Goal: Information Seeking & Learning: Learn about a topic

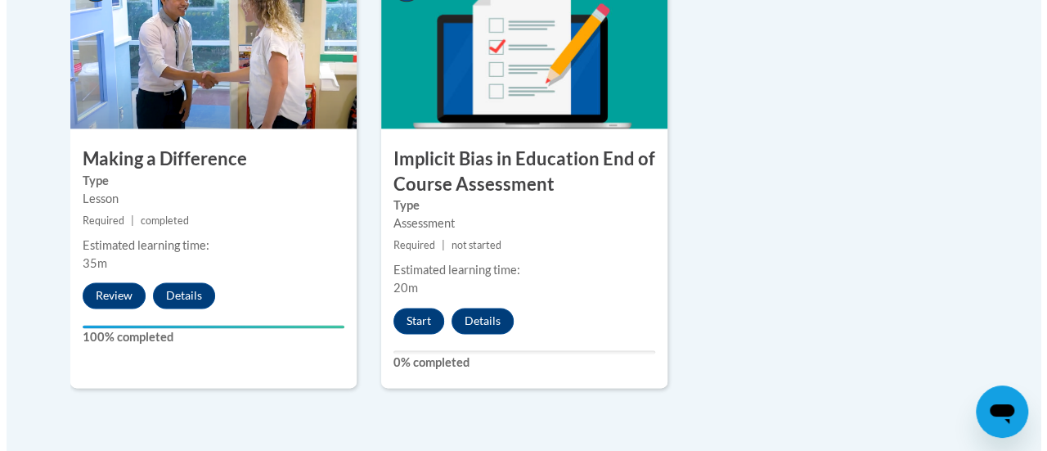
scroll to position [1047, 0]
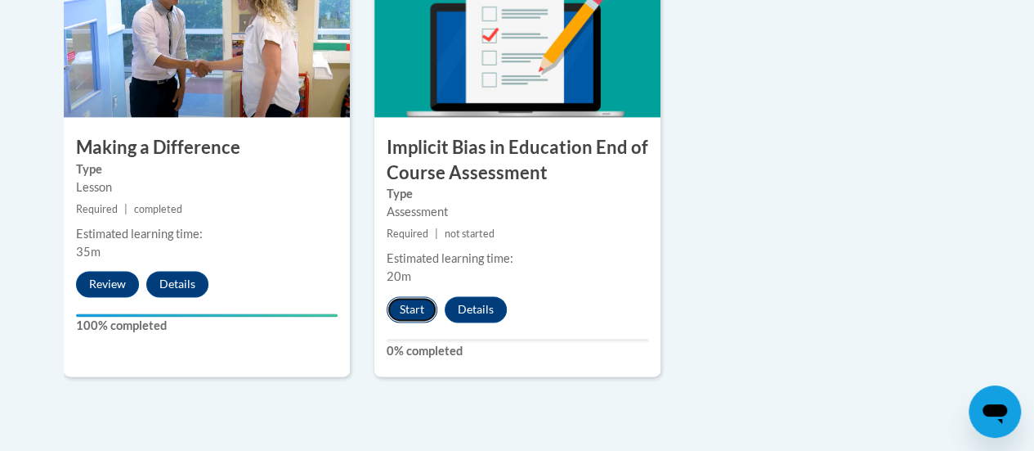
click at [407, 308] on button "Start" at bounding box center [412, 309] width 51 height 26
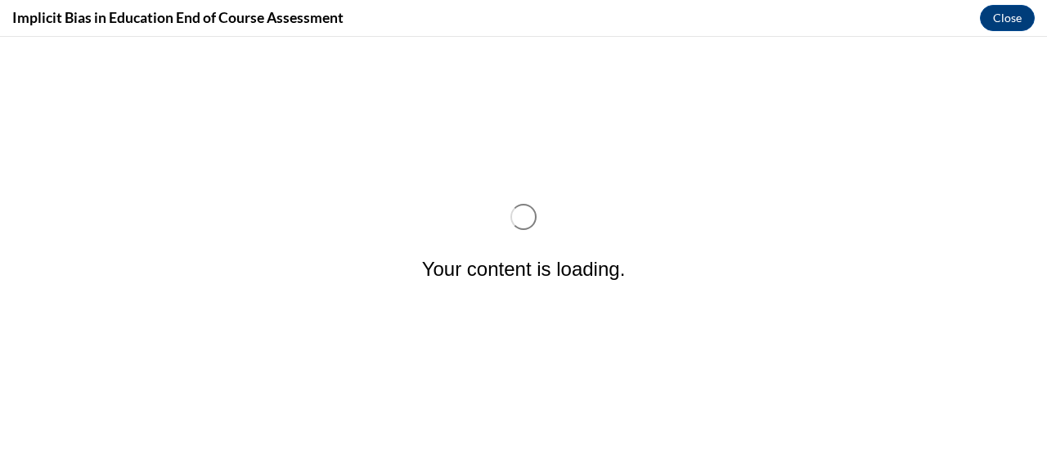
scroll to position [0, 0]
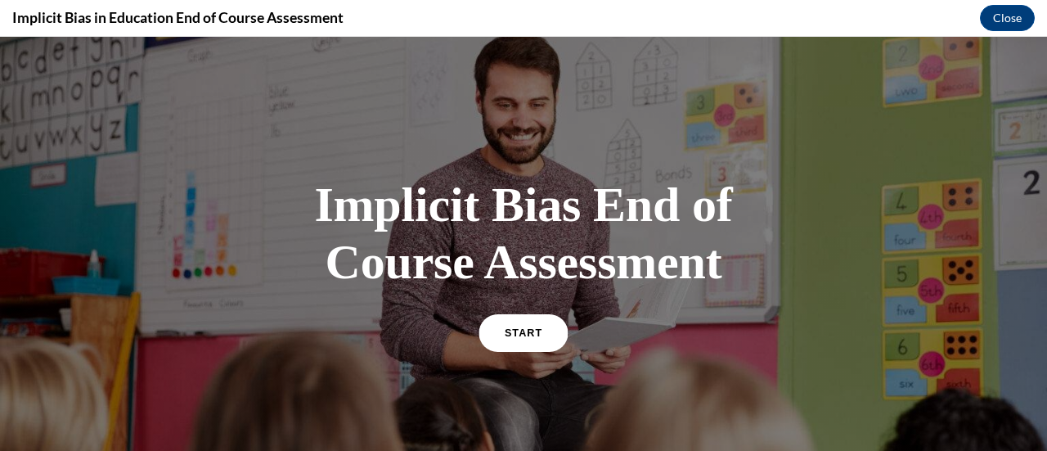
click at [520, 326] on link "START" at bounding box center [522, 332] width 89 height 38
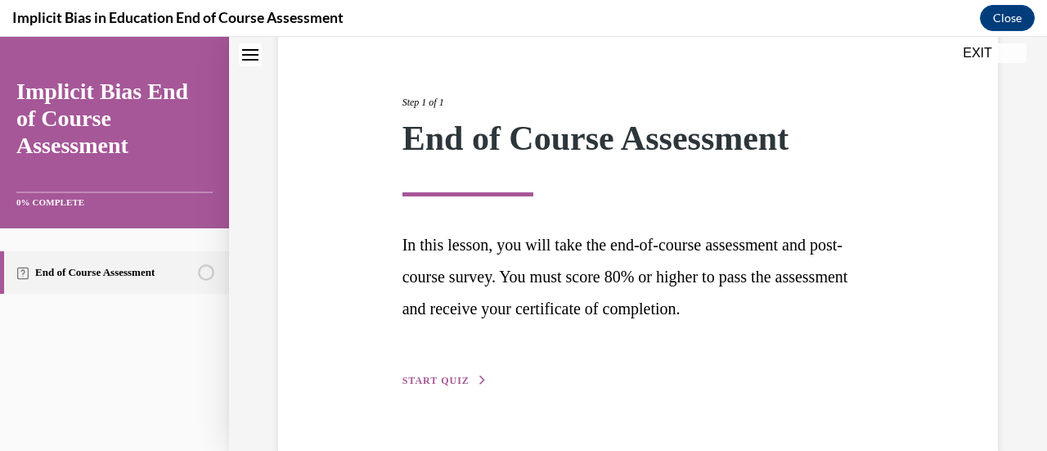
scroll to position [206, 0]
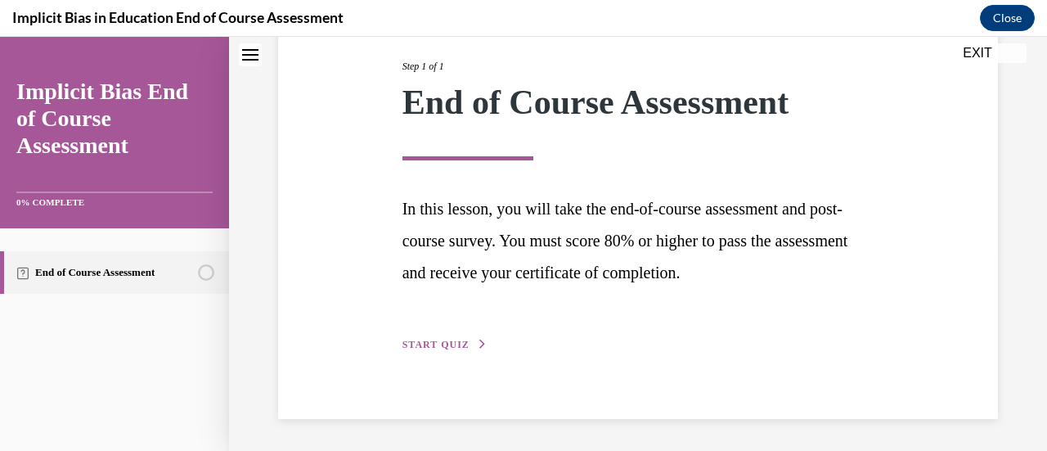
click at [439, 338] on button "START QUIZ" at bounding box center [444, 344] width 85 height 15
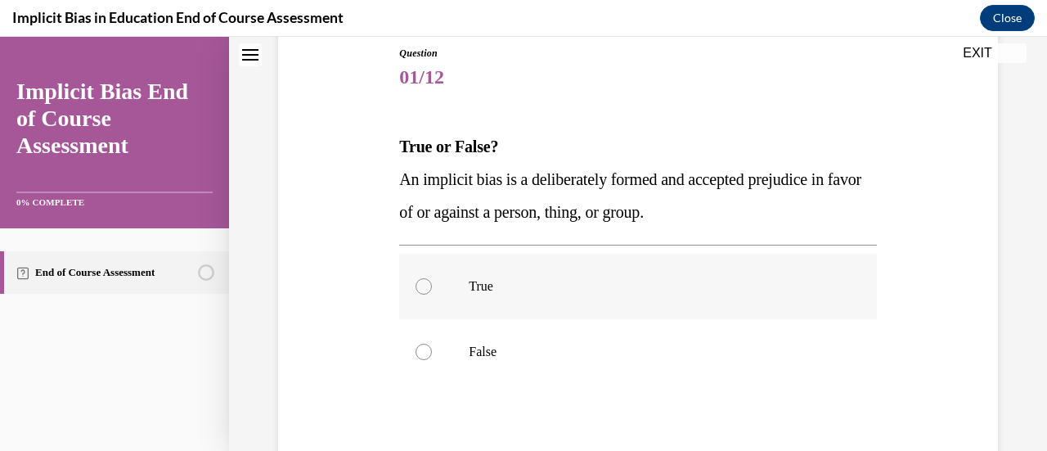
click at [424, 289] on div at bounding box center [423, 286] width 16 height 16
click at [424, 289] on input "True" at bounding box center [423, 286] width 16 height 16
radio input "true"
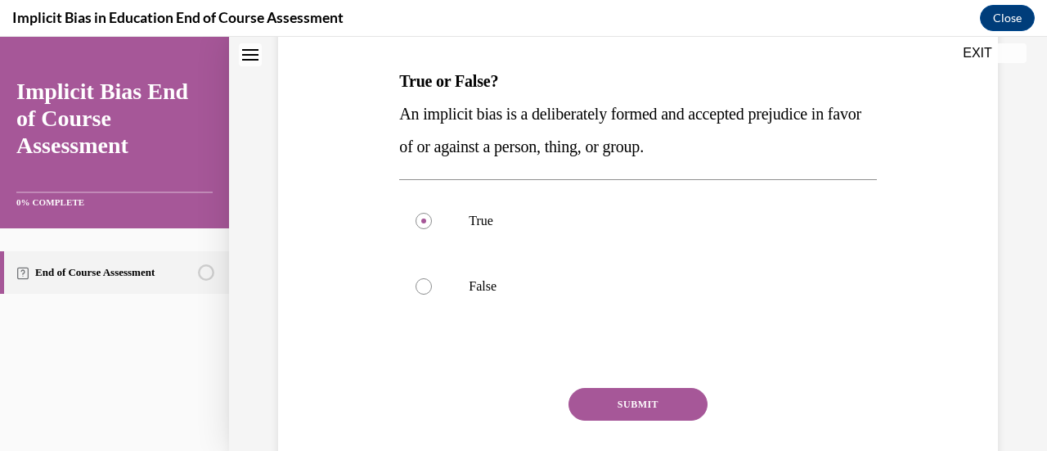
scroll to position [345, 0]
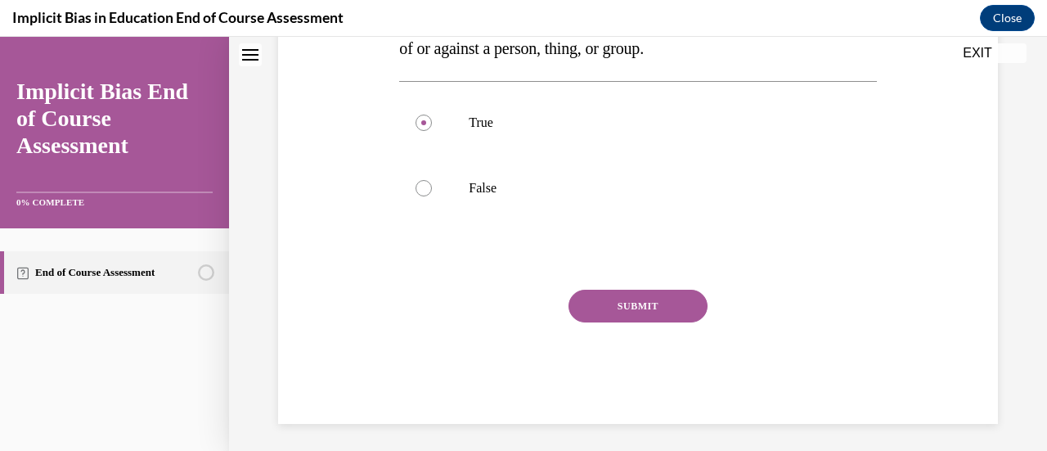
click at [667, 311] on button "SUBMIT" at bounding box center [637, 305] width 139 height 33
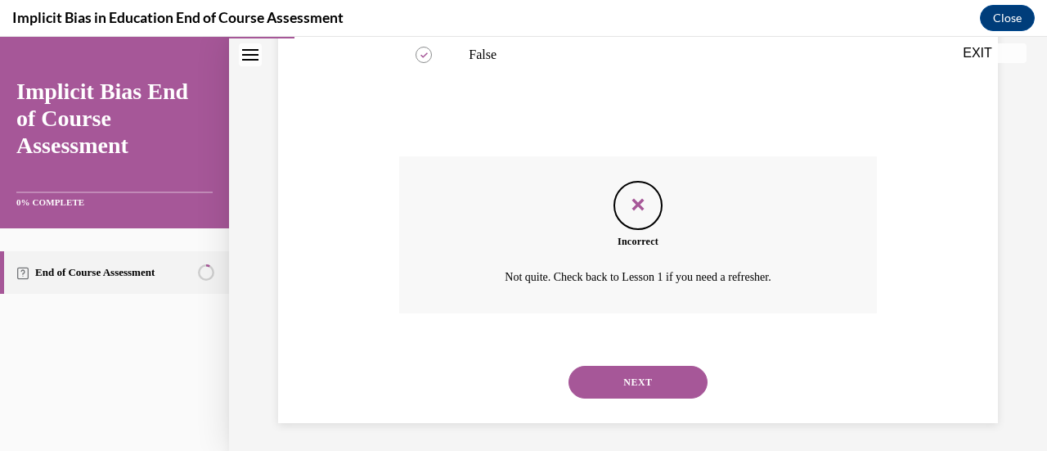
scroll to position [482, 0]
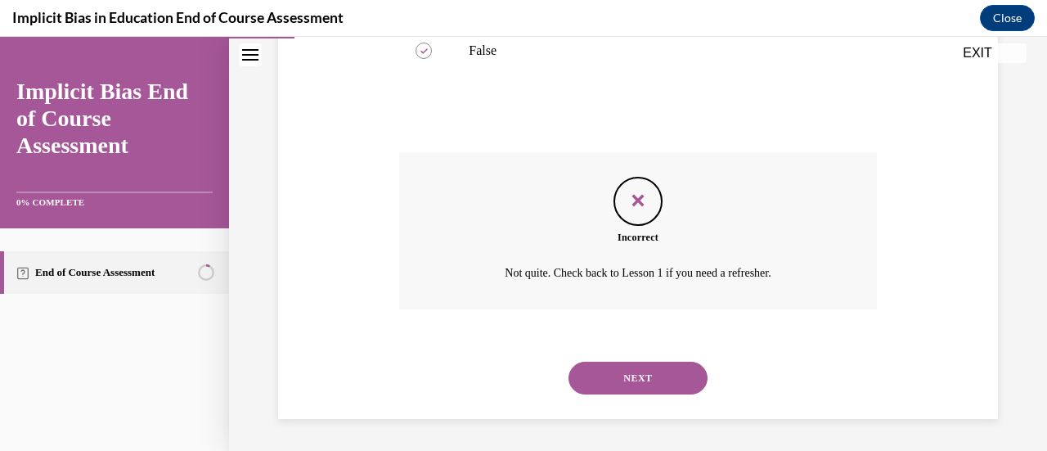
click at [638, 209] on icon "Feedback" at bounding box center [638, 200] width 25 height 25
click at [631, 200] on icon "Feedback" at bounding box center [638, 200] width 25 height 25
click at [621, 374] on button "NEXT" at bounding box center [637, 377] width 139 height 33
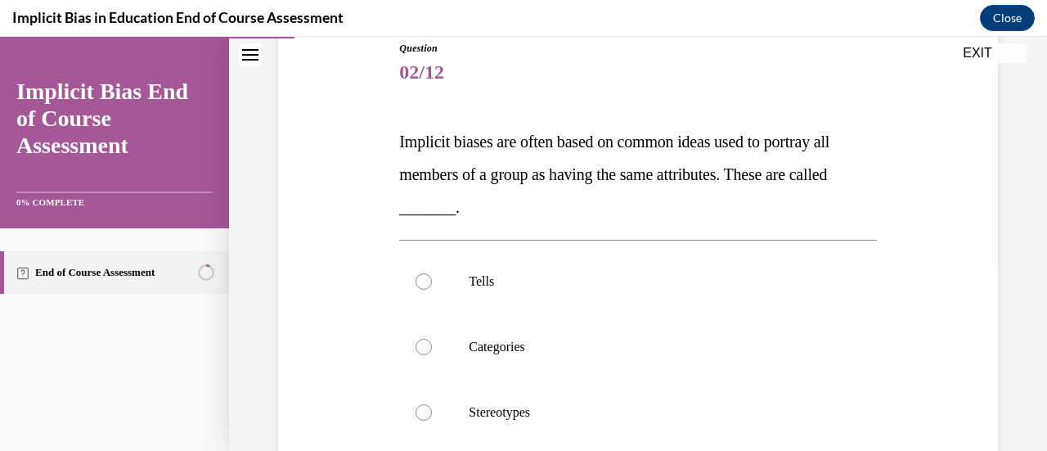
scroll to position [196, 0]
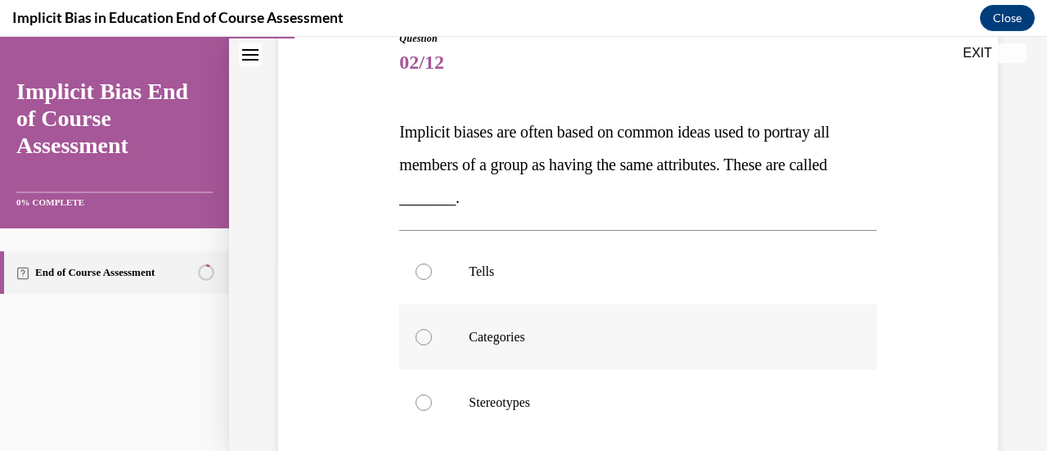
click at [422, 336] on div at bounding box center [423, 337] width 16 height 16
click at [422, 336] on input "Categories" at bounding box center [423, 337] width 16 height 16
radio input "true"
click at [427, 403] on div at bounding box center [423, 402] width 16 height 16
click at [427, 403] on input "Stereotypes" at bounding box center [423, 402] width 16 height 16
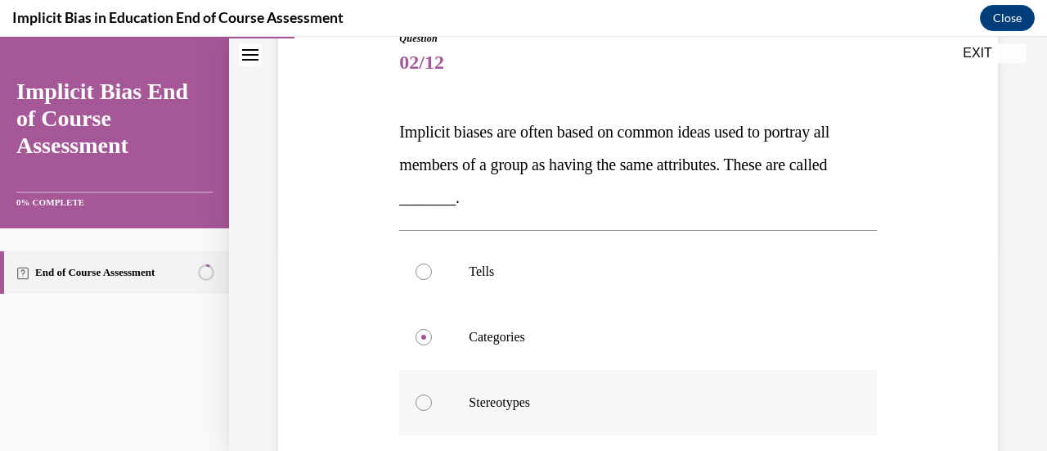
radio input "true"
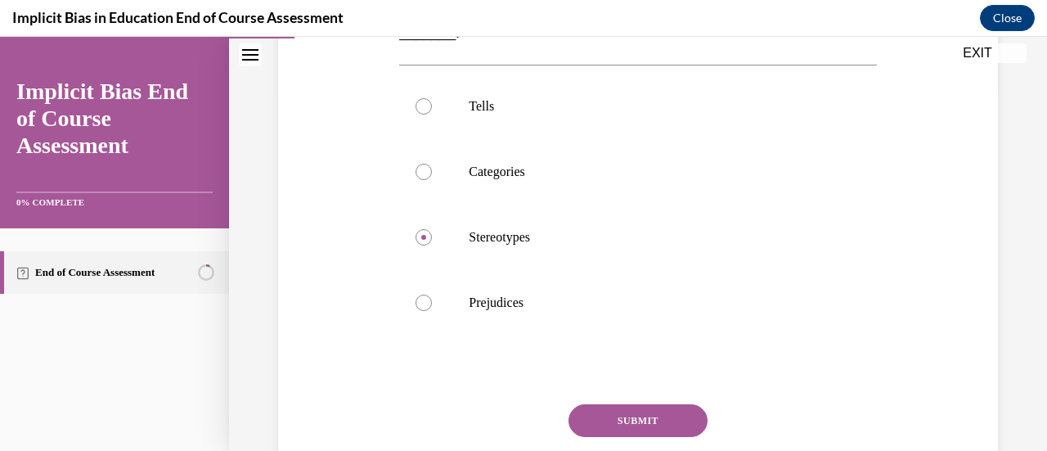
scroll to position [393, 0]
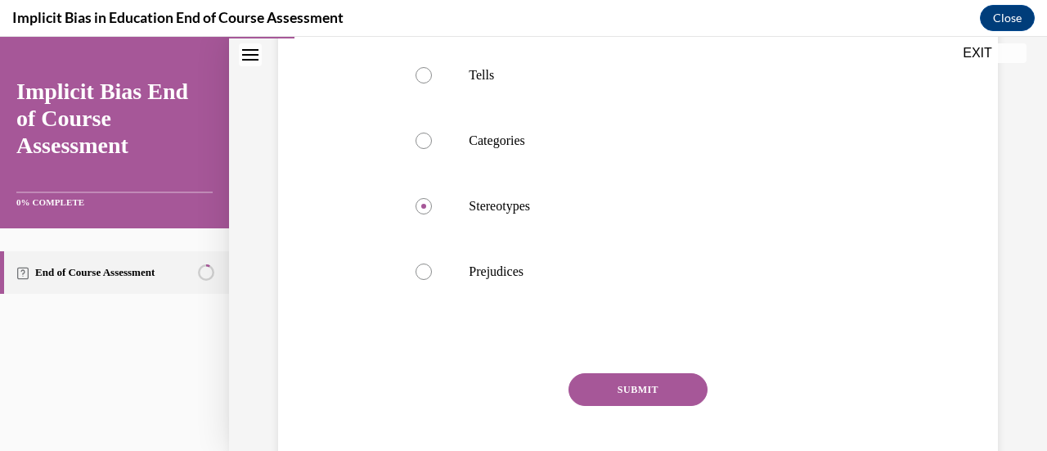
click at [652, 394] on button "SUBMIT" at bounding box center [637, 389] width 139 height 33
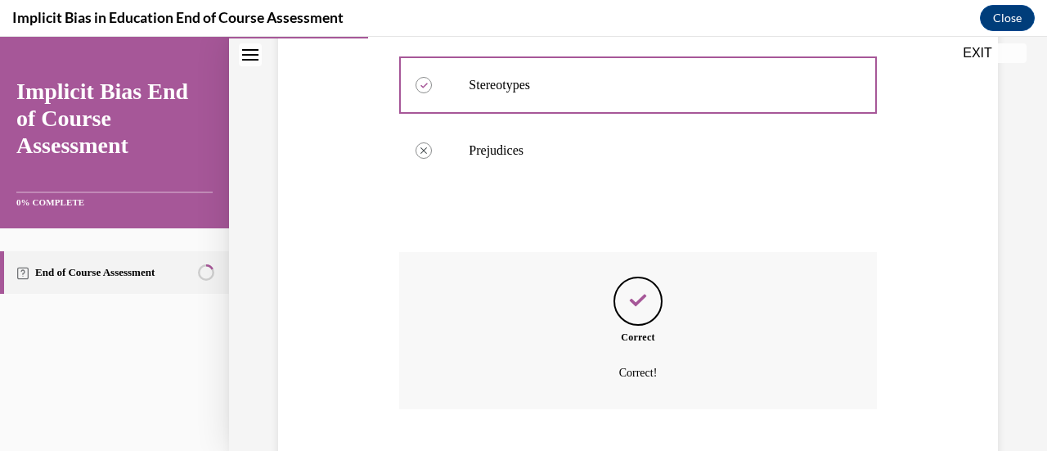
scroll to position [613, 0]
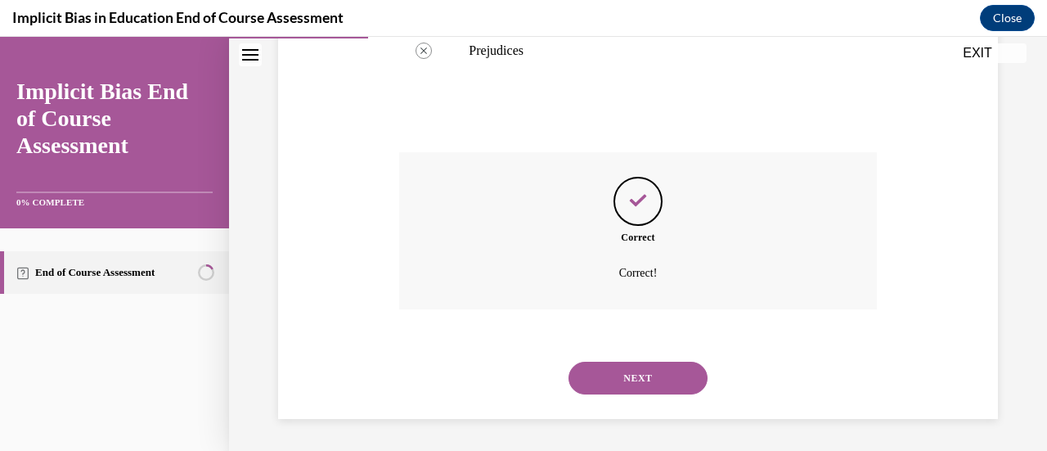
click at [647, 378] on button "NEXT" at bounding box center [637, 377] width 139 height 33
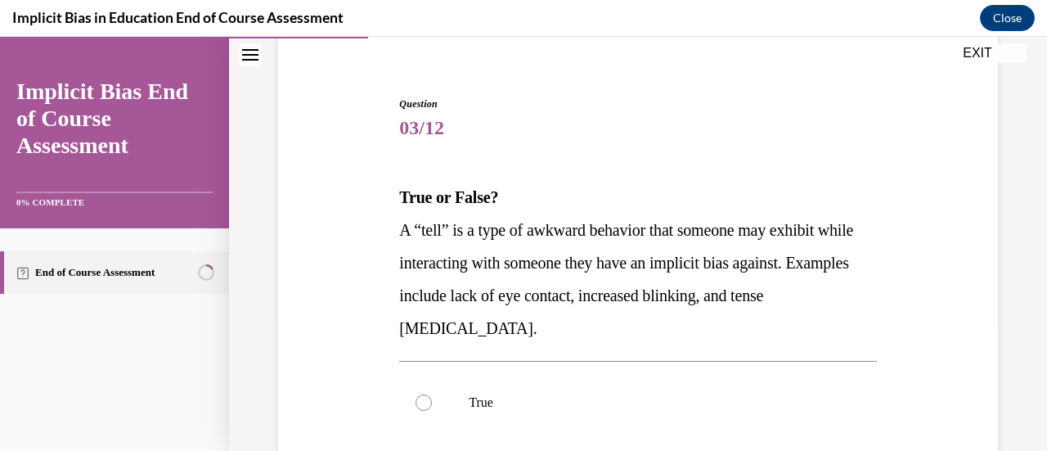
scroll to position [164, 0]
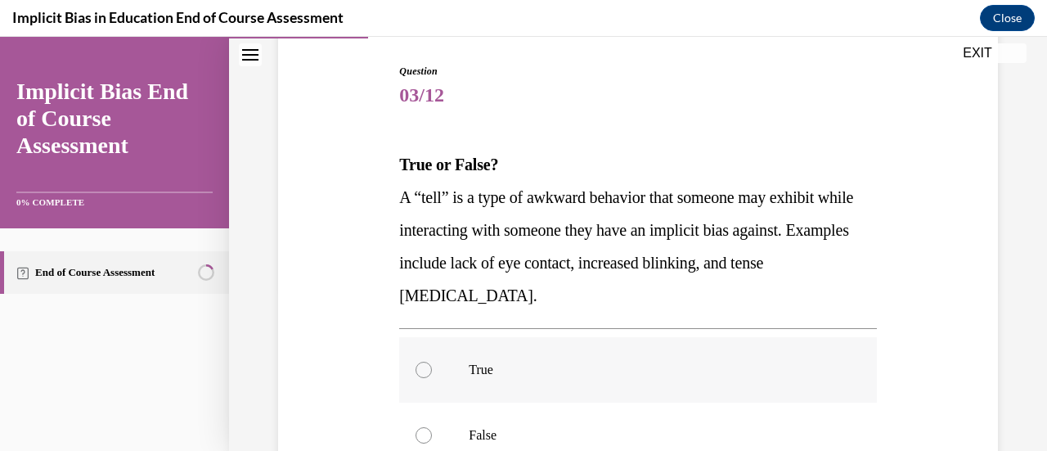
click at [424, 369] on div at bounding box center [423, 369] width 16 height 16
click at [424, 369] on input "True" at bounding box center [423, 369] width 16 height 16
radio input "true"
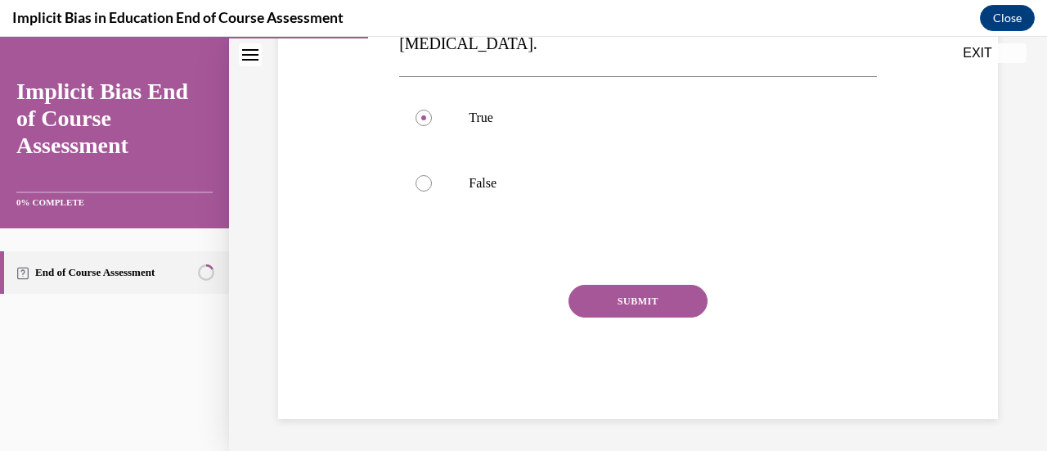
click at [661, 312] on button "SUBMIT" at bounding box center [637, 301] width 139 height 33
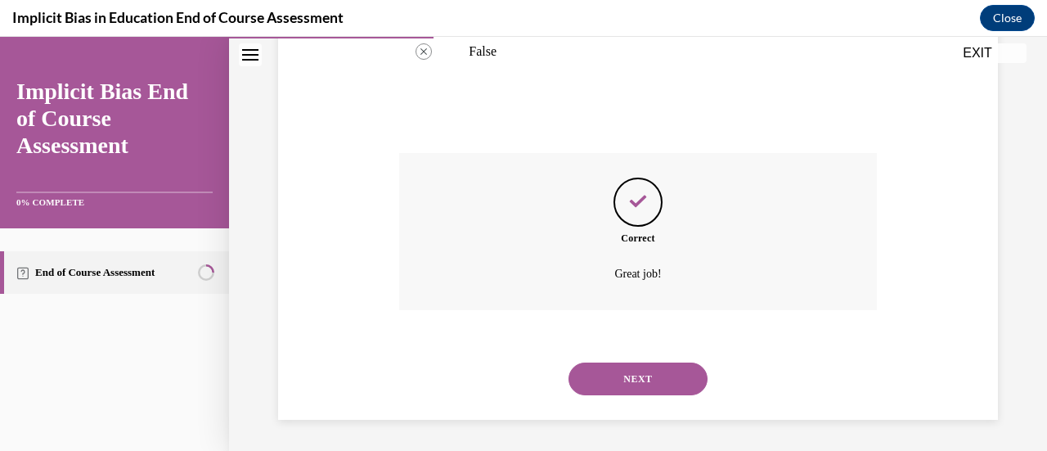
scroll to position [548, 0]
click at [619, 388] on button "NEXT" at bounding box center [637, 377] width 139 height 33
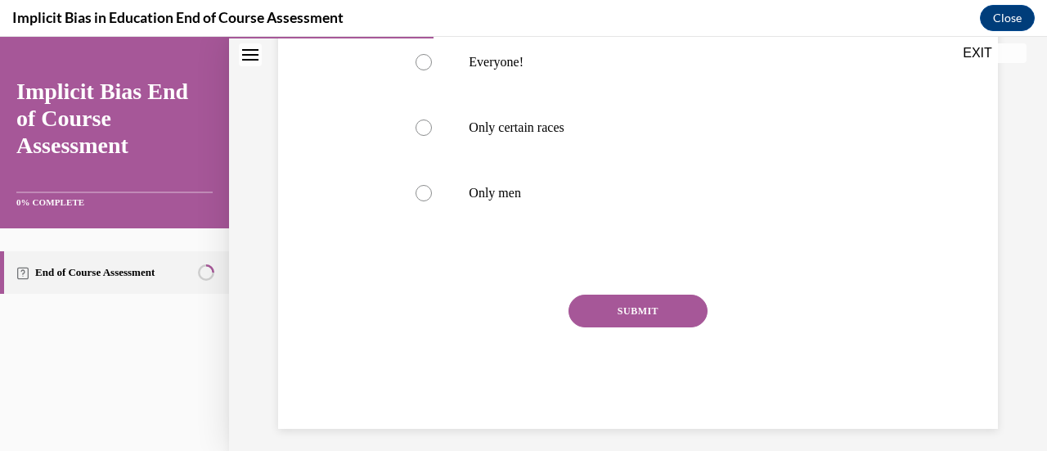
scroll to position [415, 0]
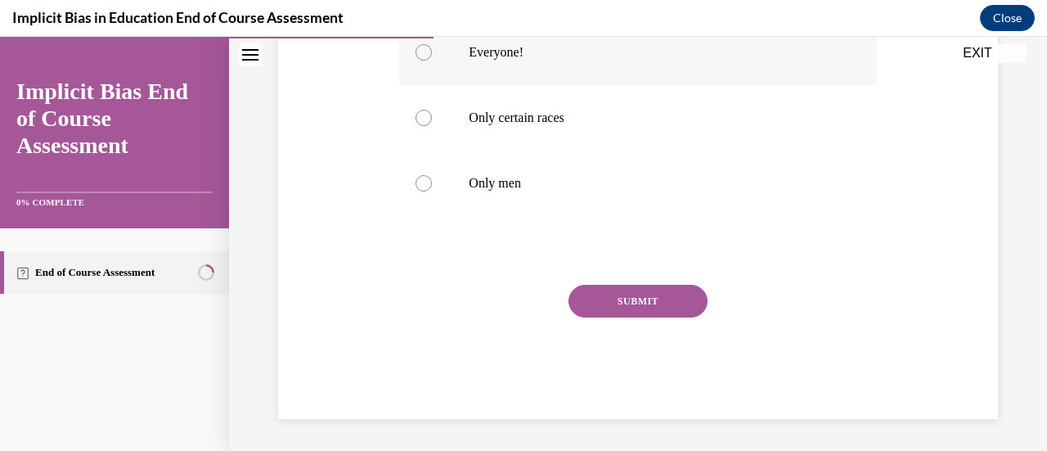
click at [424, 56] on div at bounding box center [423, 52] width 16 height 16
click at [424, 56] on input "Everyone!" at bounding box center [423, 52] width 16 height 16
radio input "true"
click at [615, 294] on button "SUBMIT" at bounding box center [637, 301] width 139 height 33
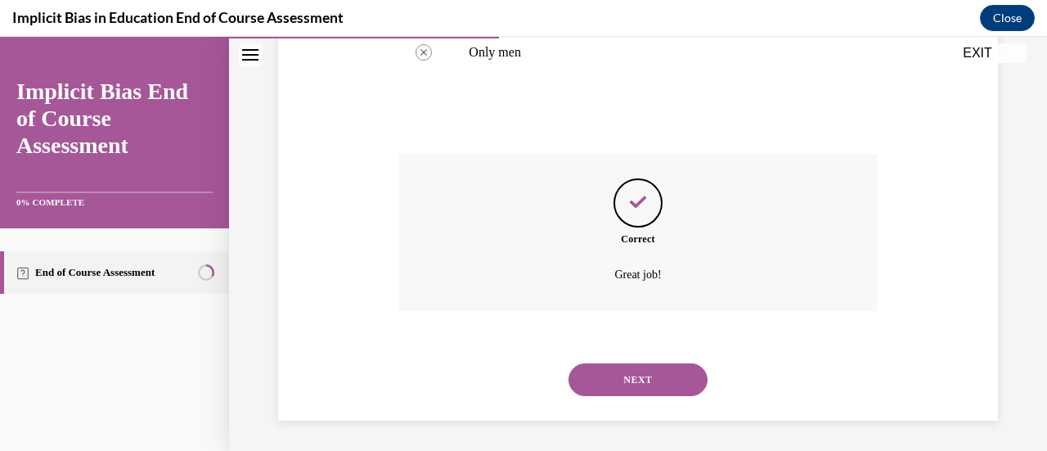
scroll to position [548, 0]
click at [582, 369] on button "NEXT" at bounding box center [637, 377] width 139 height 33
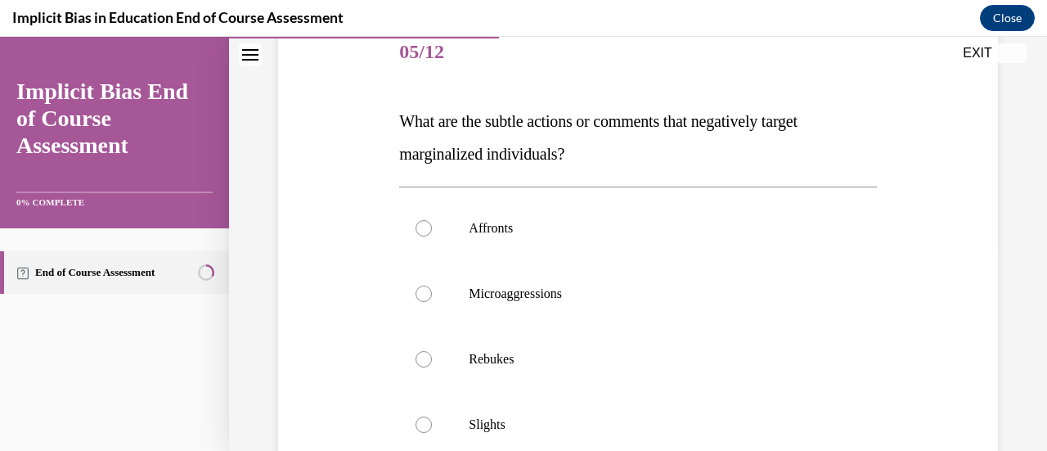
scroll to position [240, 0]
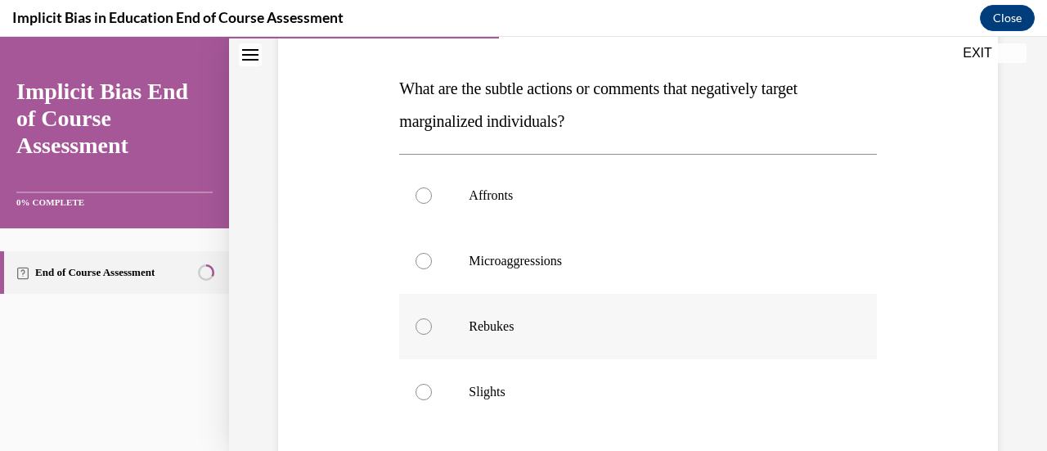
click at [422, 325] on div at bounding box center [423, 326] width 16 height 16
click at [422, 325] on input "Rebukes" at bounding box center [423, 326] width 16 height 16
radio input "true"
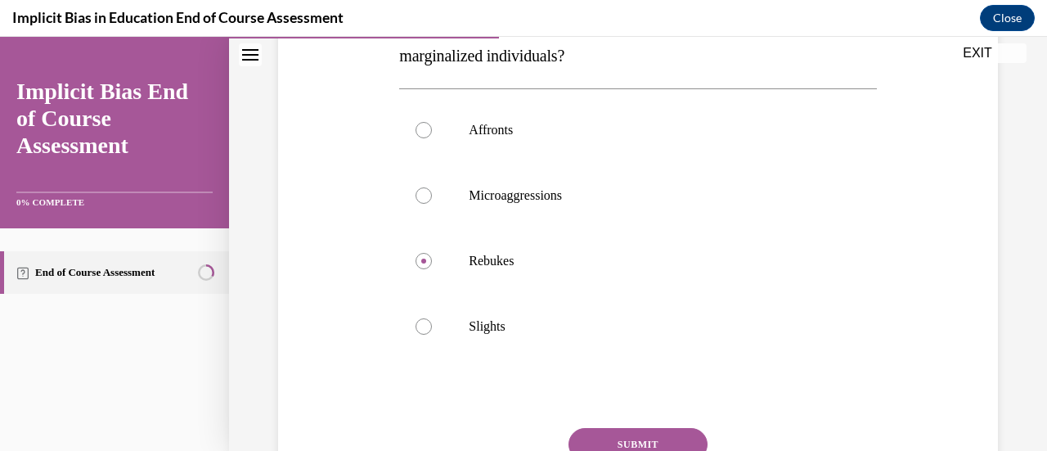
scroll to position [338, 0]
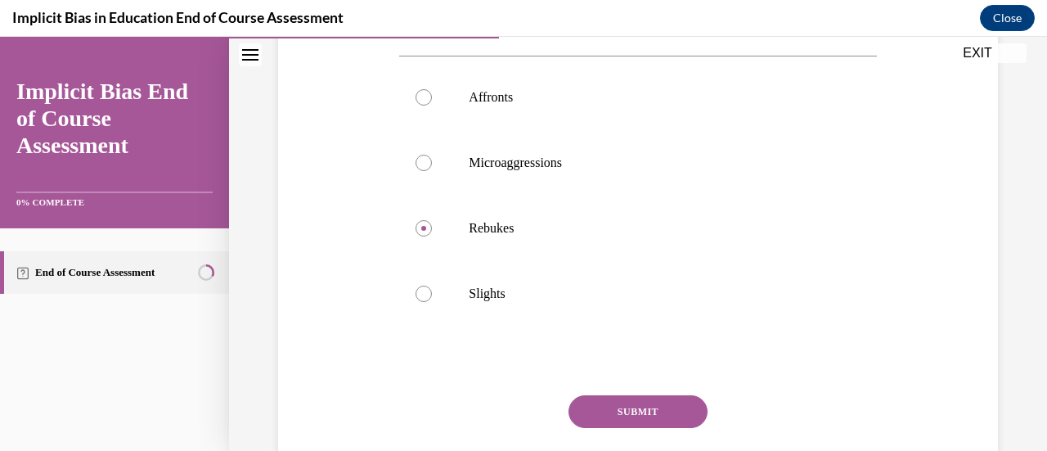
click at [672, 404] on button "SUBMIT" at bounding box center [637, 411] width 139 height 33
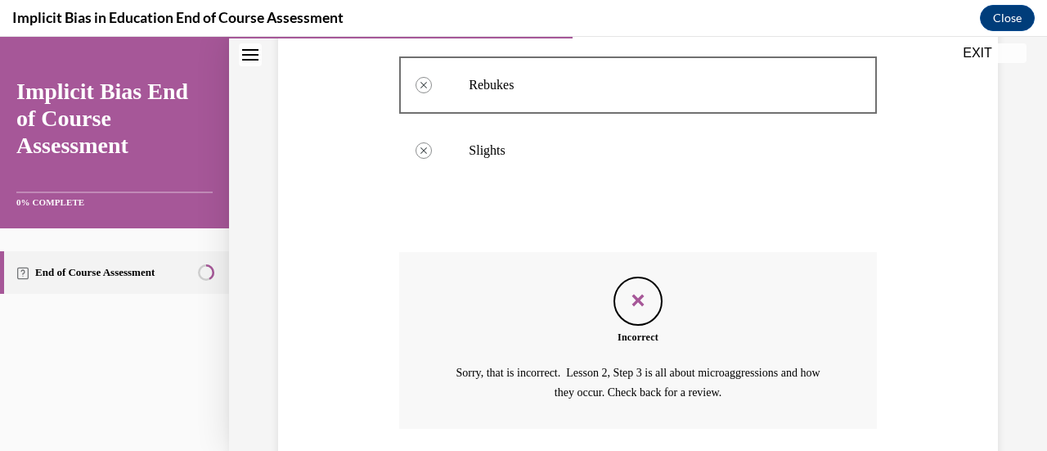
scroll to position [599, 0]
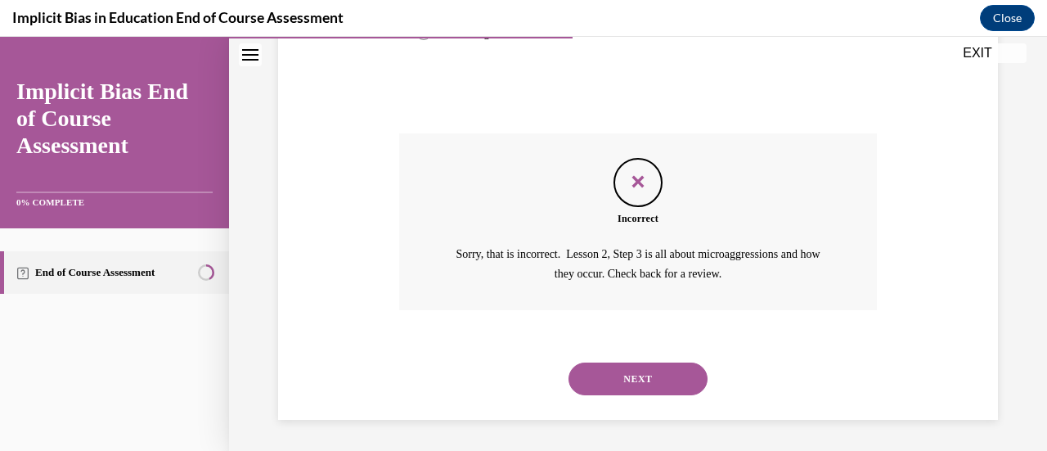
click at [665, 370] on button "NEXT" at bounding box center [637, 378] width 139 height 33
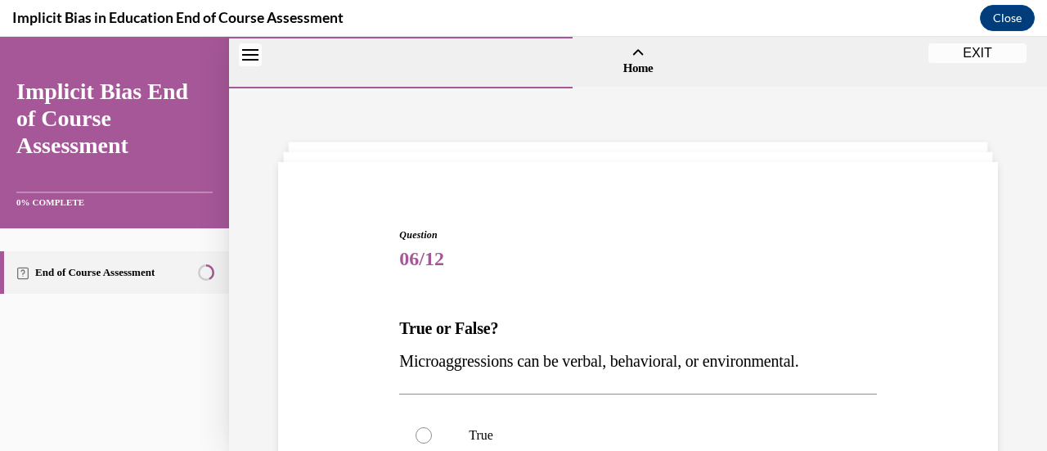
scroll to position [317, 0]
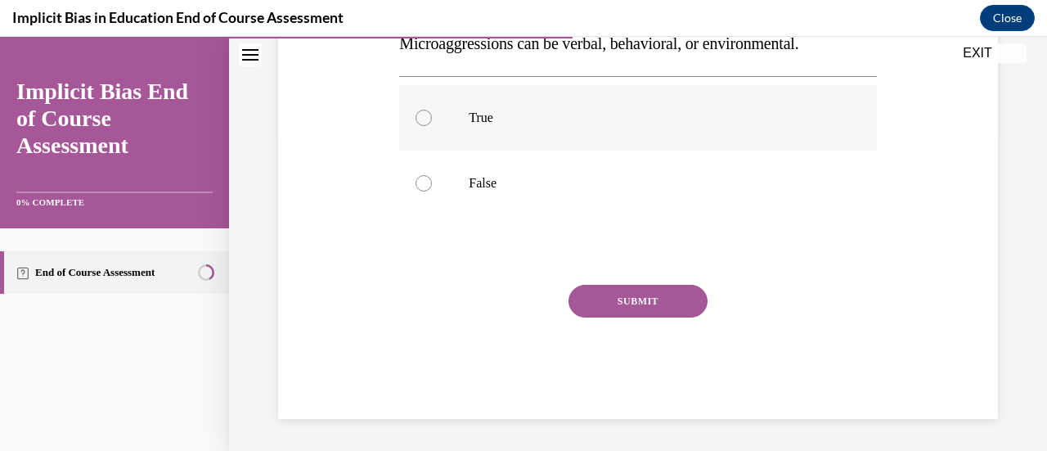
click at [419, 112] on div at bounding box center [423, 118] width 16 height 16
click at [419, 112] on input "True" at bounding box center [423, 118] width 16 height 16
radio input "true"
click at [620, 303] on button "SUBMIT" at bounding box center [637, 301] width 139 height 33
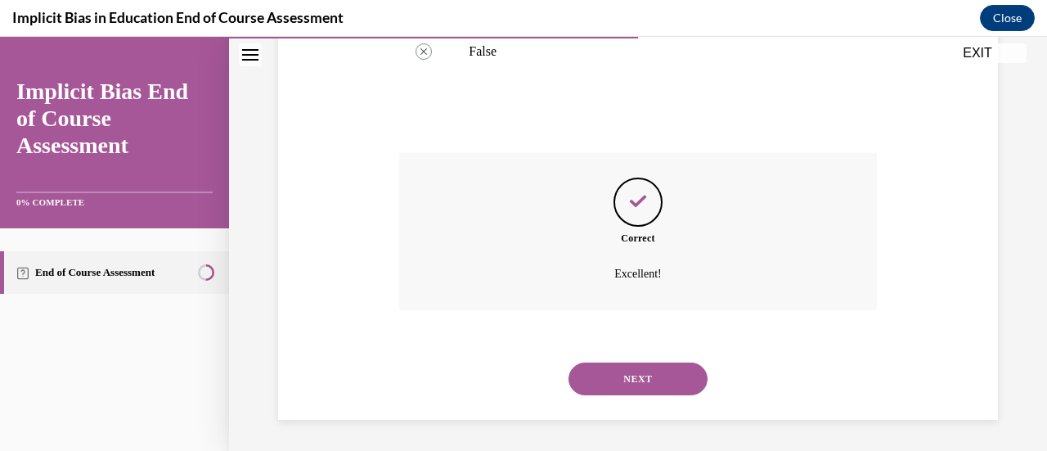
scroll to position [450, 0]
click at [628, 374] on button "NEXT" at bounding box center [637, 377] width 139 height 33
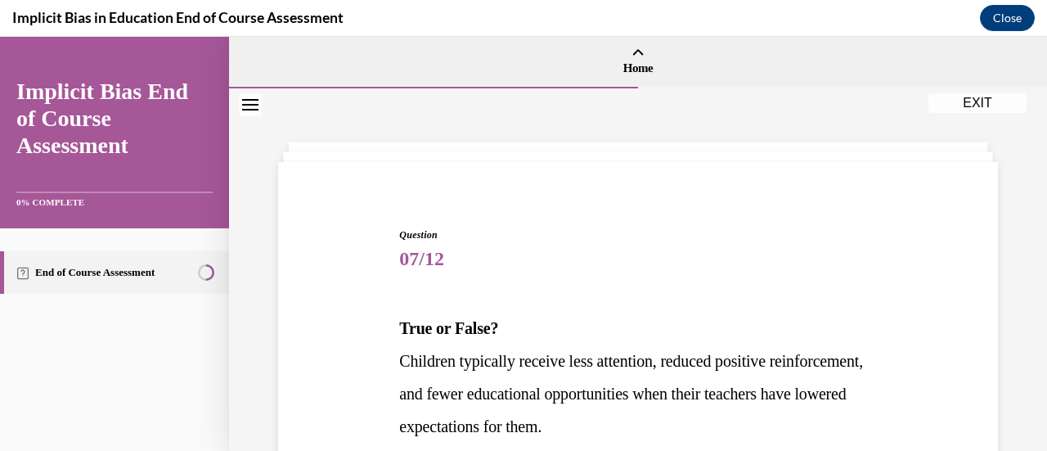
scroll to position [362, 0]
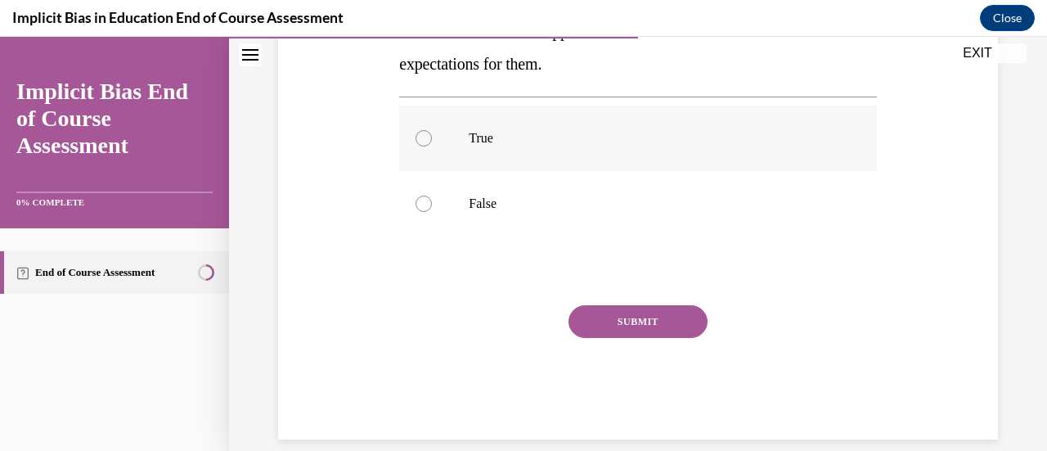
click at [416, 133] on div at bounding box center [423, 138] width 16 height 16
click at [416, 133] on input "True" at bounding box center [423, 138] width 16 height 16
radio input "true"
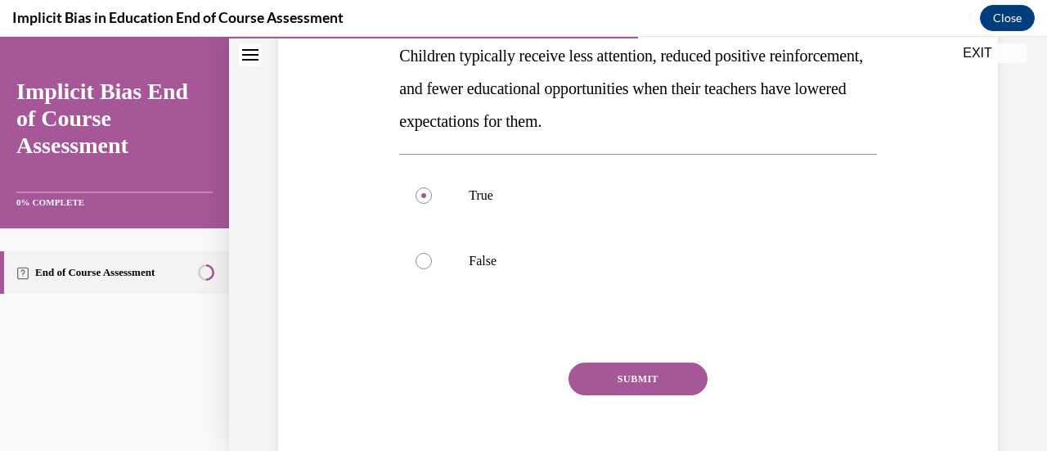
scroll to position [383, 0]
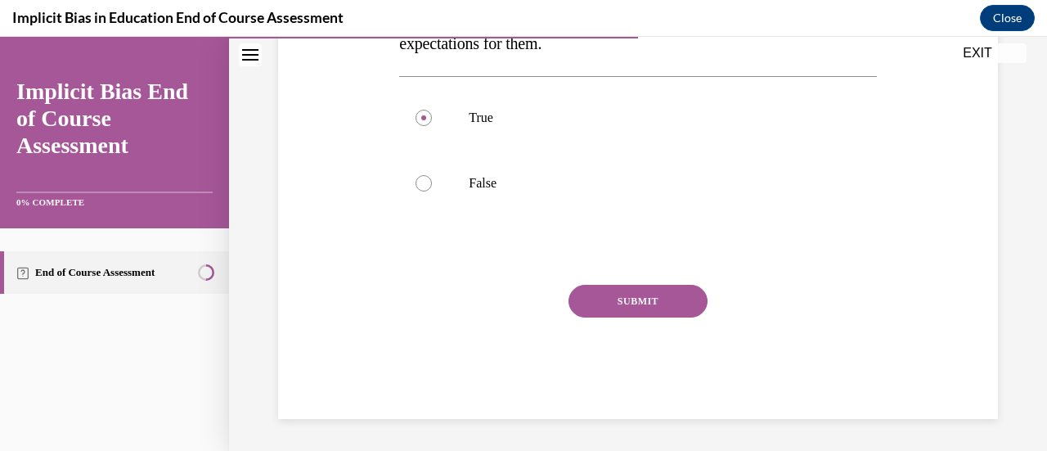
click at [613, 303] on button "SUBMIT" at bounding box center [637, 301] width 139 height 33
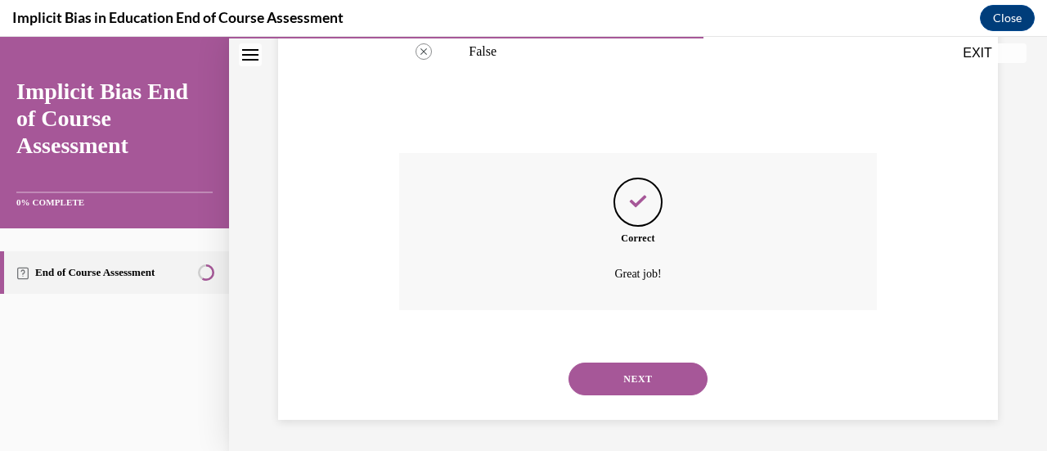
scroll to position [515, 0]
click at [638, 372] on button "NEXT" at bounding box center [637, 377] width 139 height 33
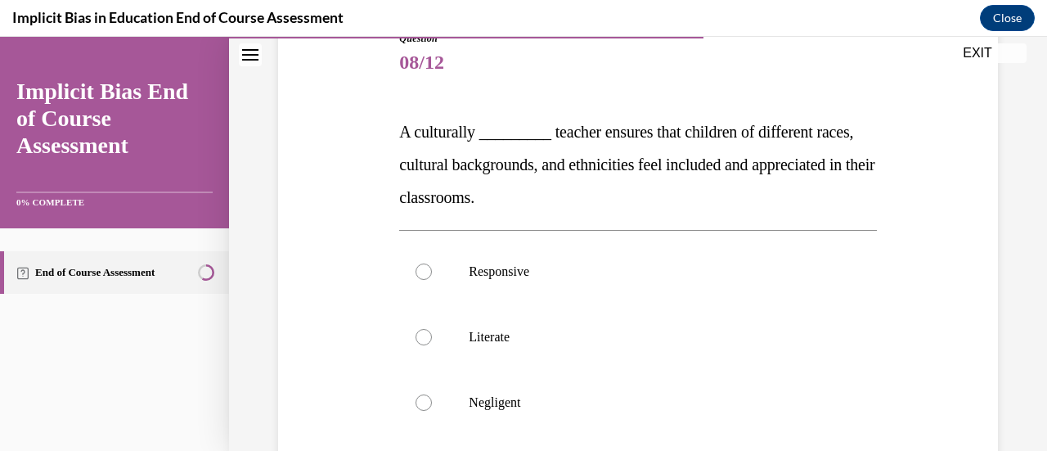
scroll to position [229, 0]
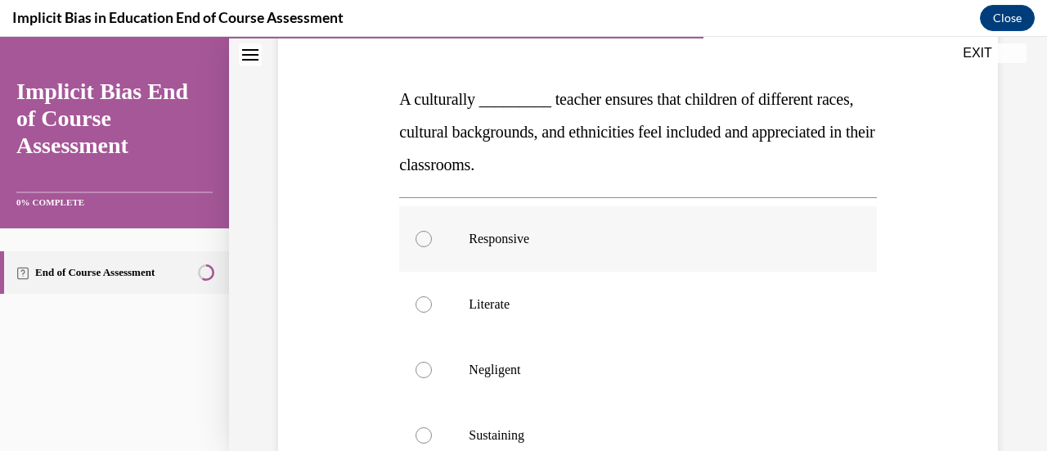
click at [420, 236] on div at bounding box center [423, 239] width 16 height 16
click at [420, 236] on input "Responsive" at bounding box center [423, 239] width 16 height 16
radio input "true"
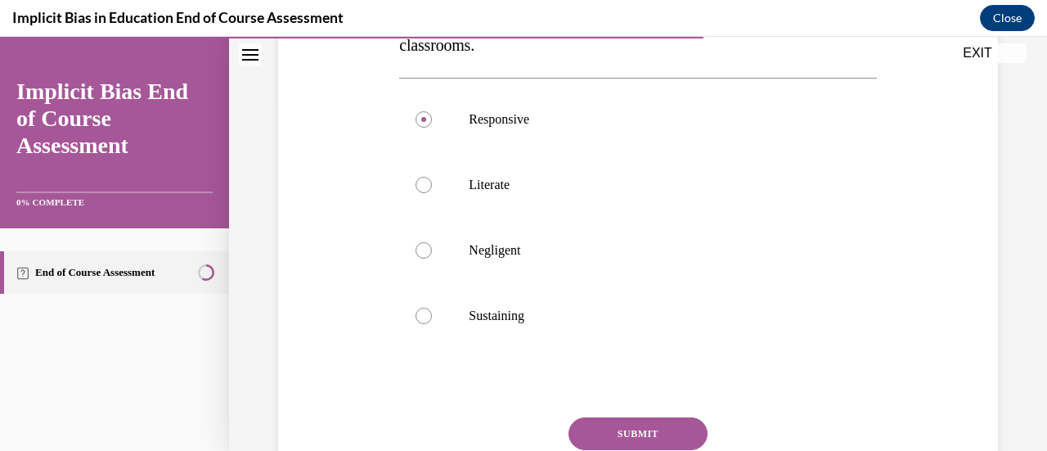
scroll to position [360, 0]
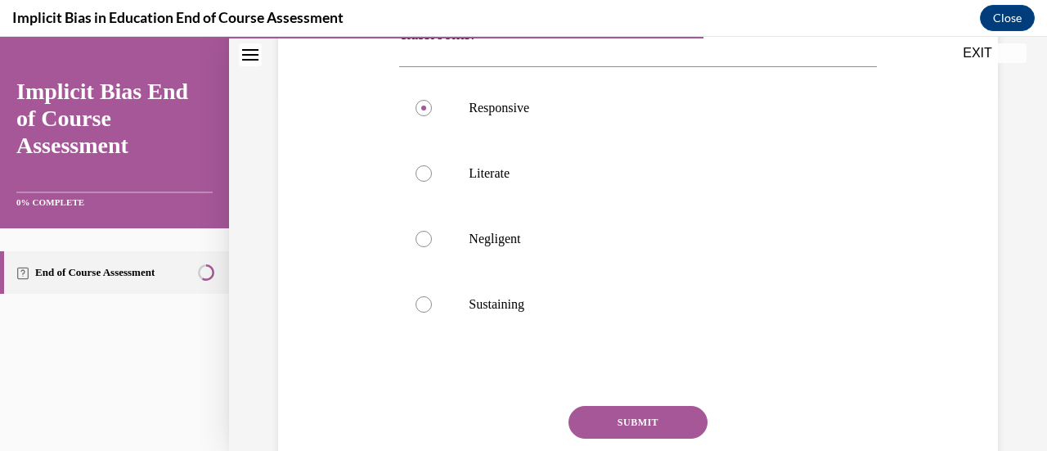
click at [662, 408] on button "SUBMIT" at bounding box center [637, 422] width 139 height 33
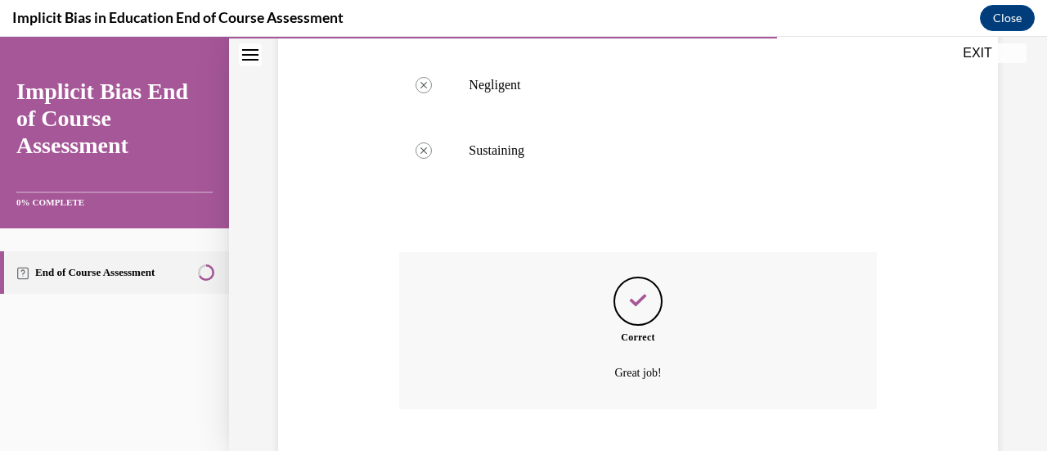
scroll to position [613, 0]
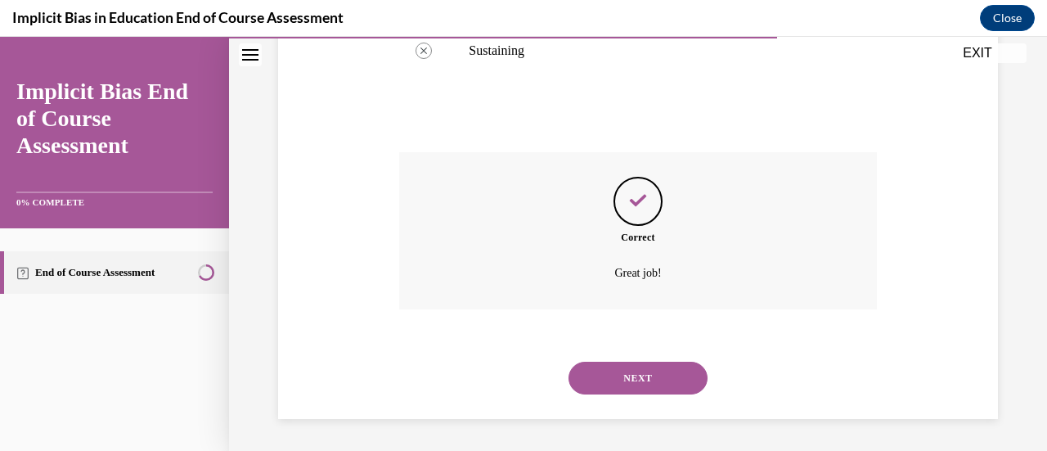
click at [646, 384] on button "NEXT" at bounding box center [637, 377] width 139 height 33
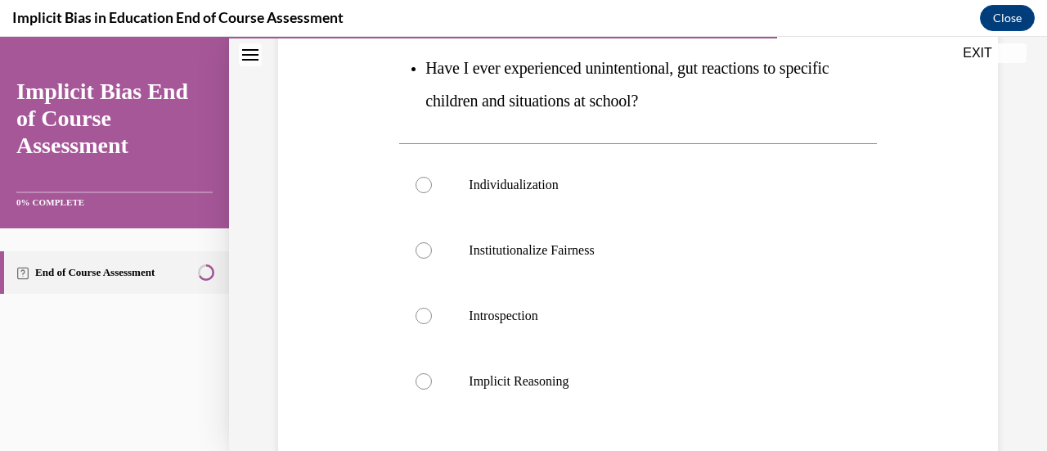
scroll to position [458, 0]
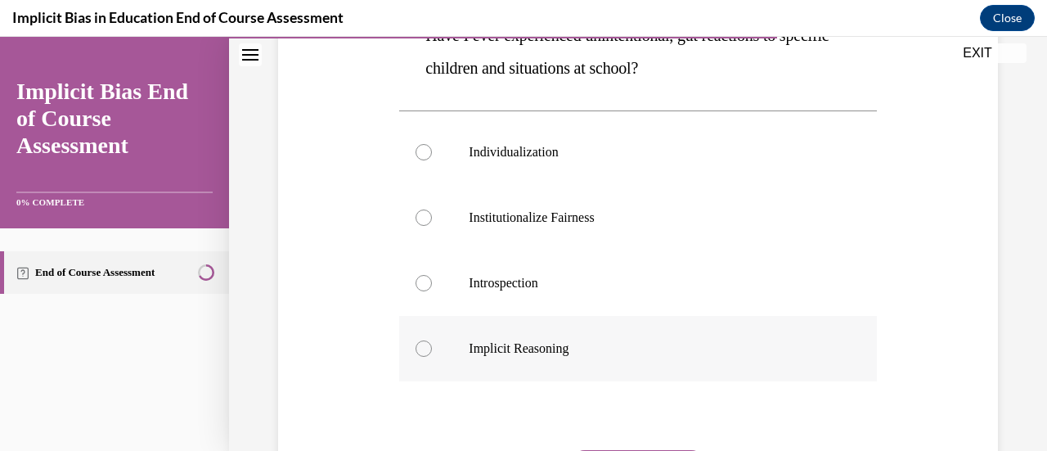
click at [427, 344] on div at bounding box center [423, 348] width 16 height 16
click at [427, 344] on input "Implicit Reasoning" at bounding box center [423, 348] width 16 height 16
radio input "true"
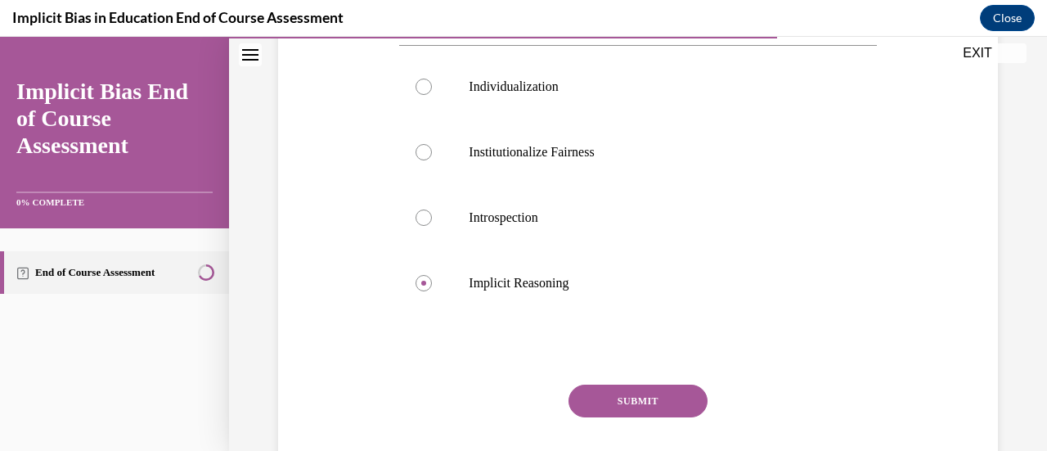
scroll to position [567, 0]
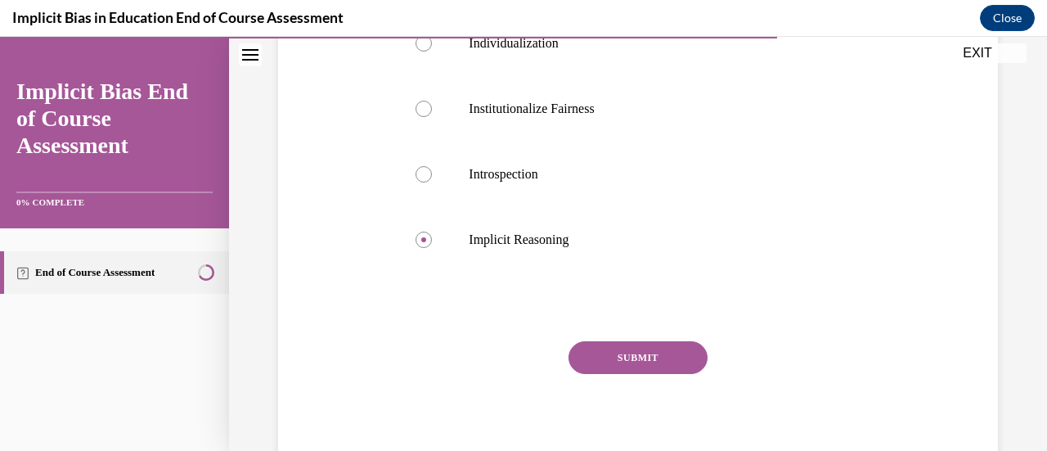
click at [657, 362] on button "SUBMIT" at bounding box center [637, 357] width 139 height 33
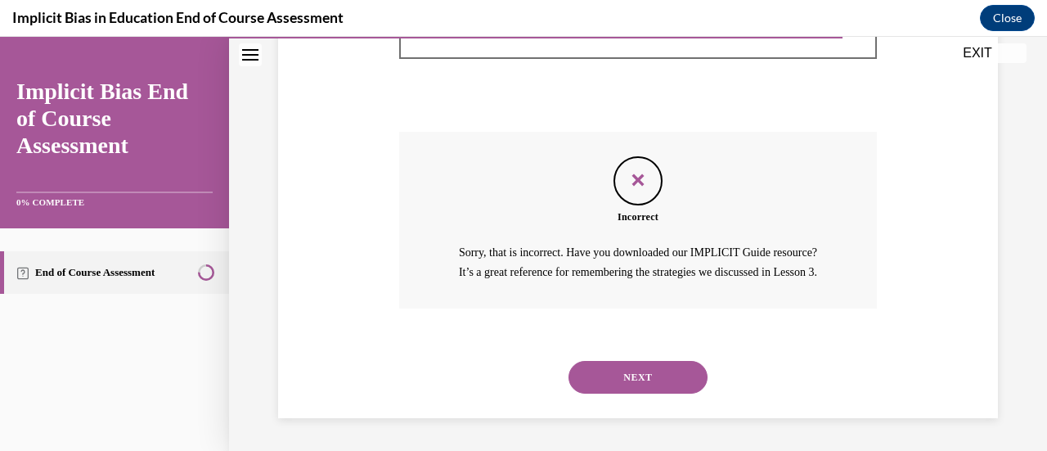
scroll to position [794, 0]
click at [641, 370] on button "NEXT" at bounding box center [637, 377] width 139 height 33
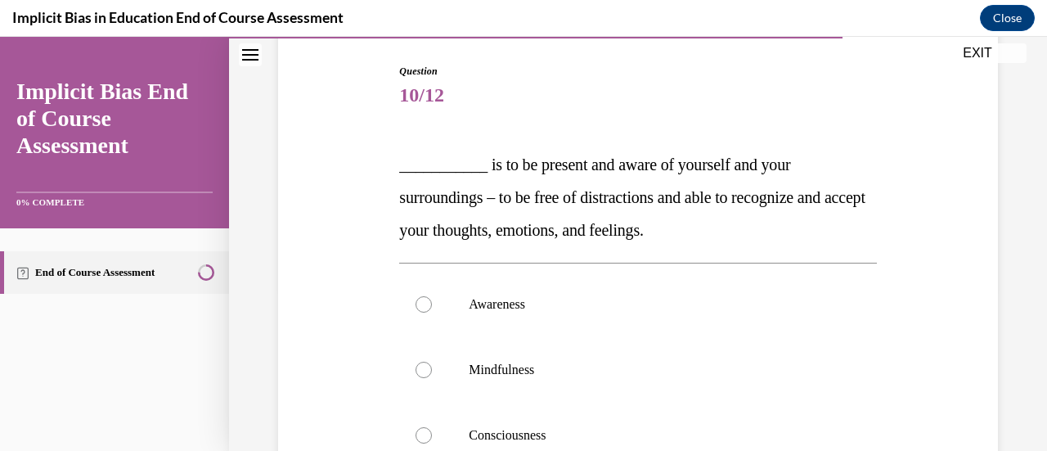
scroll to position [196, 0]
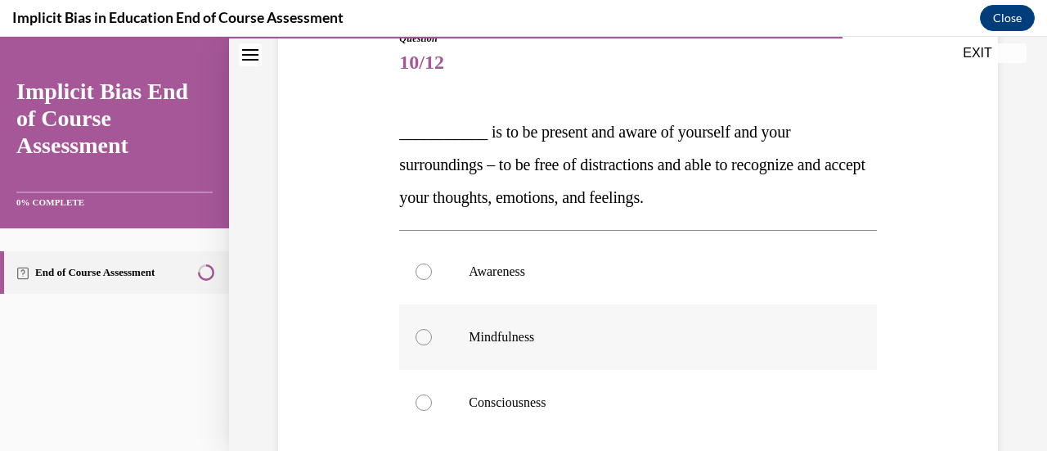
click at [419, 338] on div at bounding box center [423, 337] width 16 height 16
click at [419, 338] on input "Mindfulness" at bounding box center [423, 337] width 16 height 16
radio input "true"
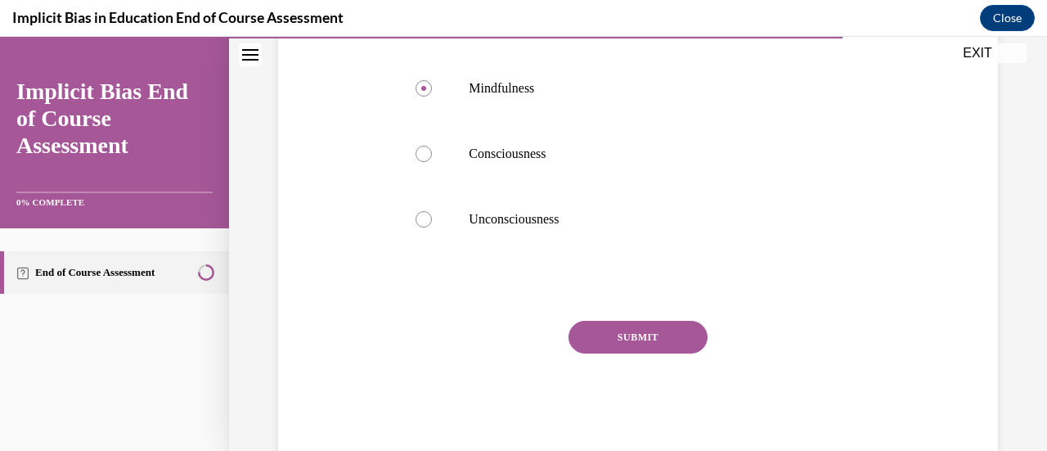
scroll to position [469, 0]
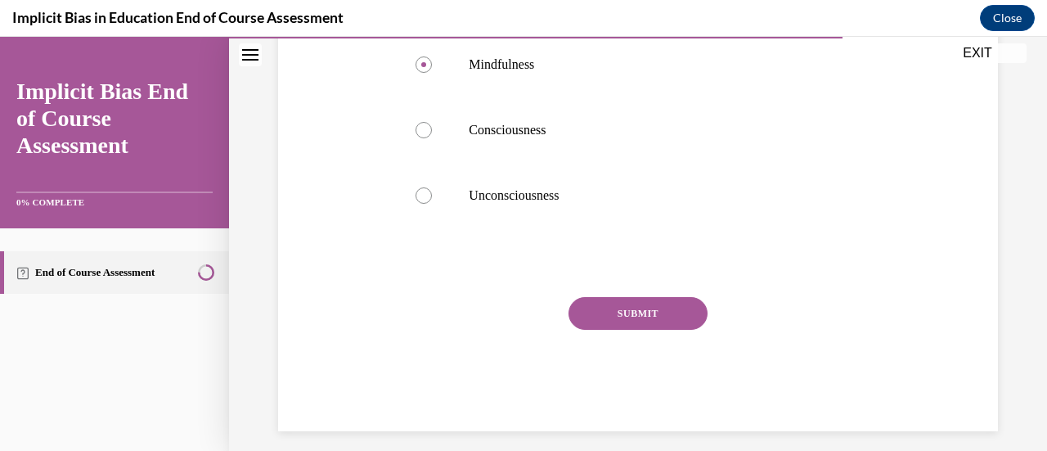
click at [659, 304] on button "SUBMIT" at bounding box center [637, 313] width 139 height 33
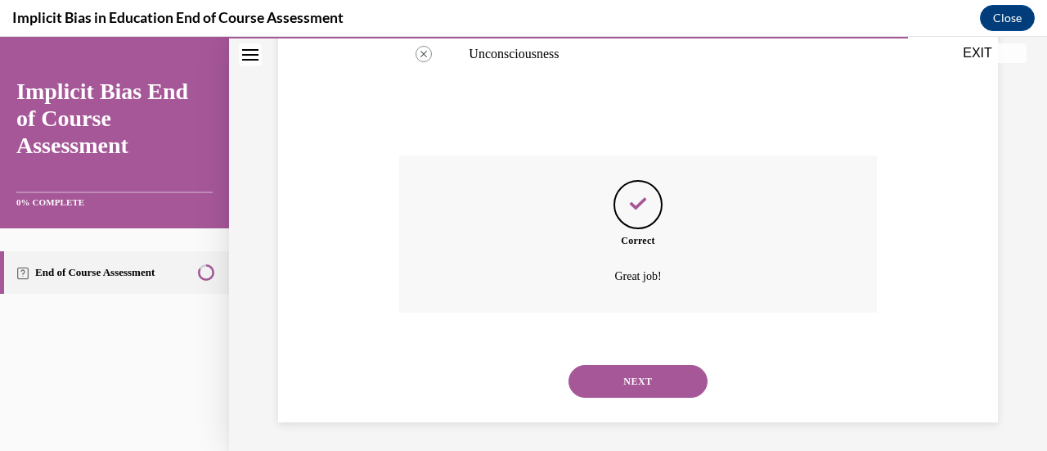
scroll to position [613, 0]
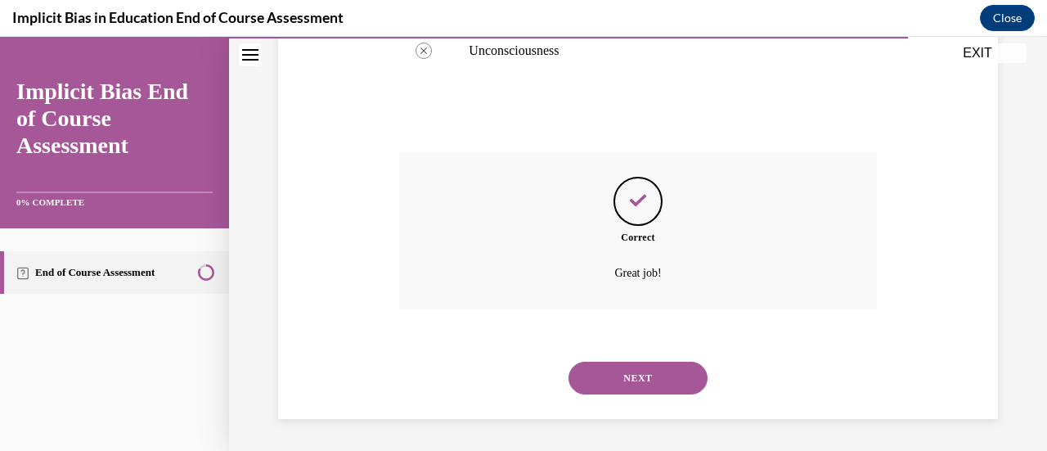
click at [623, 374] on button "NEXT" at bounding box center [637, 377] width 139 height 33
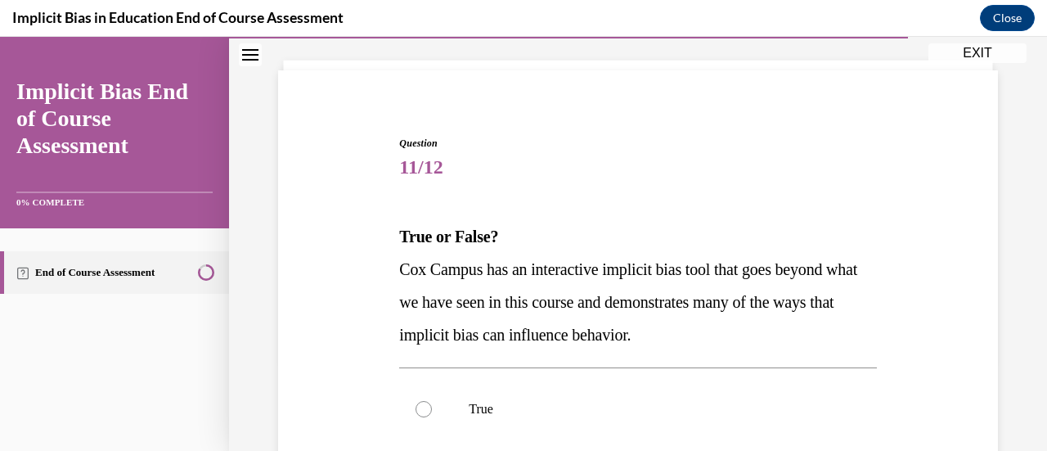
scroll to position [98, 0]
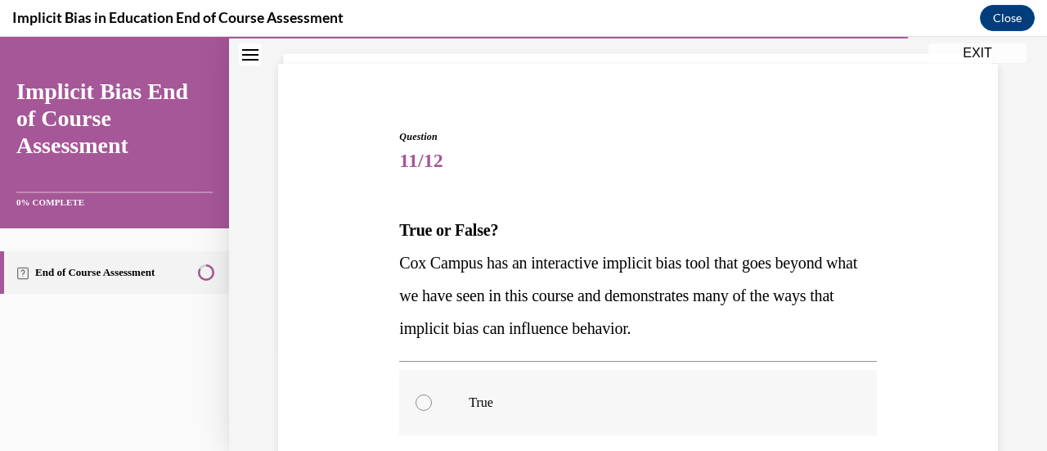
click at [424, 398] on div at bounding box center [423, 402] width 16 height 16
click at [424, 398] on input "True" at bounding box center [423, 402] width 16 height 16
radio input "true"
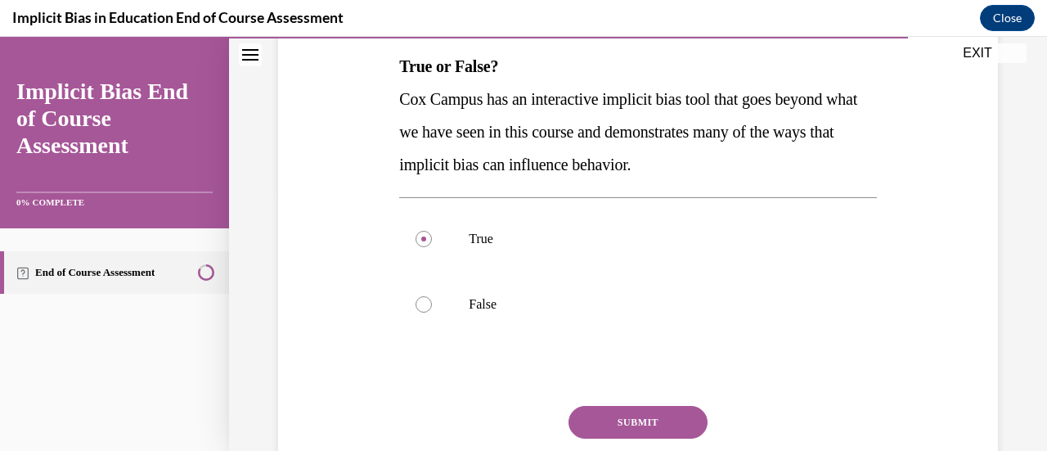
scroll to position [294, 0]
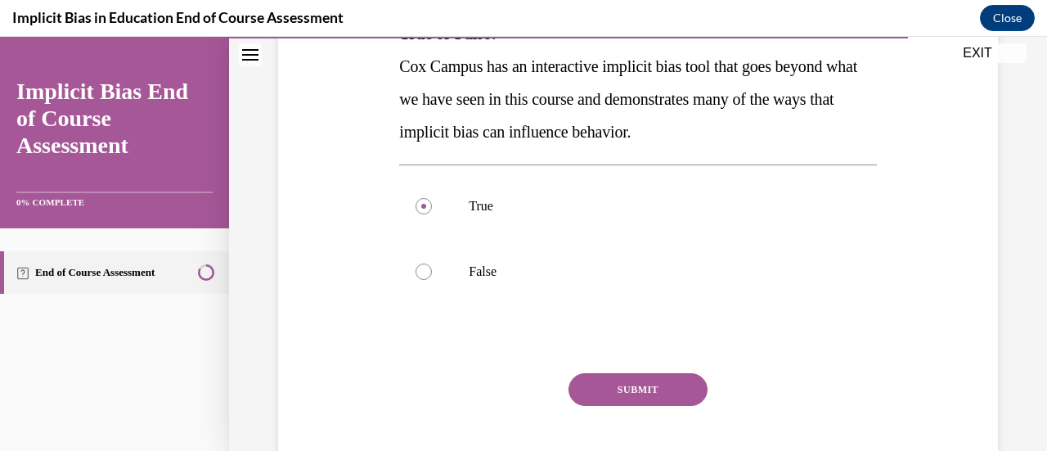
click at [649, 392] on button "SUBMIT" at bounding box center [637, 389] width 139 height 33
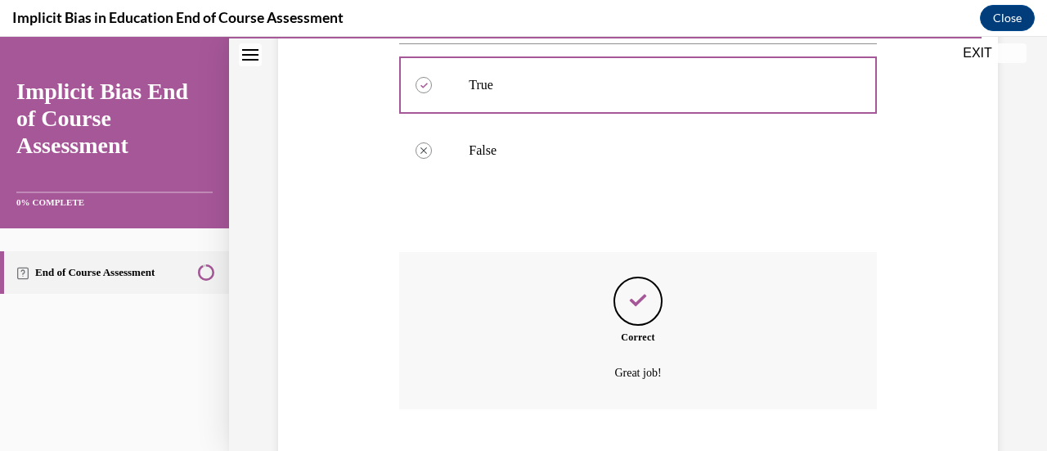
scroll to position [515, 0]
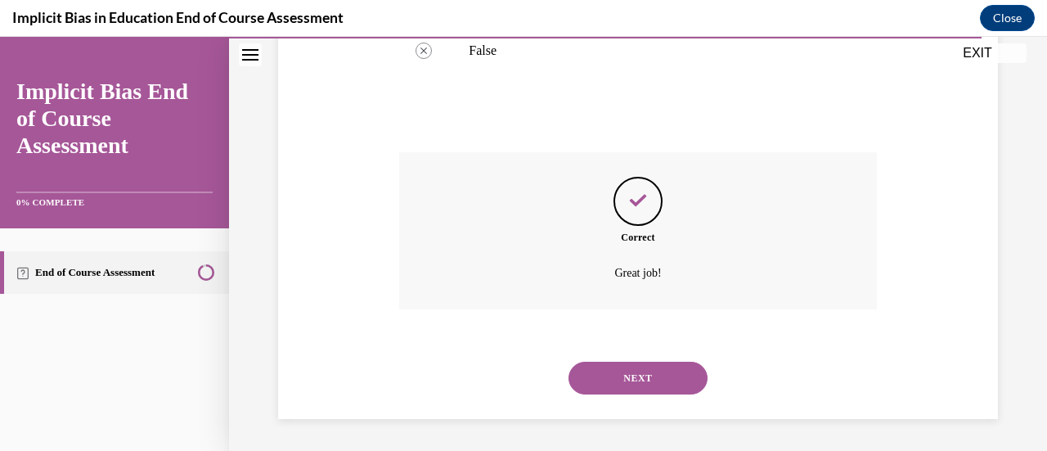
click at [646, 385] on button "NEXT" at bounding box center [637, 377] width 139 height 33
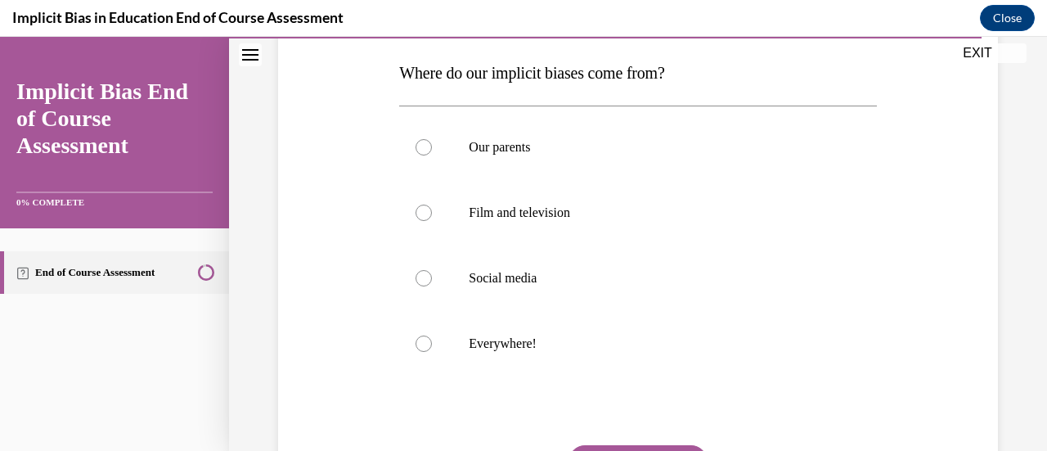
scroll to position [262, 0]
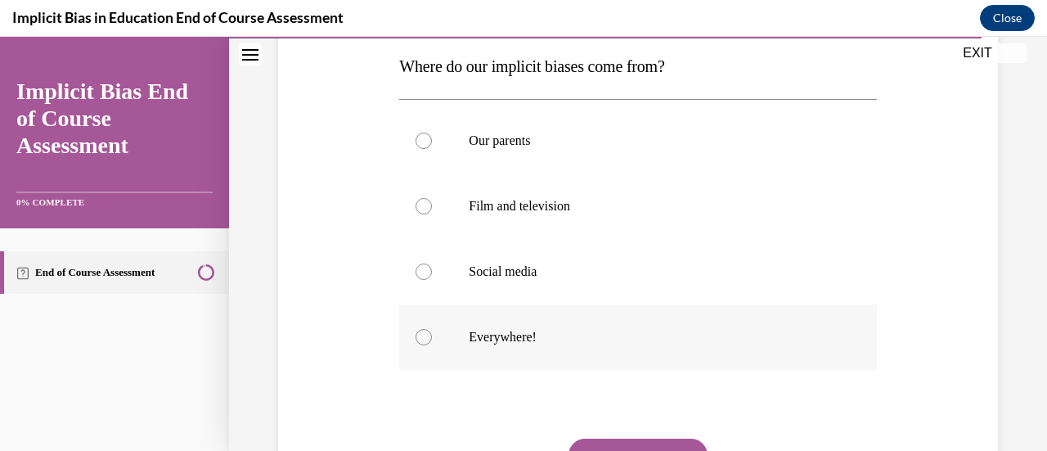
click at [415, 339] on div at bounding box center [423, 337] width 16 height 16
click at [415, 339] on input "Everywhere!" at bounding box center [423, 337] width 16 height 16
radio input "true"
click at [617, 442] on button "SUBMIT" at bounding box center [637, 454] width 139 height 33
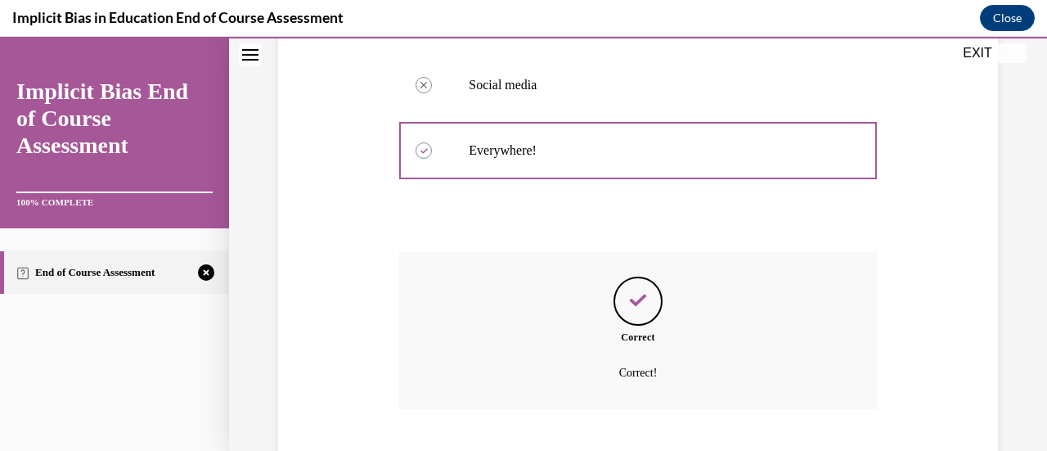
scroll to position [548, 0]
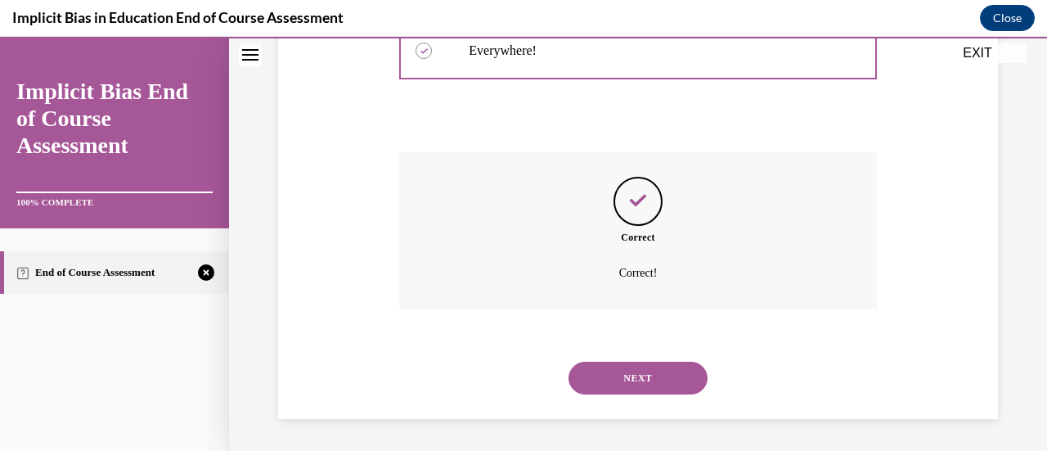
click at [656, 369] on button "NEXT" at bounding box center [637, 377] width 139 height 33
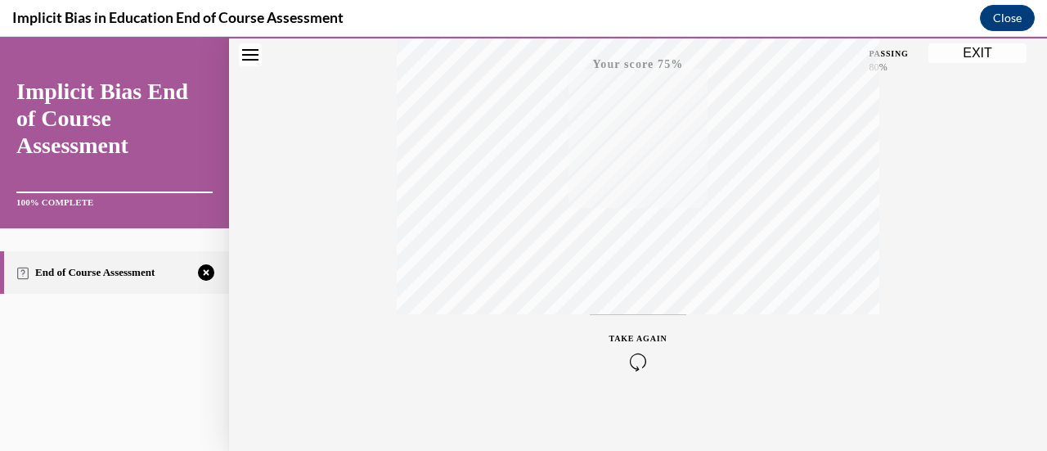
scroll to position [424, 0]
click at [631, 335] on div "TAKE AGAIN" at bounding box center [638, 341] width 58 height 38
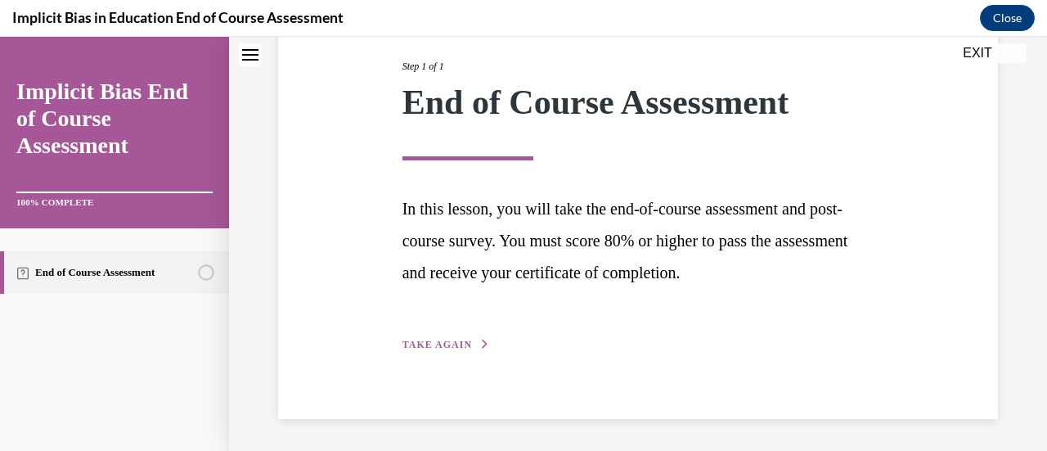
click at [464, 343] on span "TAKE AGAIN" at bounding box center [437, 344] width 70 height 11
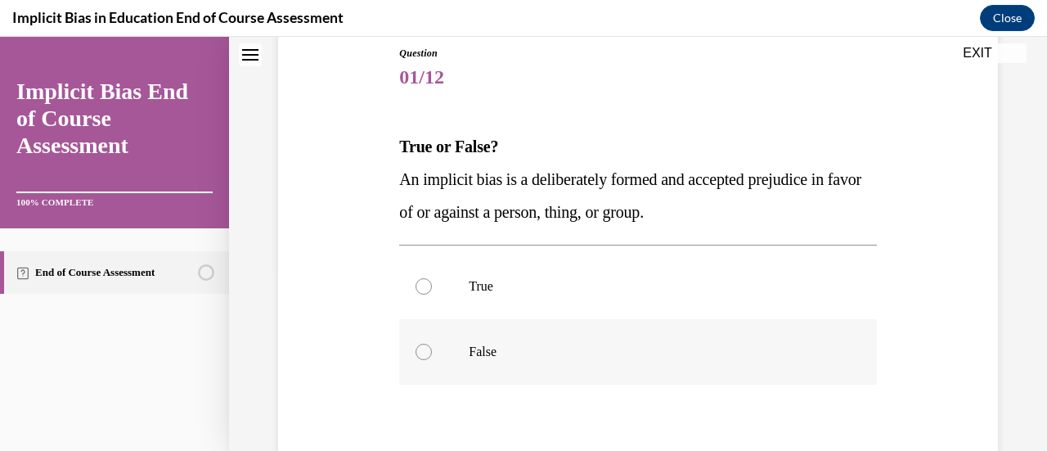
click at [424, 352] on div at bounding box center [423, 351] width 16 height 16
click at [424, 352] on input "False" at bounding box center [423, 351] width 16 height 16
radio input "true"
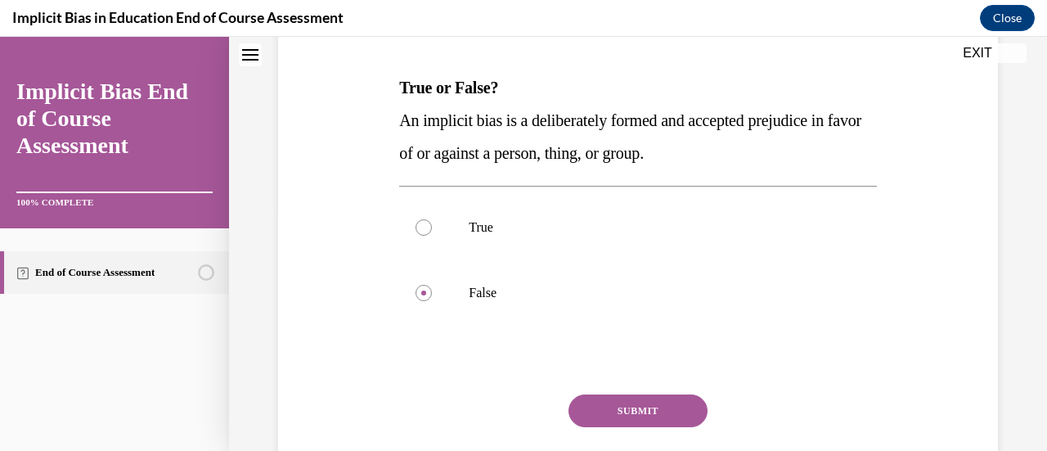
scroll to position [247, 0]
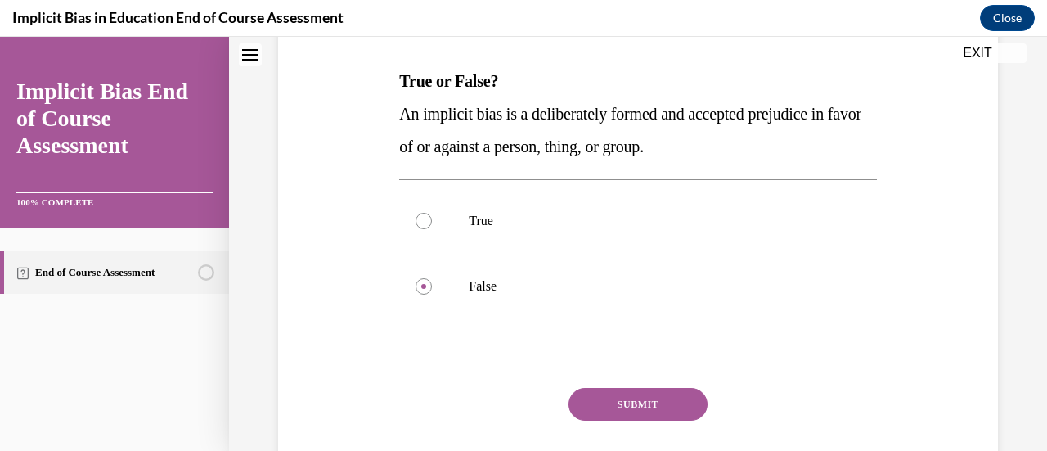
click at [675, 402] on button "SUBMIT" at bounding box center [637, 404] width 139 height 33
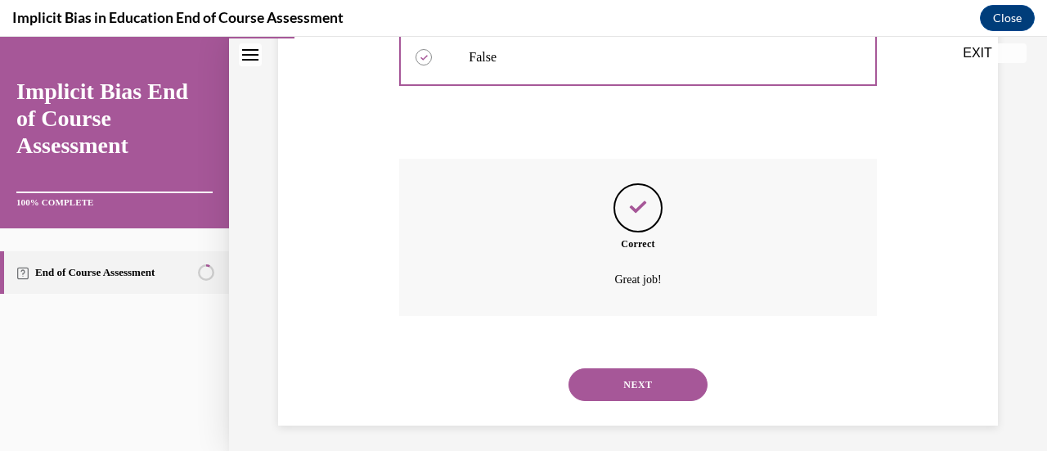
scroll to position [482, 0]
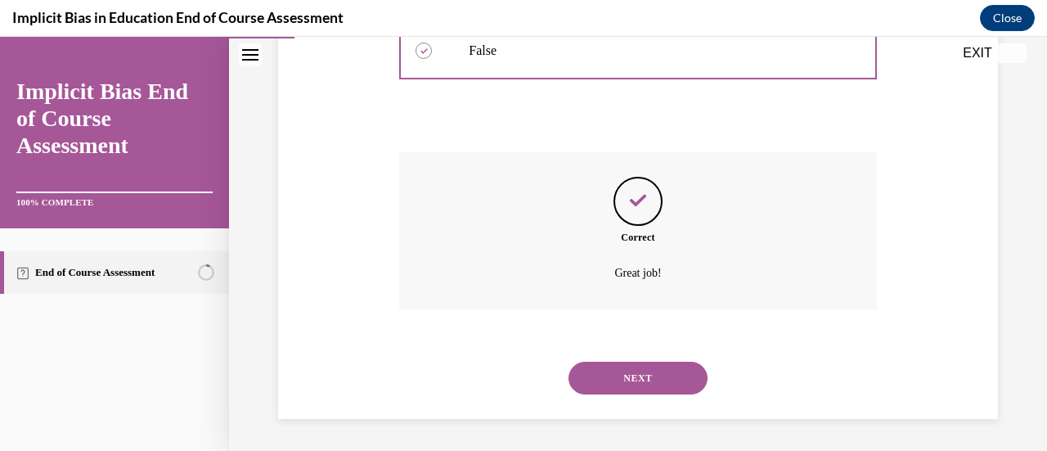
click at [642, 379] on button "NEXT" at bounding box center [637, 377] width 139 height 33
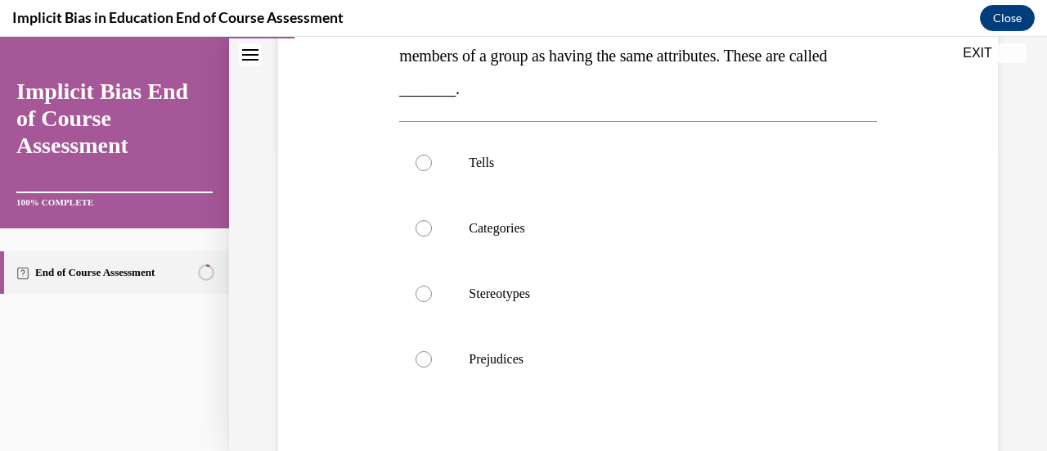
scroll to position [316, 0]
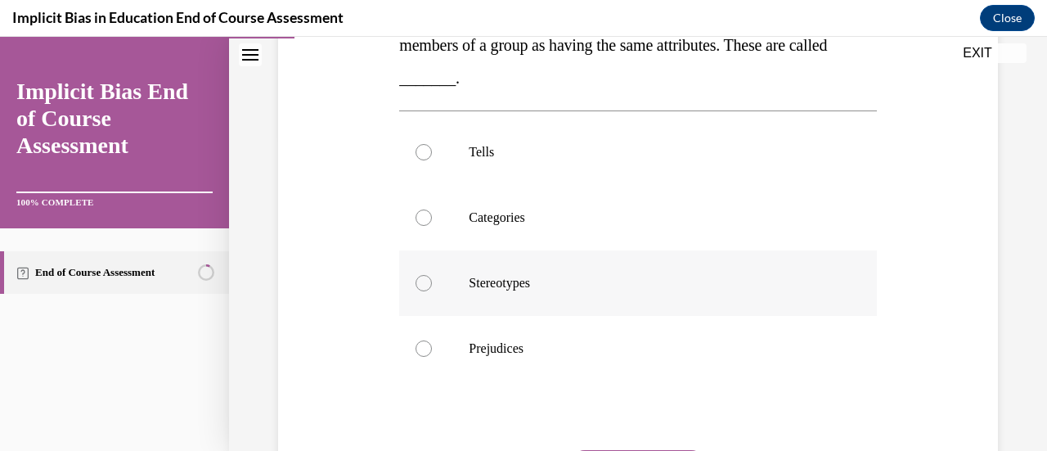
click at [419, 277] on div at bounding box center [423, 283] width 16 height 16
click at [419, 277] on input "Stereotypes" at bounding box center [423, 283] width 16 height 16
radio input "true"
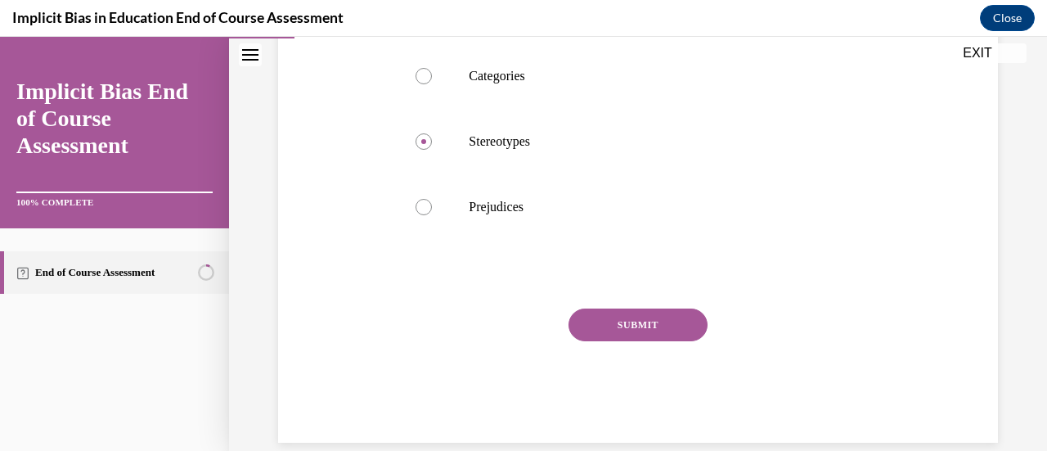
scroll to position [458, 0]
click at [641, 329] on button "SUBMIT" at bounding box center [637, 323] width 139 height 33
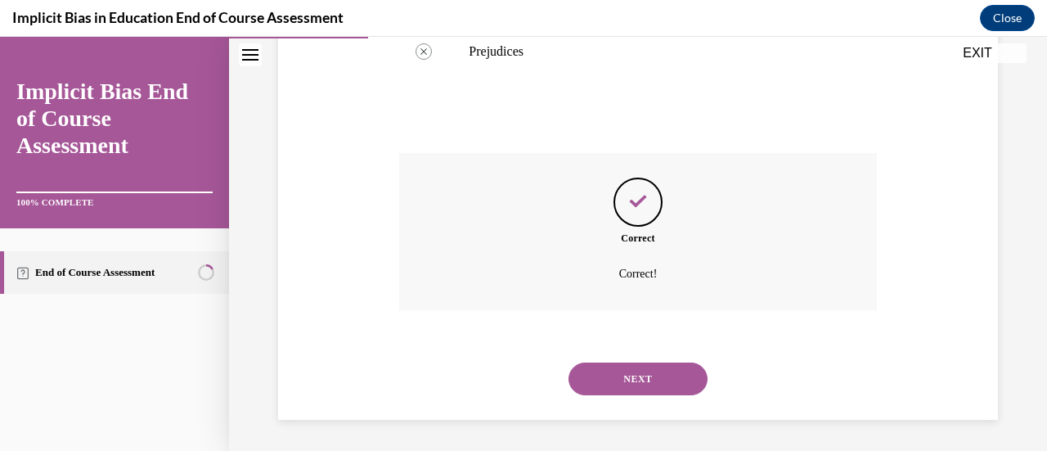
scroll to position [613, 0]
click at [636, 372] on button "NEXT" at bounding box center [637, 377] width 139 height 33
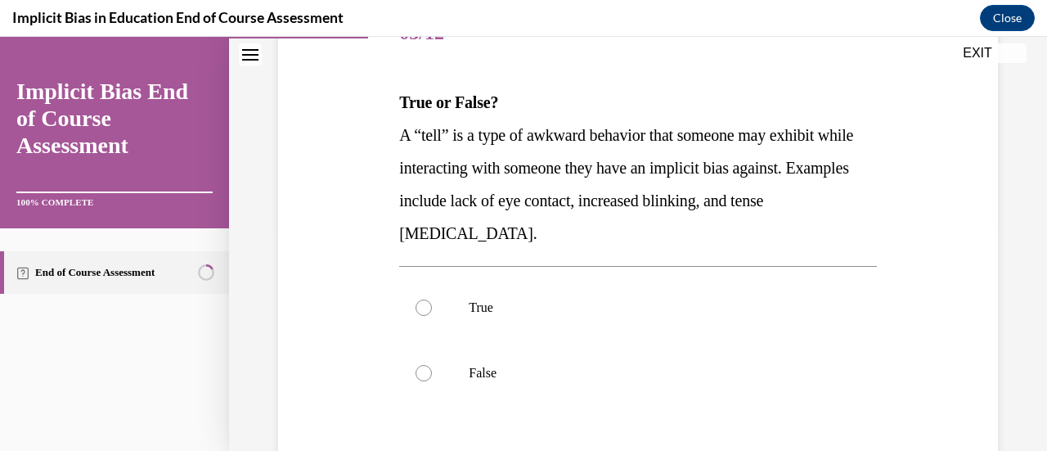
scroll to position [229, 0]
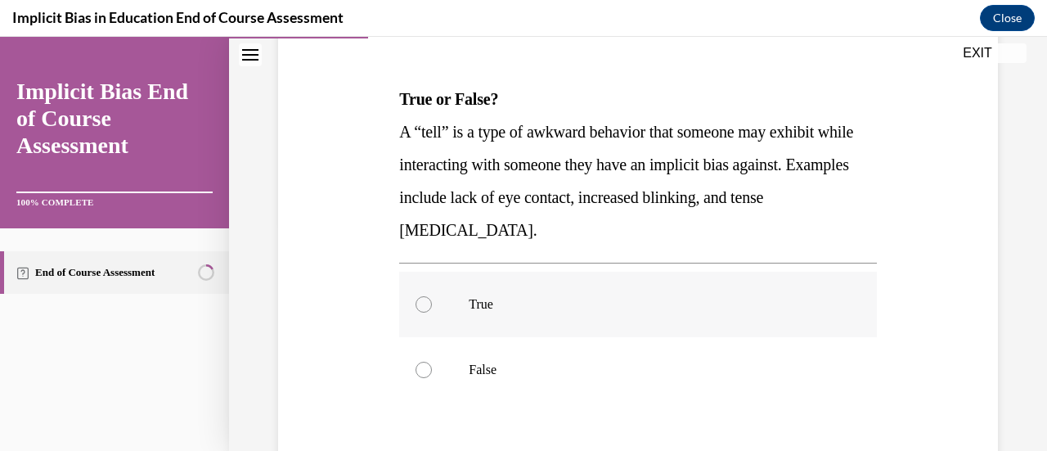
click at [422, 311] on div at bounding box center [423, 304] width 16 height 16
click at [422, 311] on input "True" at bounding box center [423, 304] width 16 height 16
radio input "true"
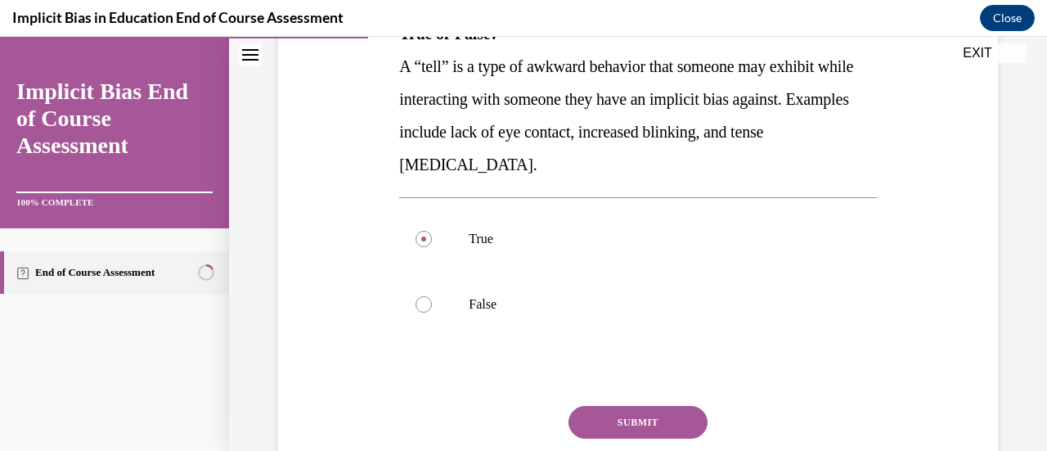
scroll to position [327, 0]
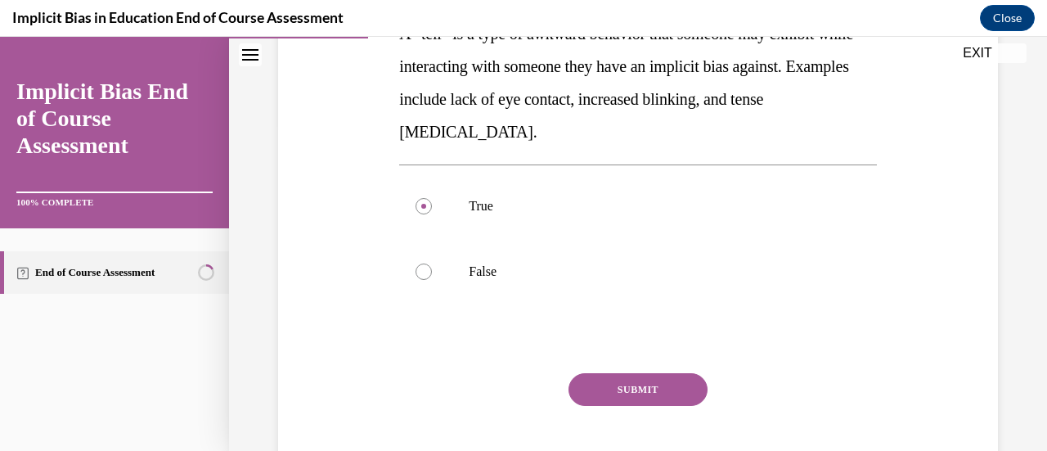
click at [669, 389] on button "SUBMIT" at bounding box center [637, 389] width 139 height 33
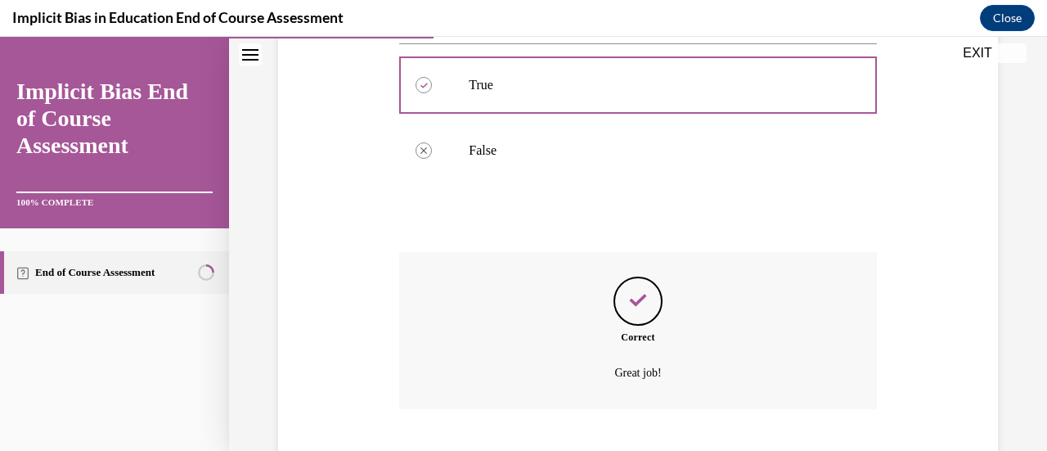
scroll to position [548, 0]
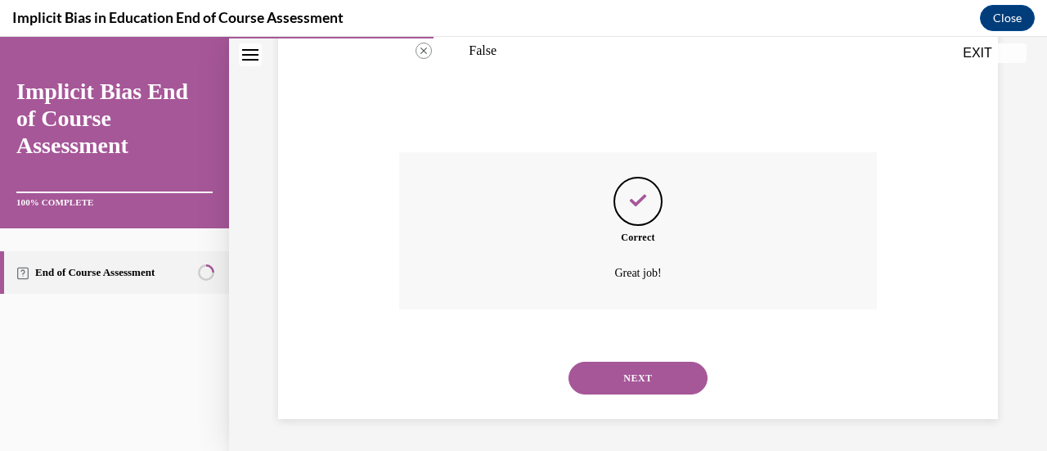
click at [640, 379] on button "NEXT" at bounding box center [637, 377] width 139 height 33
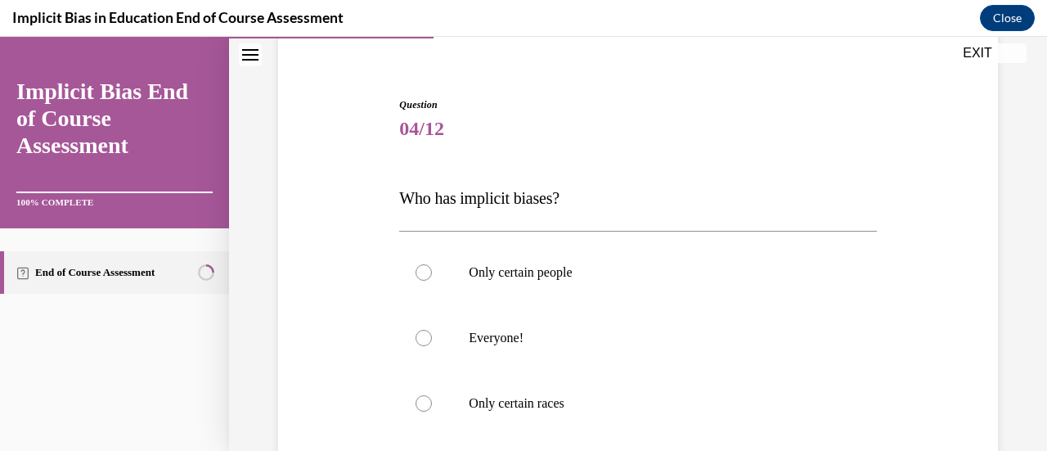
scroll to position [131, 0]
click at [424, 333] on div at bounding box center [423, 337] width 16 height 16
click at [424, 333] on input "Everyone!" at bounding box center [423, 337] width 16 height 16
radio input "true"
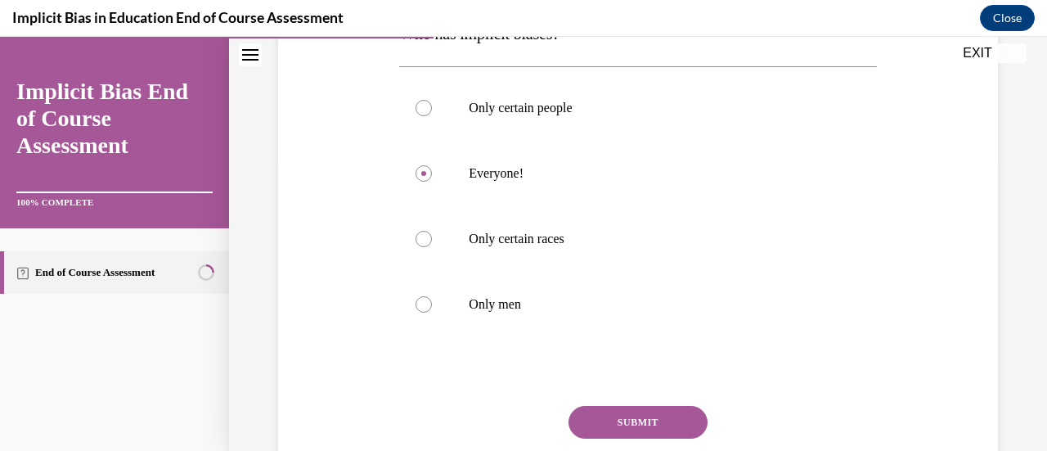
scroll to position [359, 0]
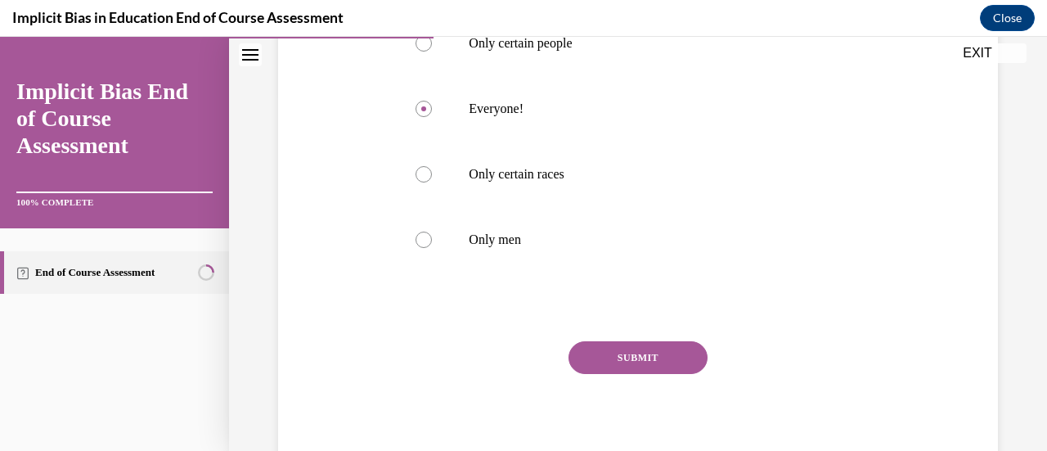
click at [657, 354] on button "SUBMIT" at bounding box center [637, 357] width 139 height 33
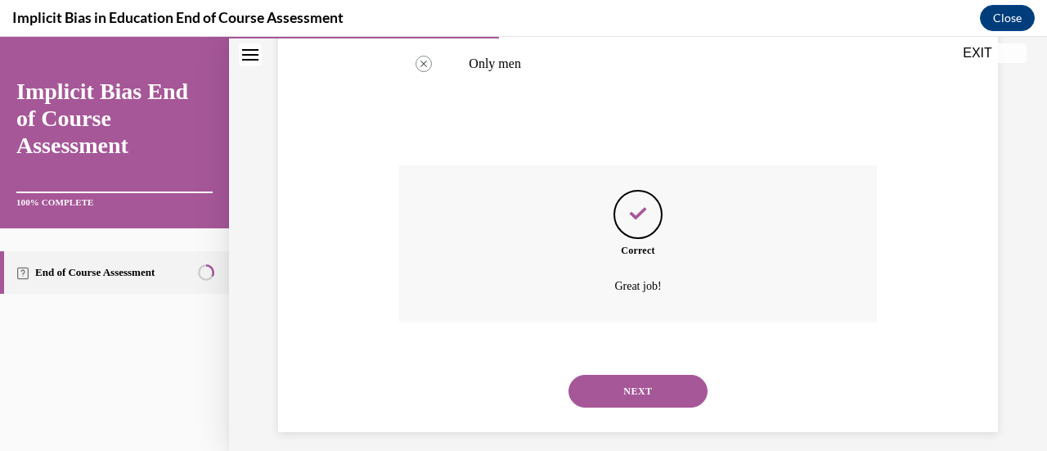
scroll to position [548, 0]
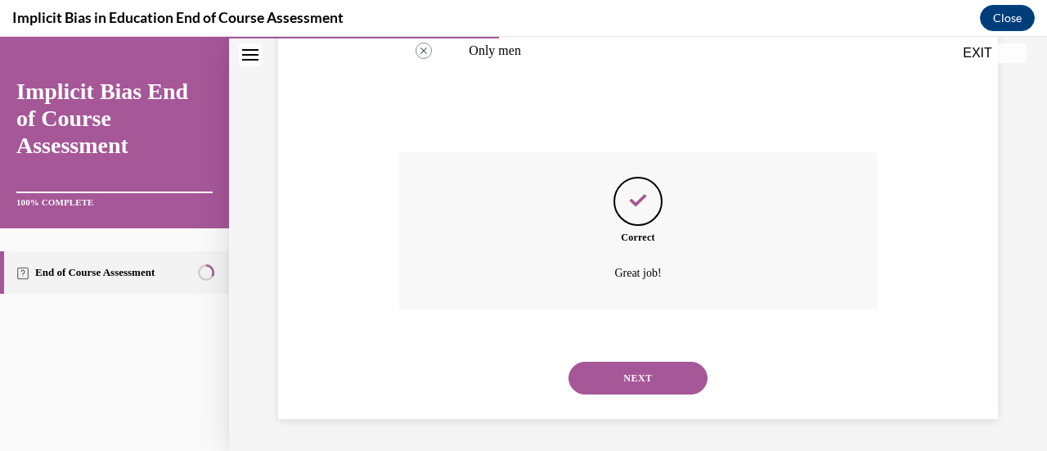
click at [641, 378] on button "NEXT" at bounding box center [637, 377] width 139 height 33
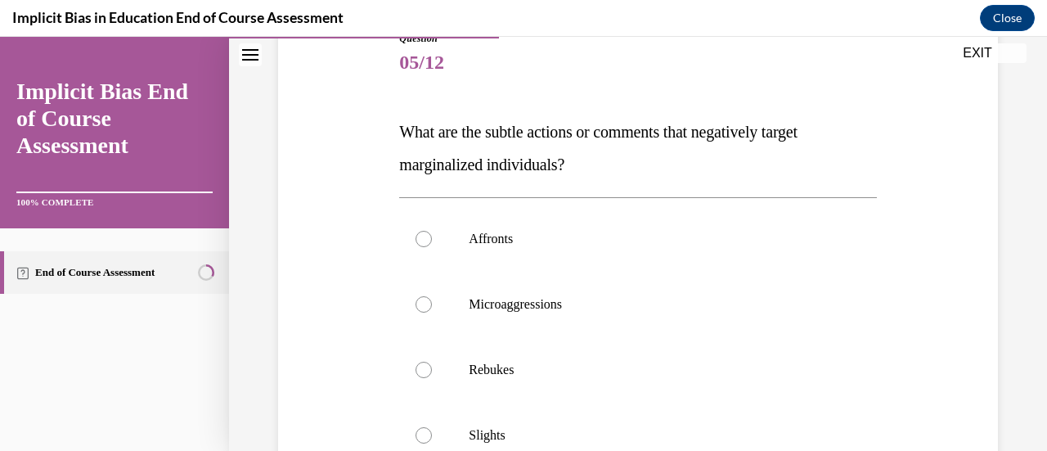
scroll to position [229, 0]
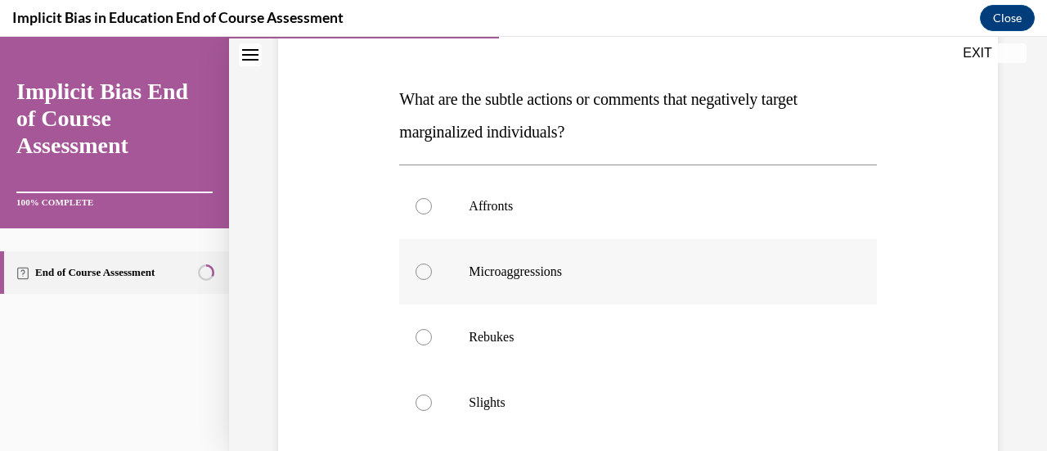
click at [420, 269] on div at bounding box center [423, 271] width 16 height 16
click at [420, 269] on input "Microaggressions" at bounding box center [423, 271] width 16 height 16
radio input "true"
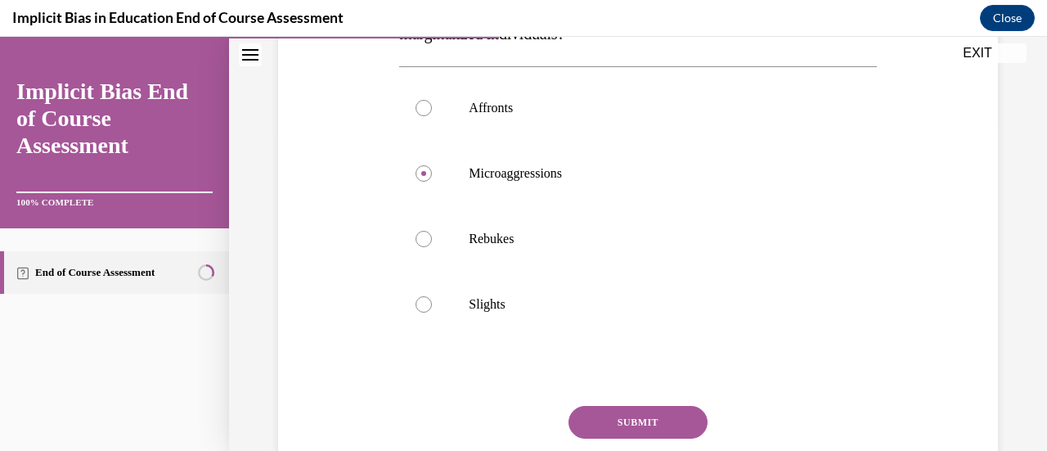
scroll to position [360, 0]
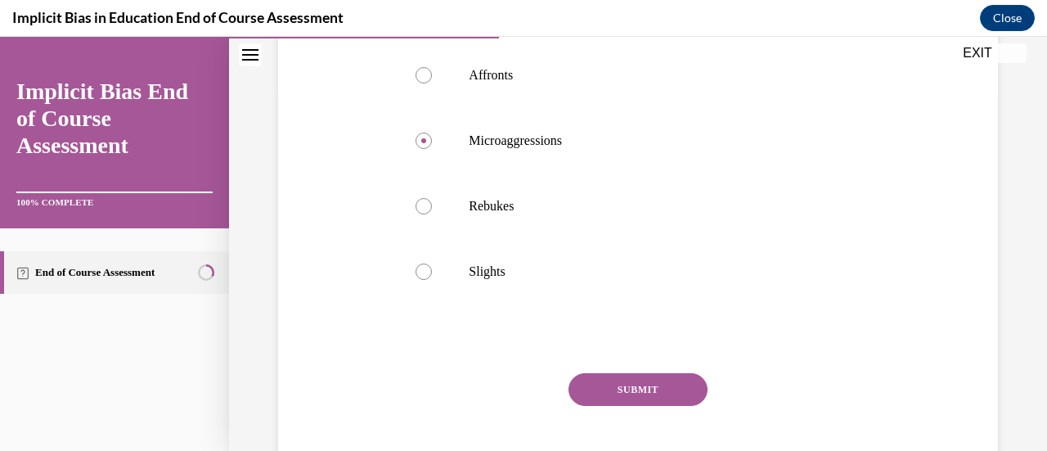
click at [641, 384] on button "SUBMIT" at bounding box center [637, 389] width 139 height 33
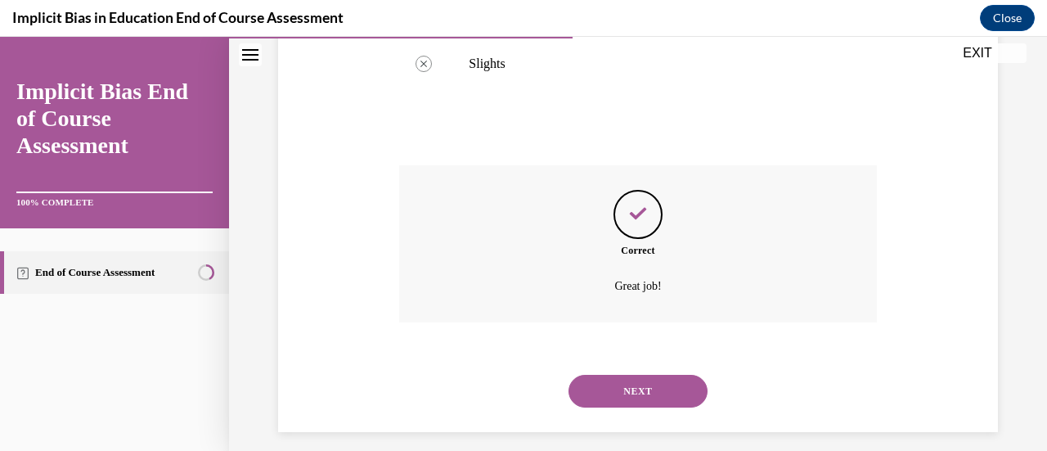
scroll to position [581, 0]
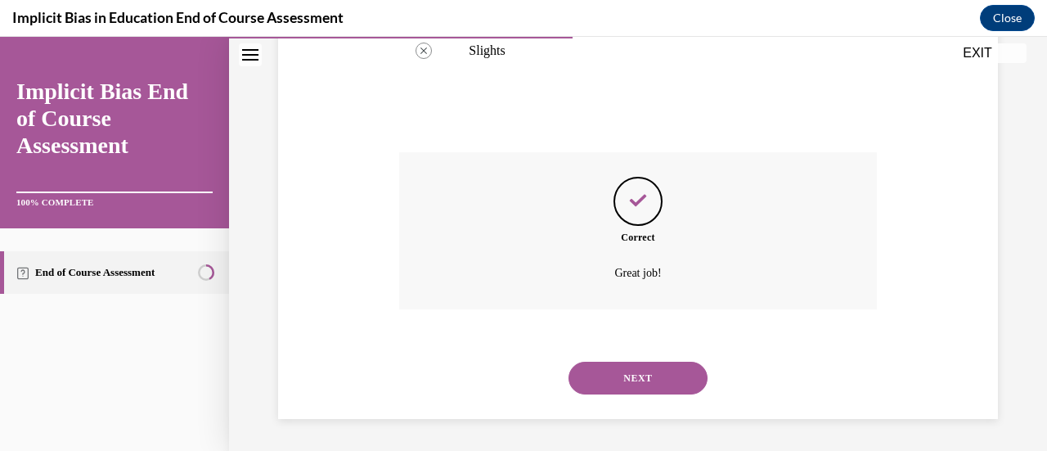
click at [641, 384] on button "NEXT" at bounding box center [637, 377] width 139 height 33
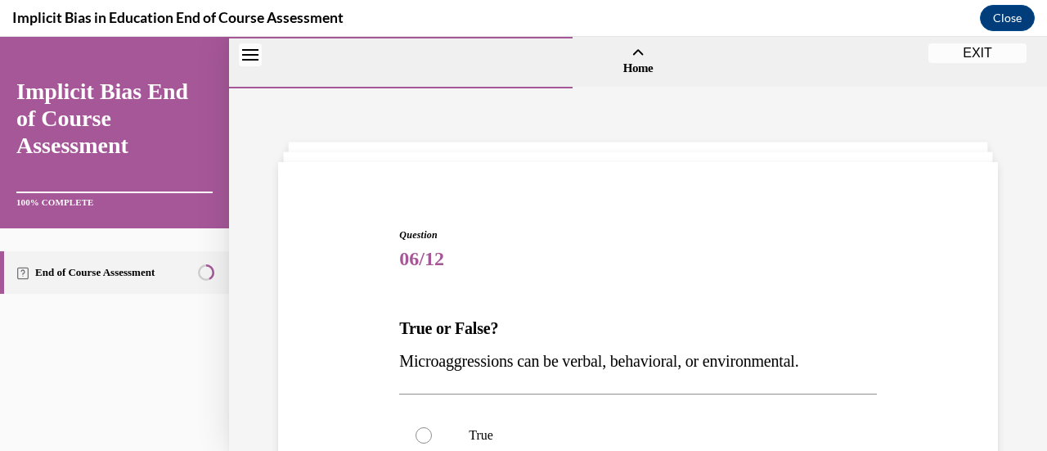
scroll to position [317, 0]
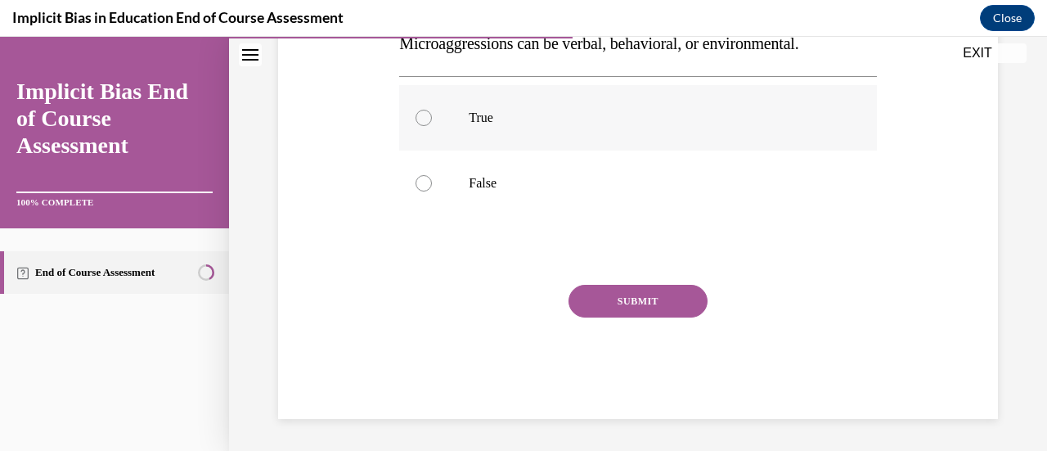
click at [423, 114] on div at bounding box center [423, 118] width 16 height 16
click at [423, 114] on input "True" at bounding box center [423, 118] width 16 height 16
radio input "true"
click at [639, 292] on button "SUBMIT" at bounding box center [637, 301] width 139 height 33
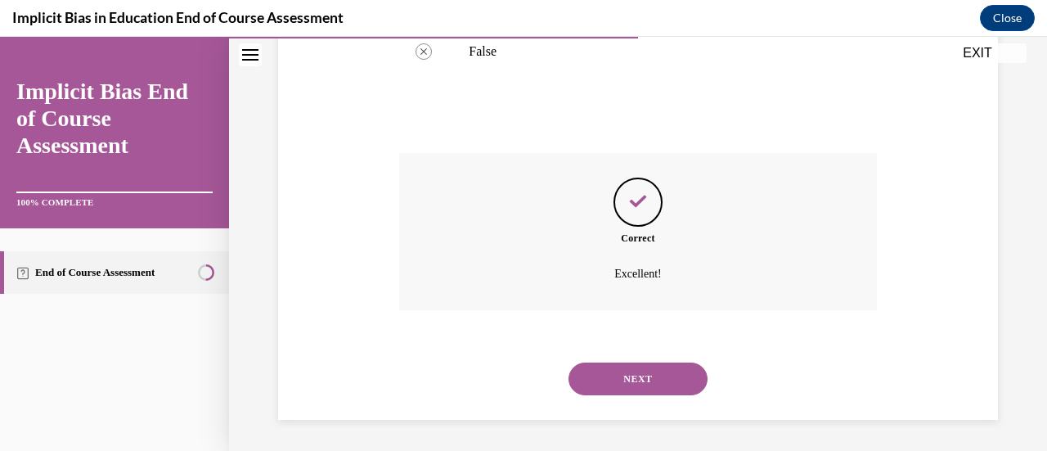
scroll to position [450, 0]
click at [625, 385] on button "NEXT" at bounding box center [637, 377] width 139 height 33
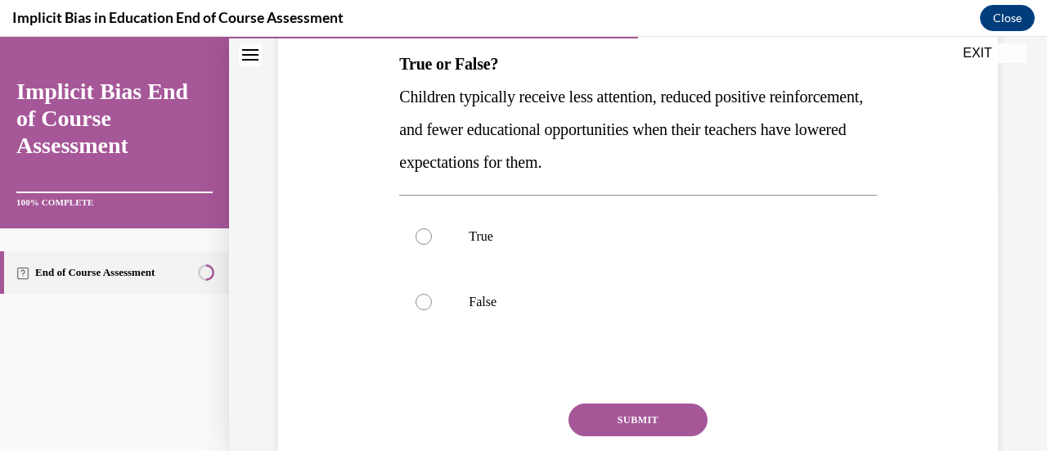
scroll to position [221, 0]
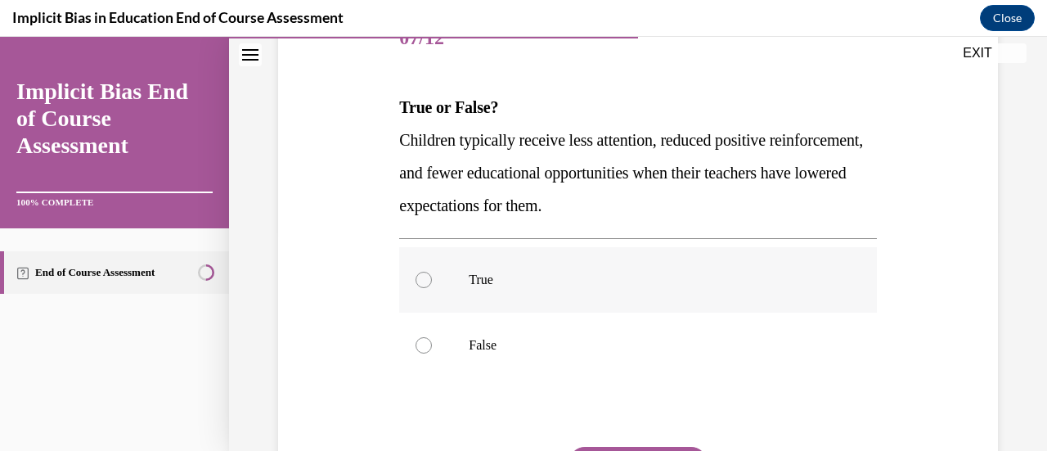
click at [415, 277] on div at bounding box center [423, 279] width 16 height 16
click at [415, 277] on input "True" at bounding box center [423, 279] width 16 height 16
radio input "true"
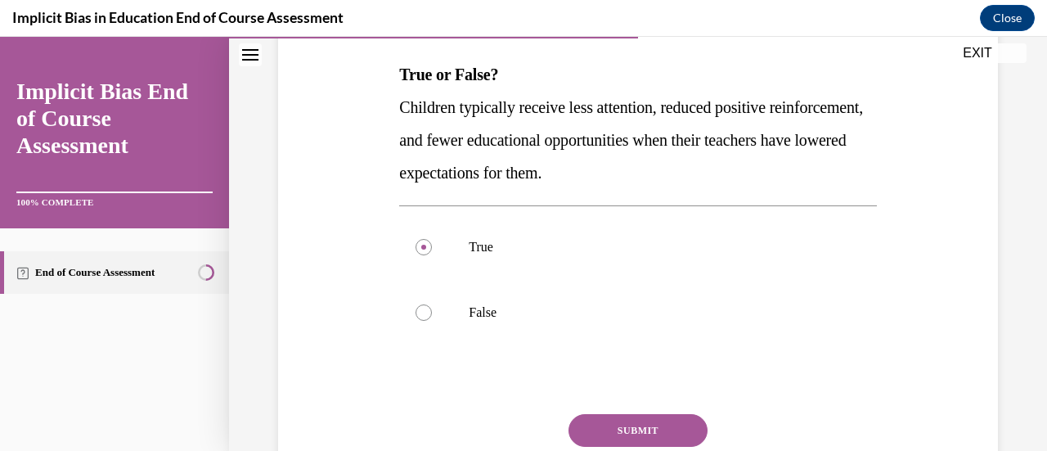
scroll to position [286, 0]
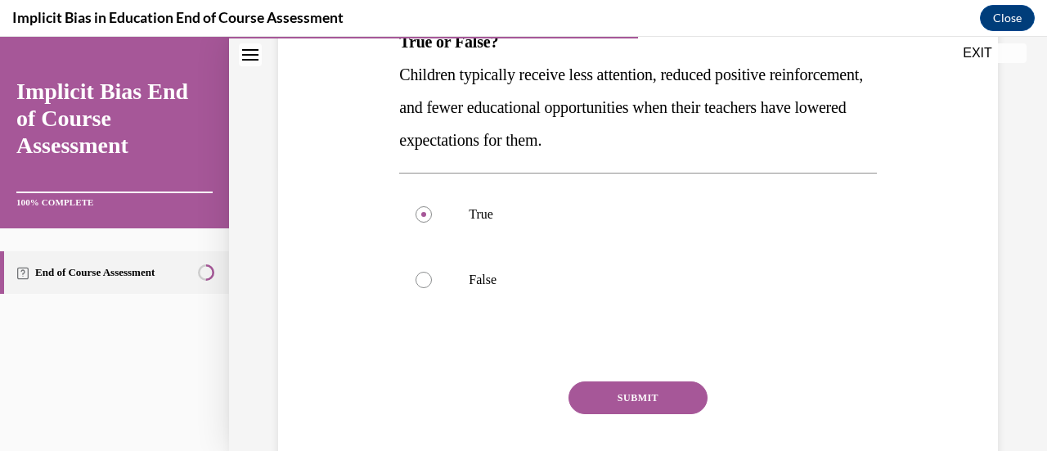
click at [629, 386] on button "SUBMIT" at bounding box center [637, 397] width 139 height 33
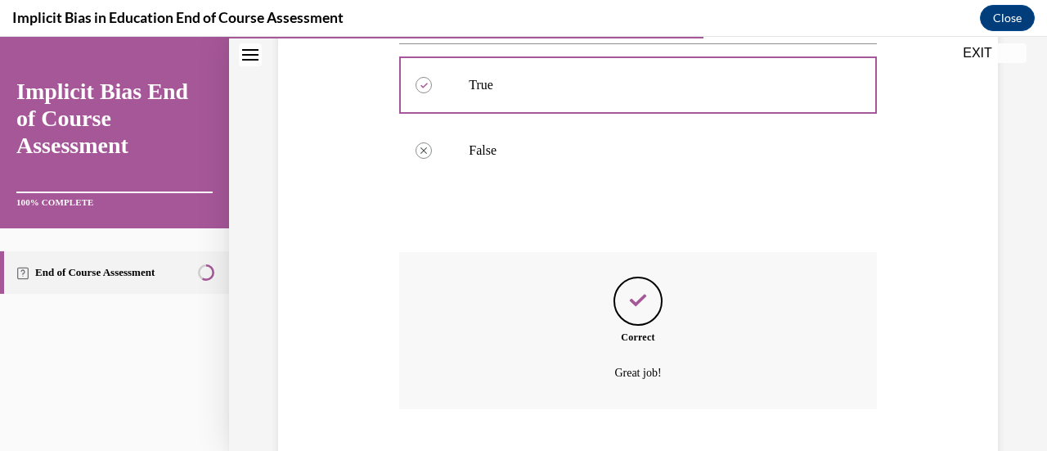
scroll to position [515, 0]
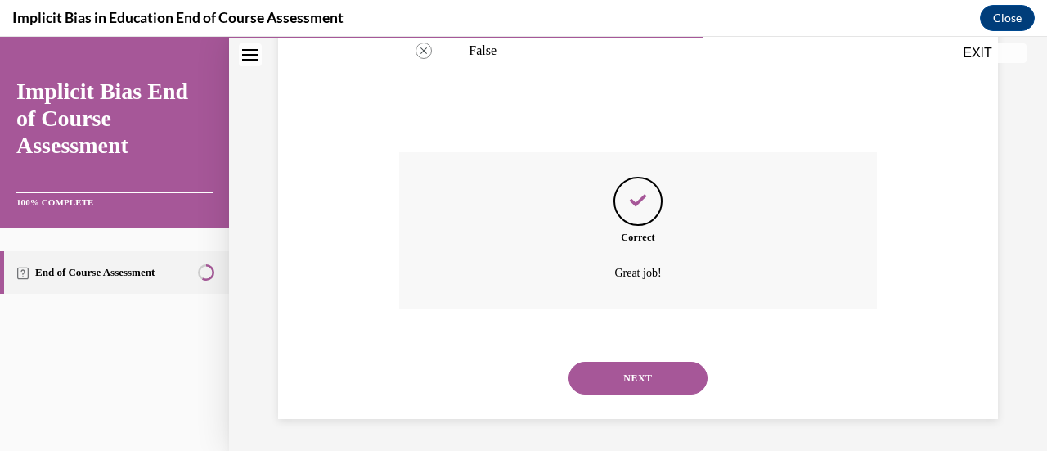
click at [633, 375] on button "NEXT" at bounding box center [637, 377] width 139 height 33
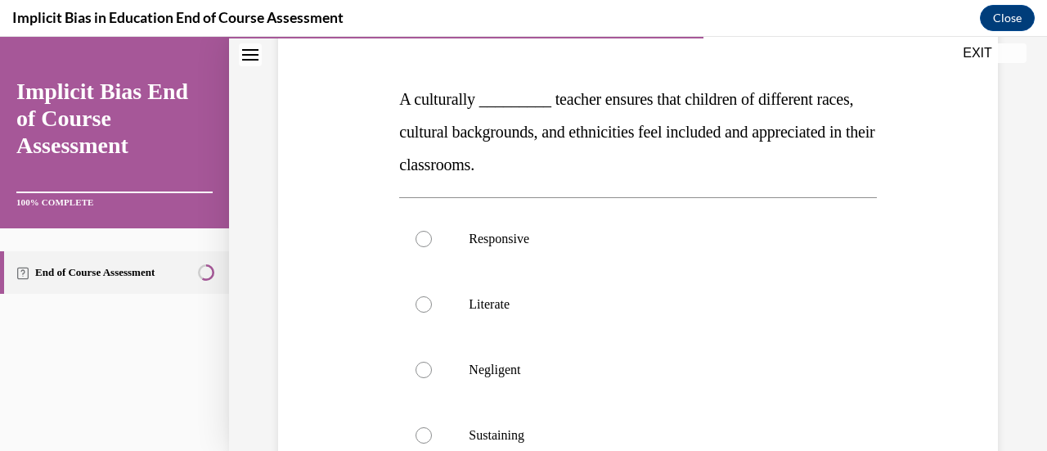
scroll to position [262, 0]
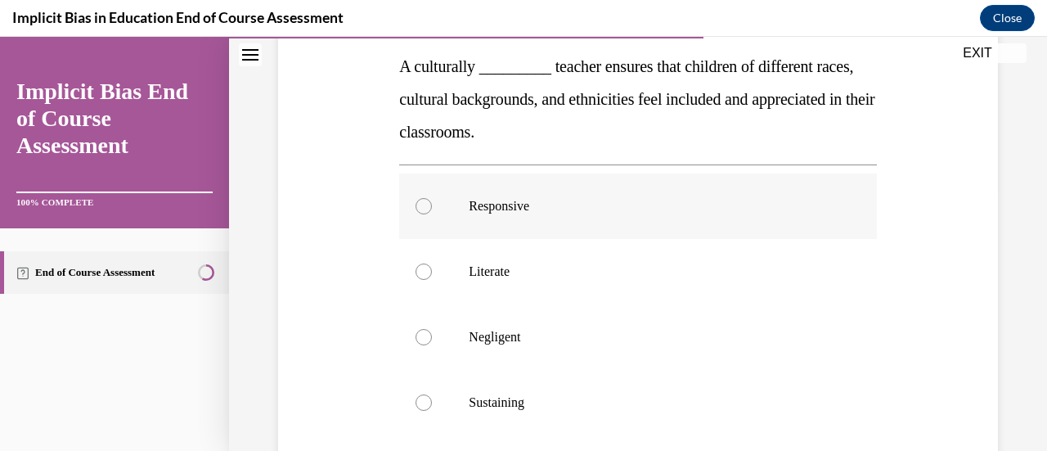
click at [426, 208] on div at bounding box center [423, 206] width 16 height 16
click at [426, 208] on input "Responsive" at bounding box center [423, 206] width 16 height 16
radio input "true"
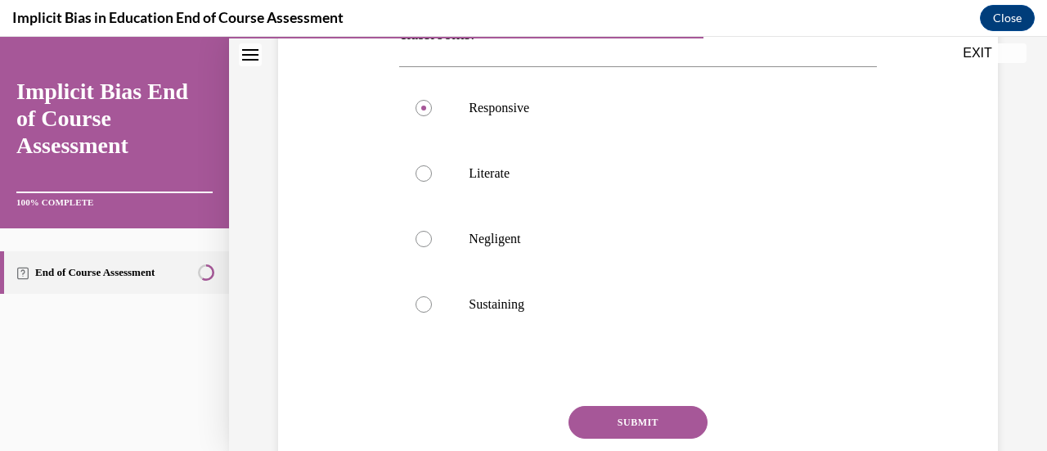
scroll to position [414, 0]
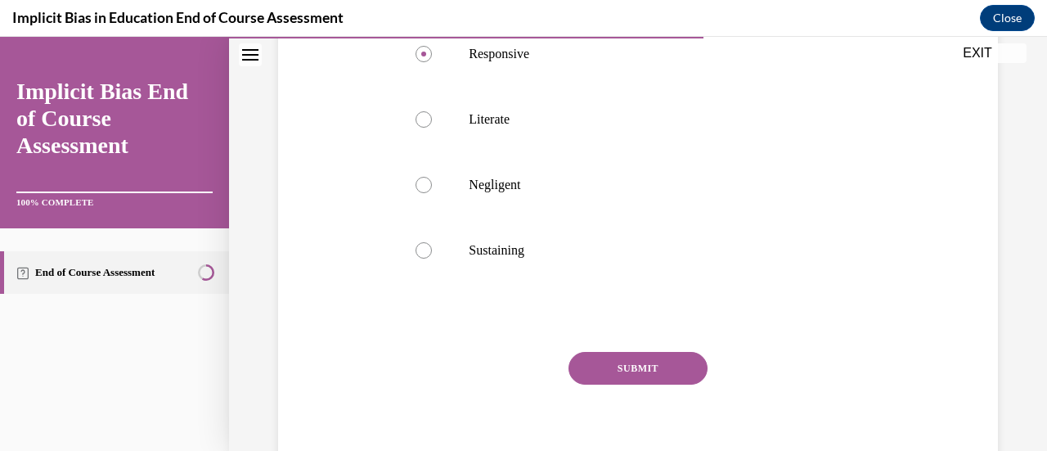
click at [650, 372] on button "SUBMIT" at bounding box center [637, 368] width 139 height 33
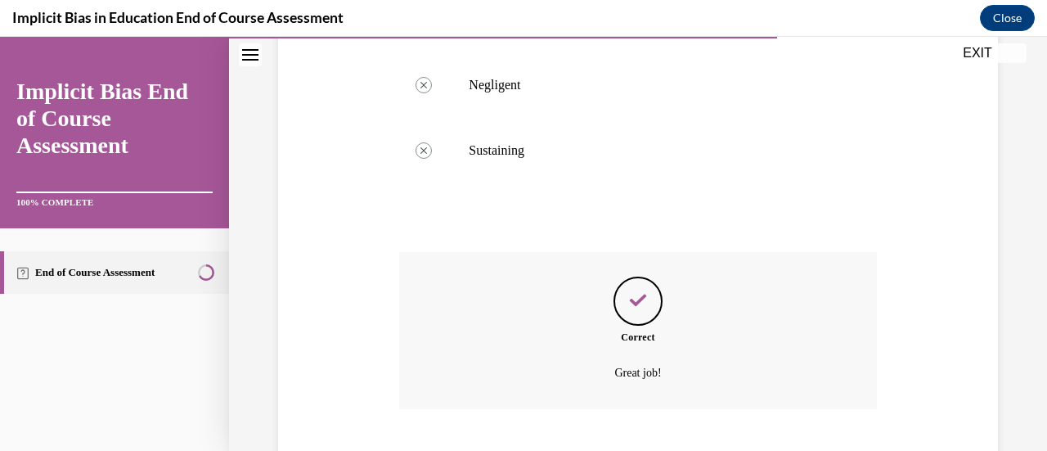
scroll to position [613, 0]
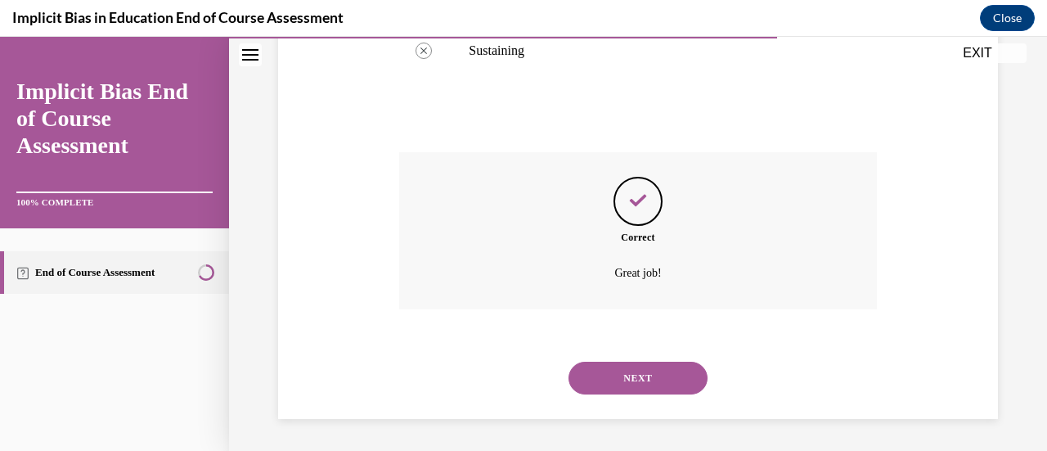
click at [650, 372] on button "NEXT" at bounding box center [637, 377] width 139 height 33
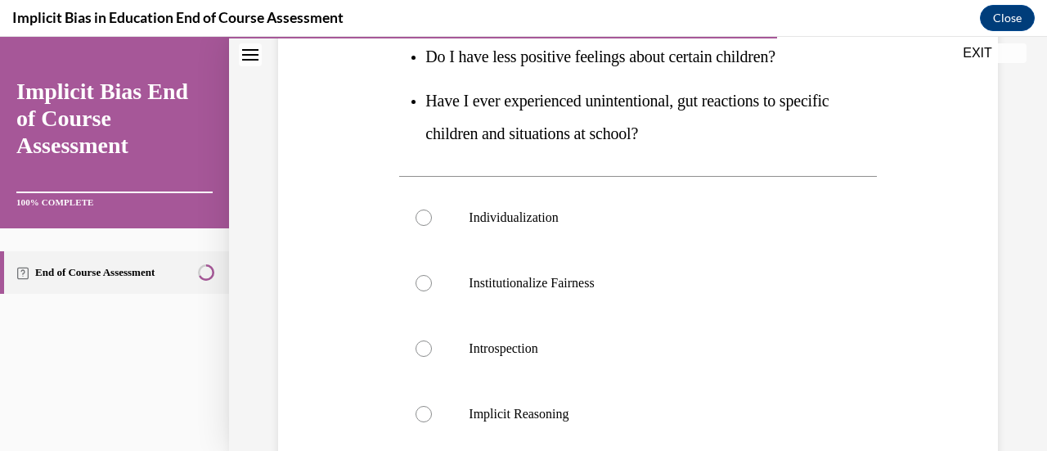
scroll to position [425, 0]
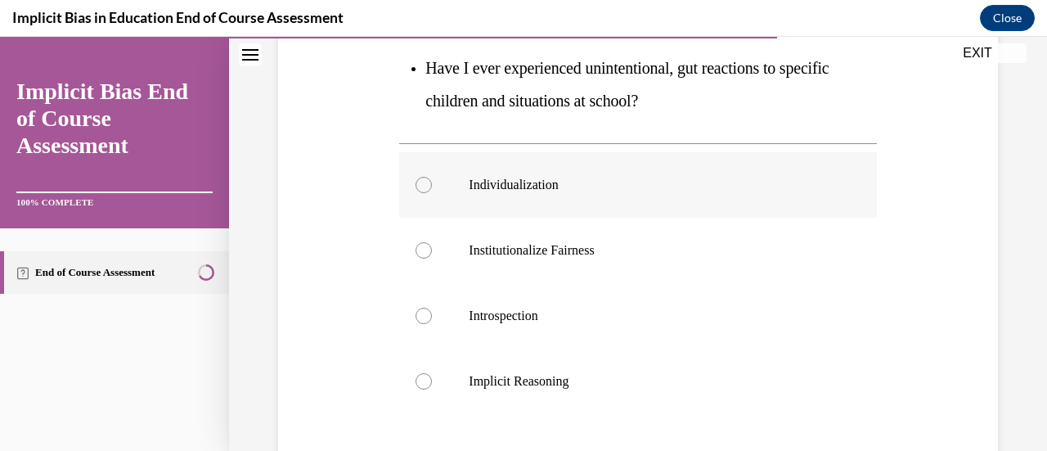
click at [427, 180] on div at bounding box center [423, 185] width 16 height 16
click at [427, 180] on input "Individualization" at bounding box center [423, 185] width 16 height 16
radio input "true"
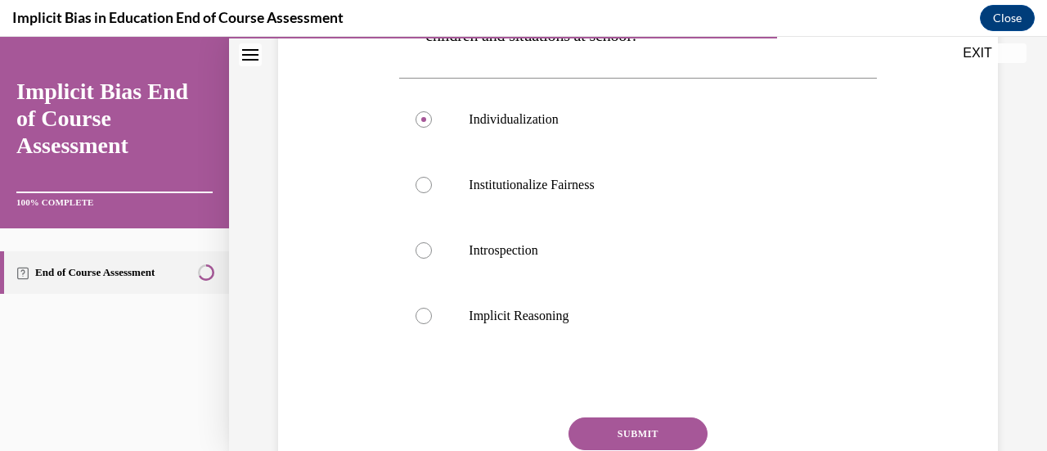
scroll to position [523, 0]
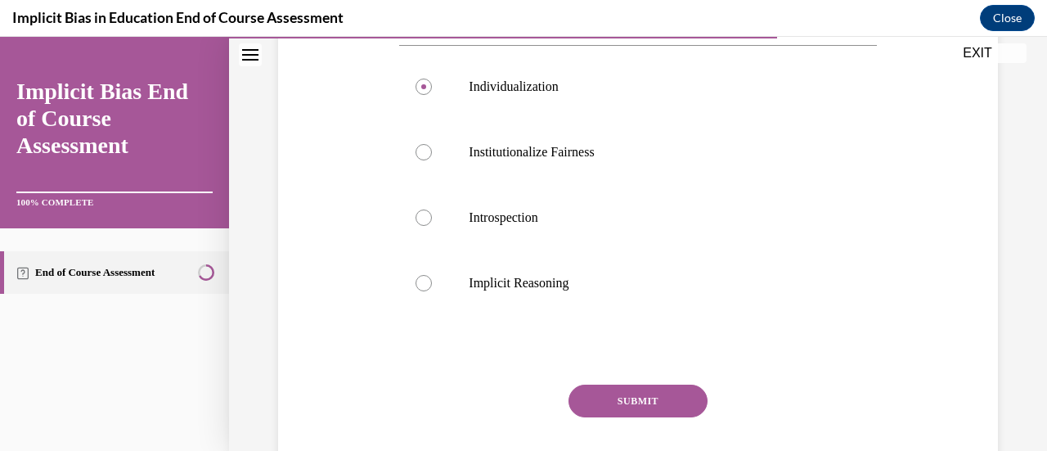
click at [651, 392] on button "SUBMIT" at bounding box center [637, 400] width 139 height 33
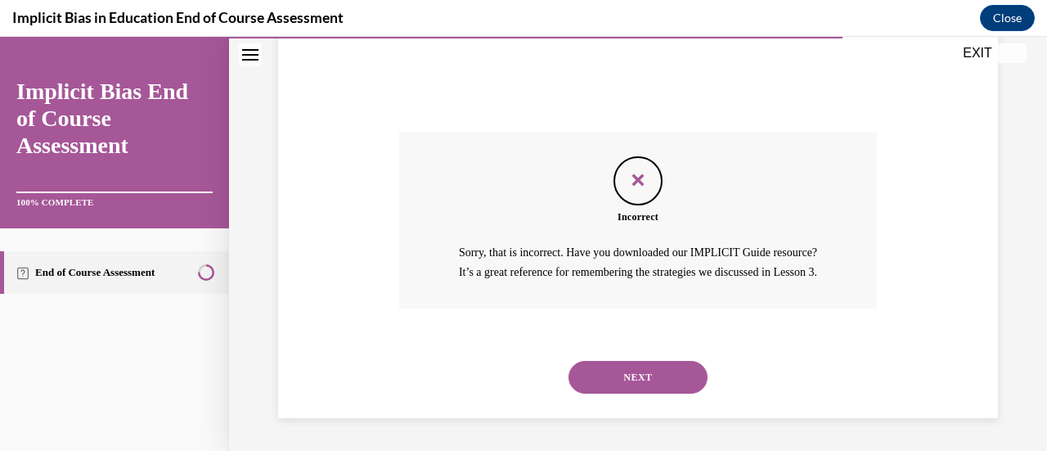
scroll to position [794, 0]
click at [643, 364] on button "NEXT" at bounding box center [637, 377] width 139 height 33
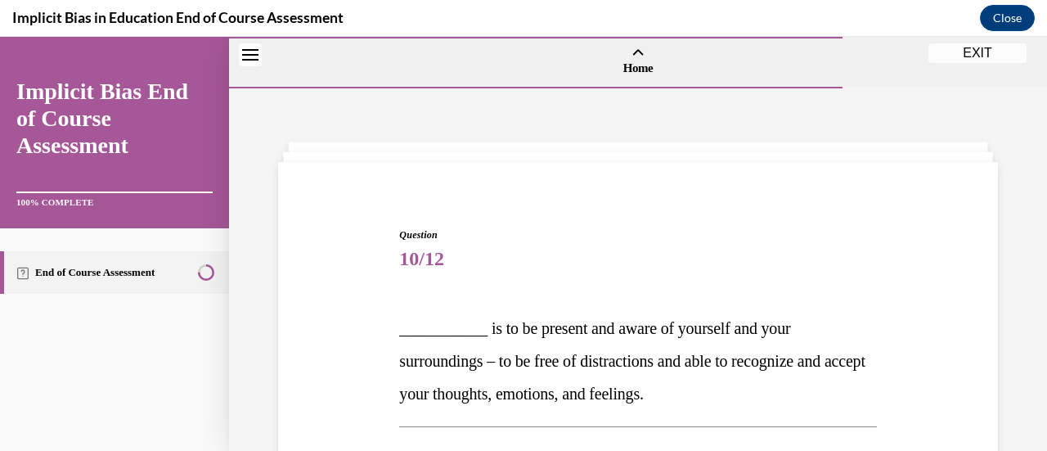
scroll to position [362, 0]
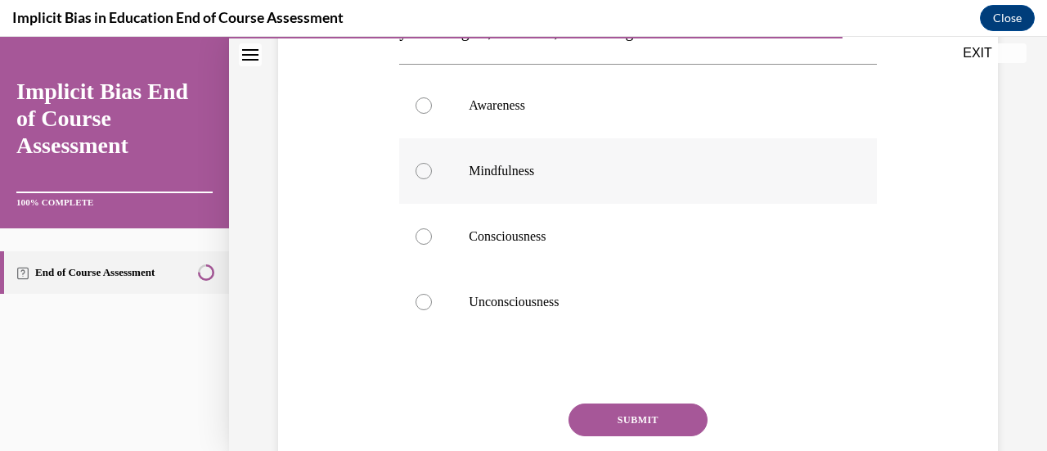
click at [422, 171] on div at bounding box center [423, 171] width 16 height 16
click at [422, 171] on input "Mindfulness" at bounding box center [423, 171] width 16 height 16
radio input "true"
click at [626, 418] on button "SUBMIT" at bounding box center [637, 419] width 139 height 33
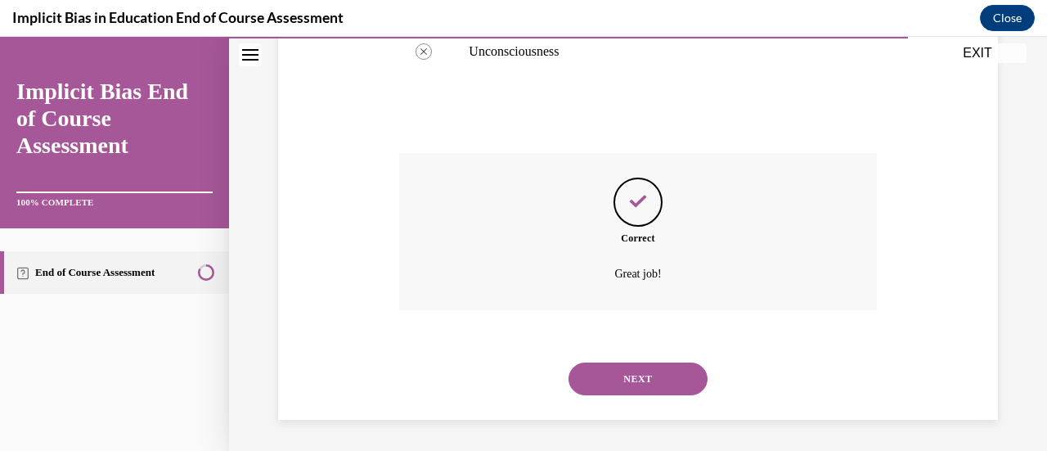
scroll to position [613, 0]
click at [628, 379] on button "NEXT" at bounding box center [637, 377] width 139 height 33
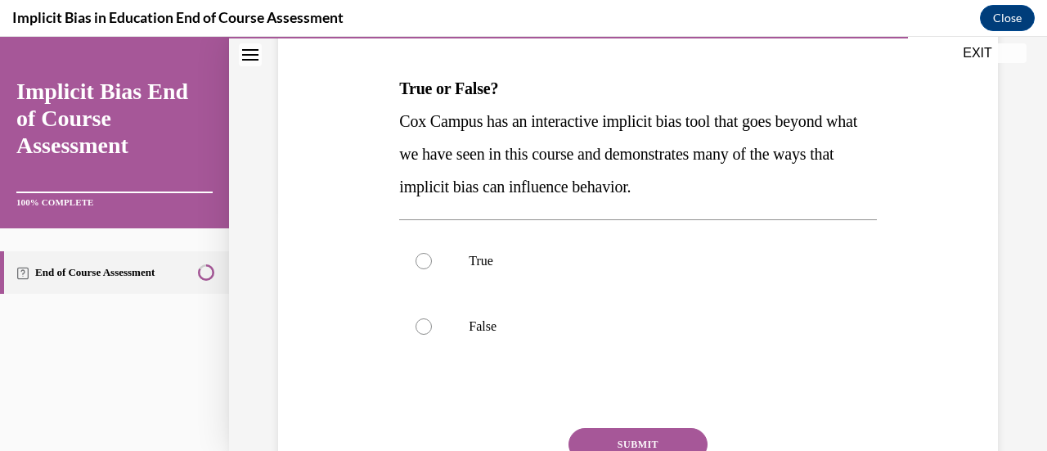
scroll to position [304, 0]
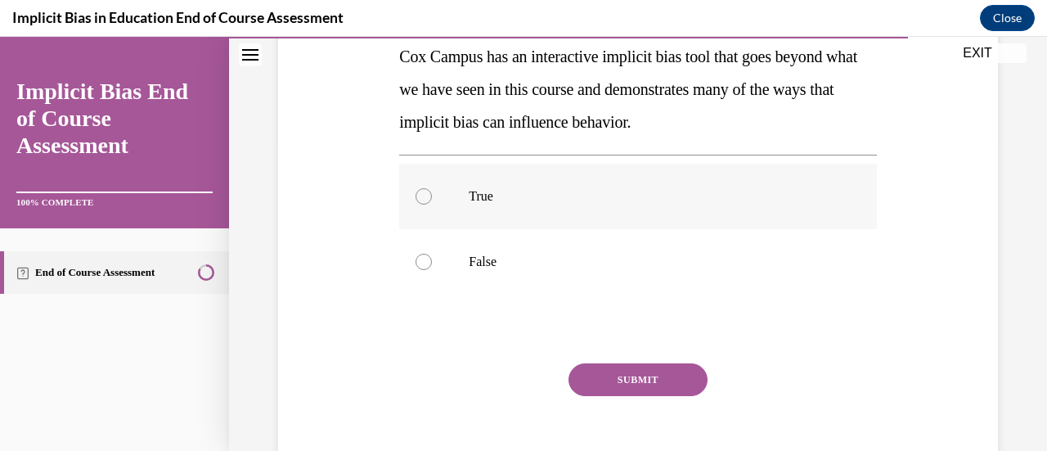
click at [420, 189] on div at bounding box center [423, 196] width 16 height 16
click at [420, 189] on input "True" at bounding box center [423, 196] width 16 height 16
radio input "true"
click at [626, 384] on button "SUBMIT" at bounding box center [637, 379] width 139 height 33
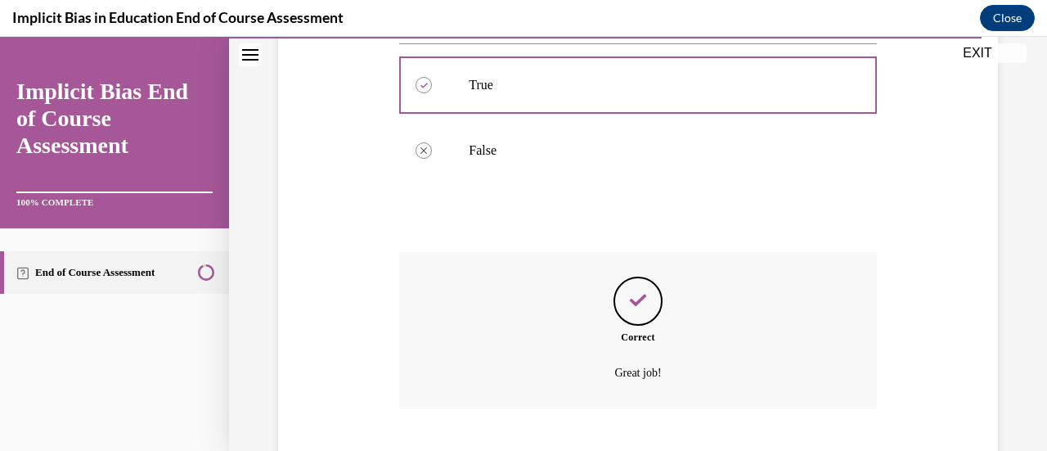
scroll to position [515, 0]
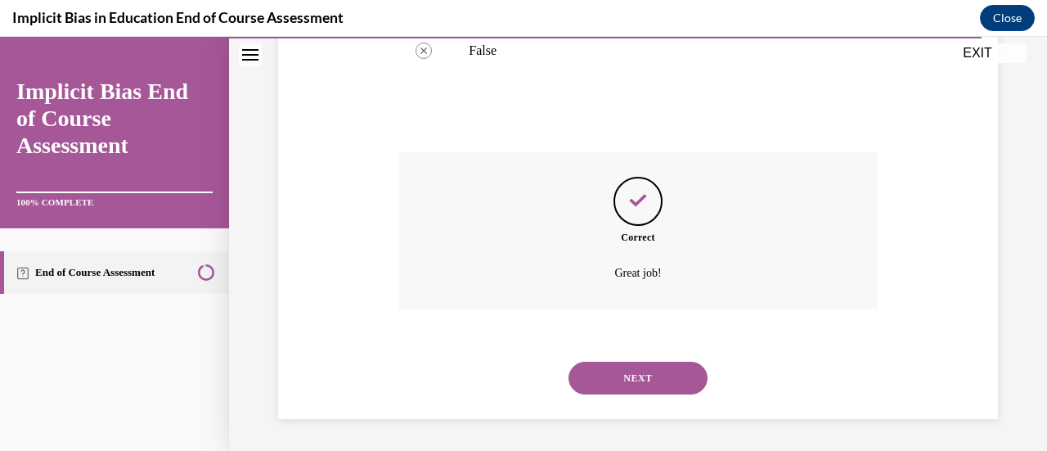
click at [626, 384] on button "NEXT" at bounding box center [637, 377] width 139 height 33
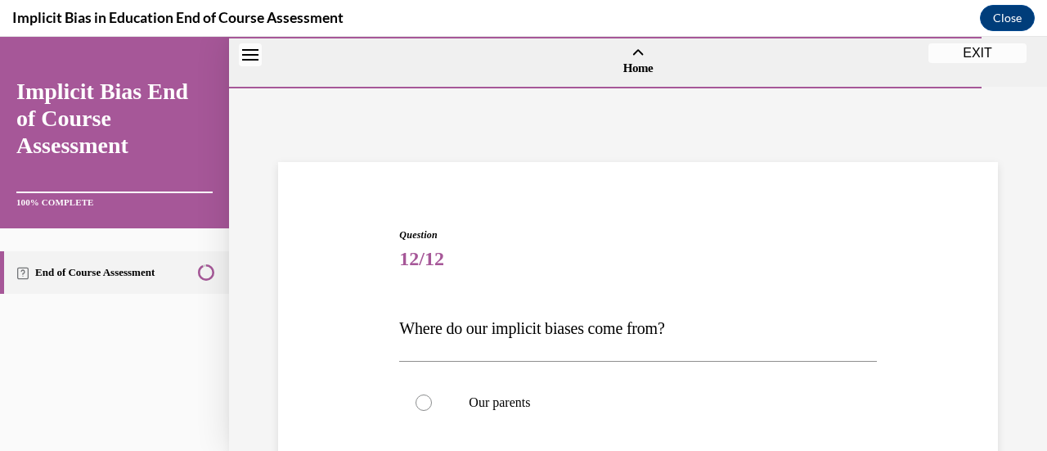
scroll to position [362, 0]
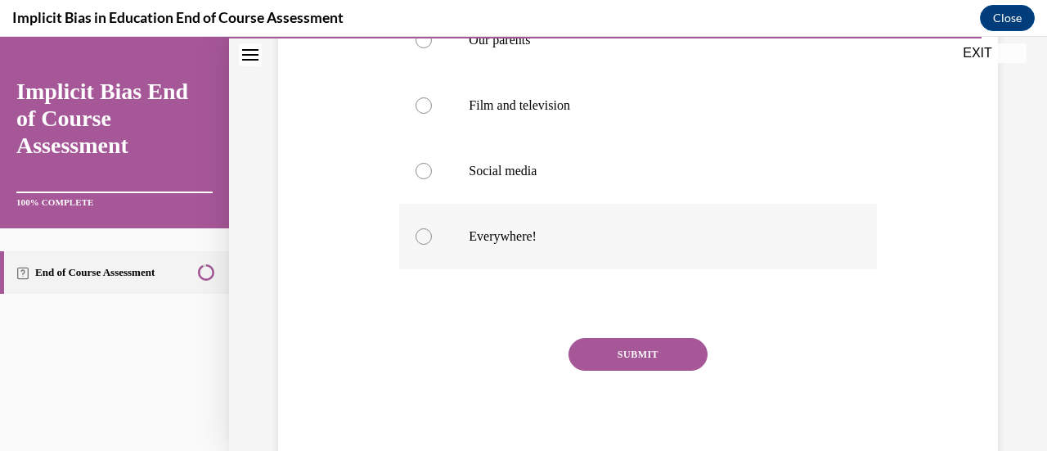
click at [422, 236] on div at bounding box center [423, 236] width 16 height 16
click at [422, 236] on input "Everywhere!" at bounding box center [423, 236] width 16 height 16
radio input "true"
click at [644, 348] on button "SUBMIT" at bounding box center [637, 354] width 139 height 33
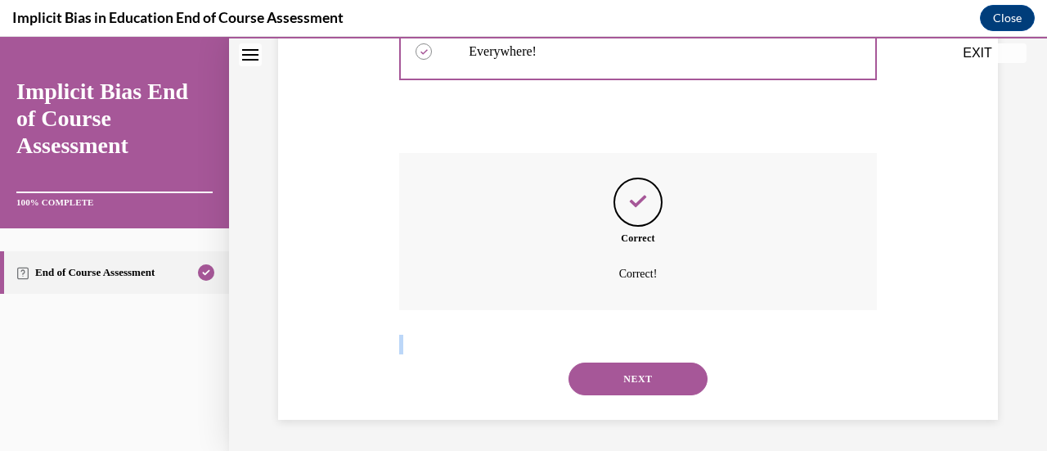
scroll to position [548, 0]
click at [630, 384] on button "NEXT" at bounding box center [637, 377] width 139 height 33
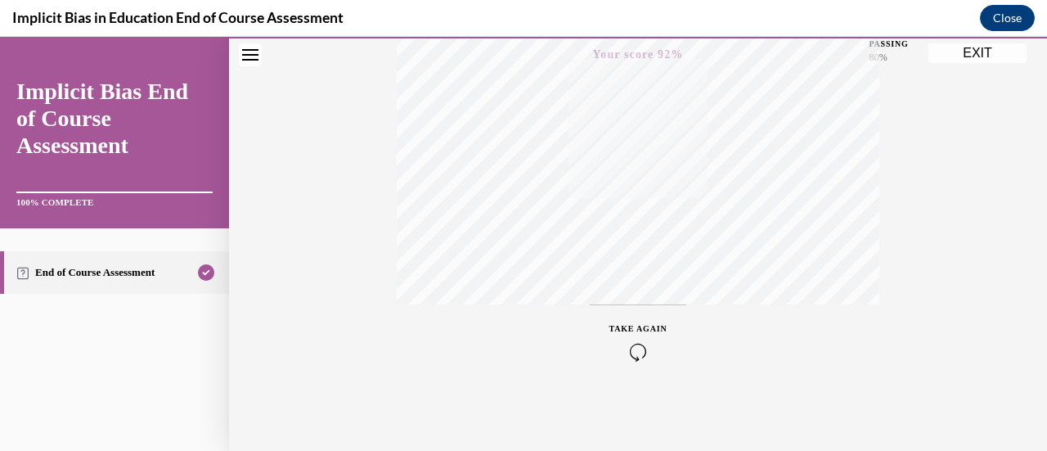
scroll to position [61, 0]
click at [970, 50] on button "EXIT" at bounding box center [977, 53] width 98 height 20
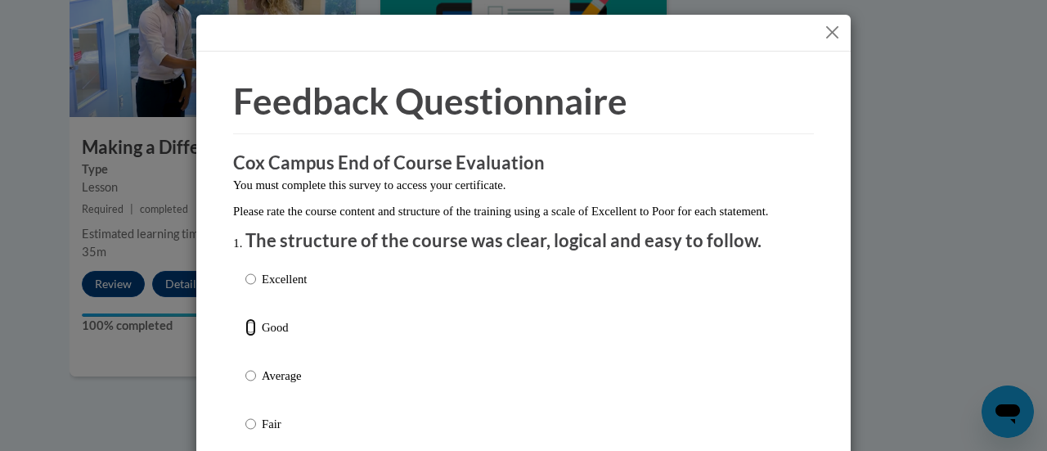
click at [245, 336] on input "Good" at bounding box center [250, 327] width 11 height 18
radio input "true"
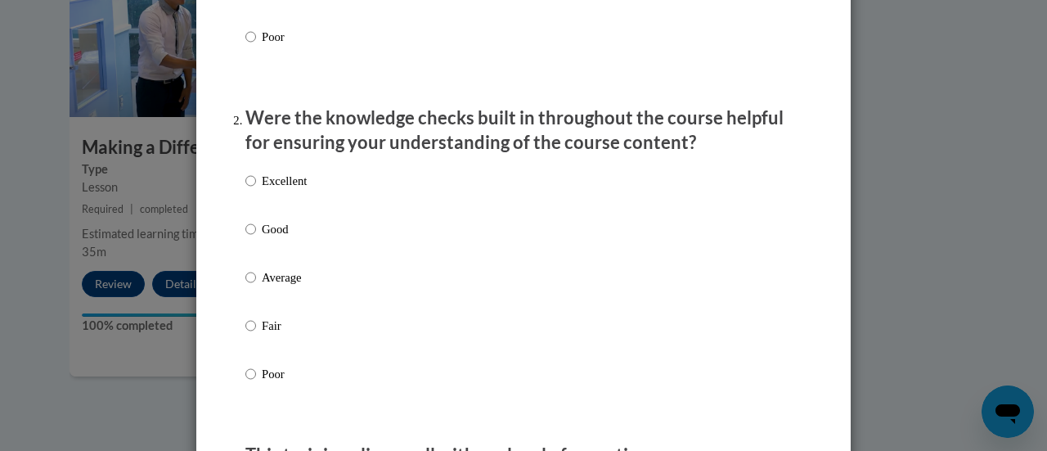
scroll to position [436, 0]
click at [245, 237] on input "Good" at bounding box center [250, 228] width 11 height 18
radio input "true"
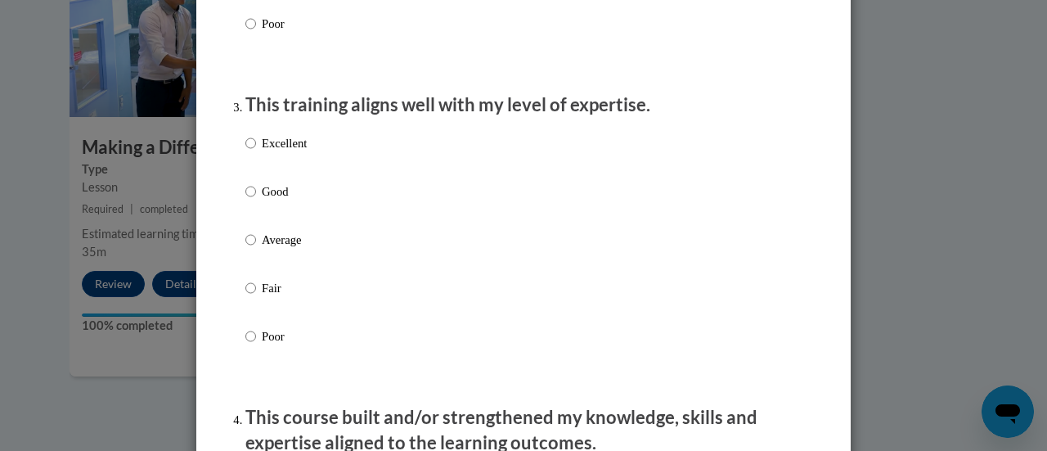
scroll to position [806, 0]
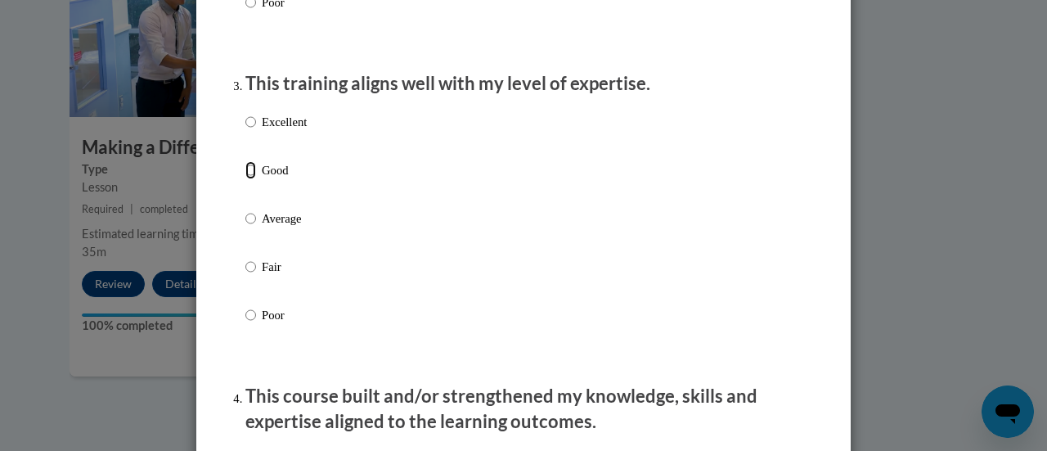
click at [245, 179] on input "Good" at bounding box center [250, 170] width 11 height 18
radio input "true"
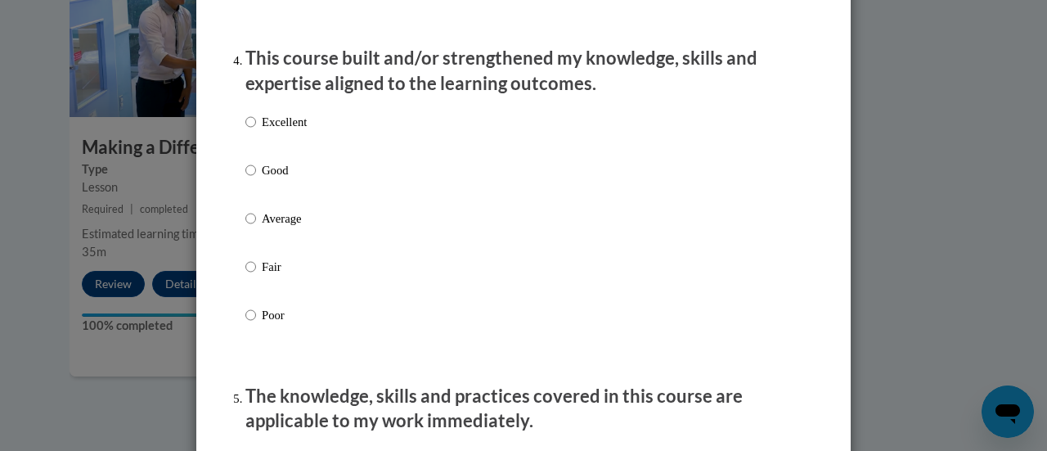
scroll to position [1155, 0]
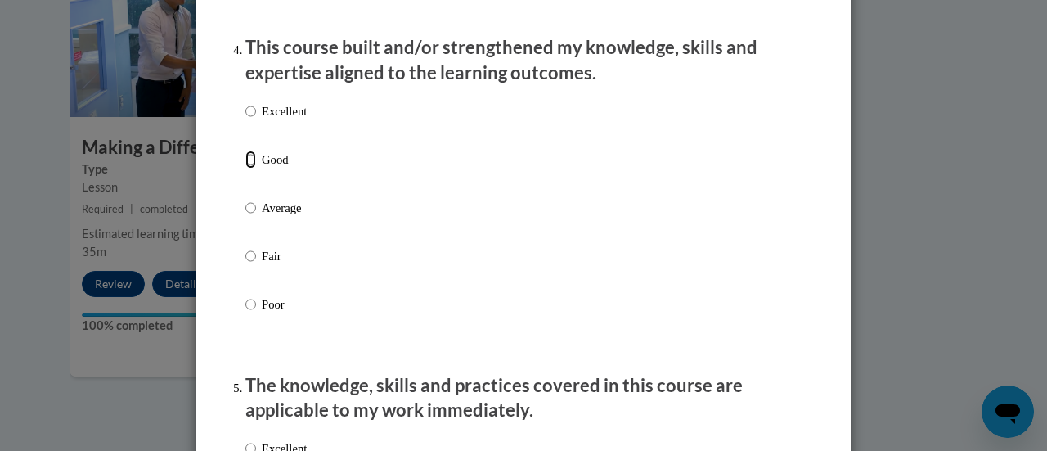
click at [247, 168] on input "Good" at bounding box center [250, 159] width 11 height 18
radio input "true"
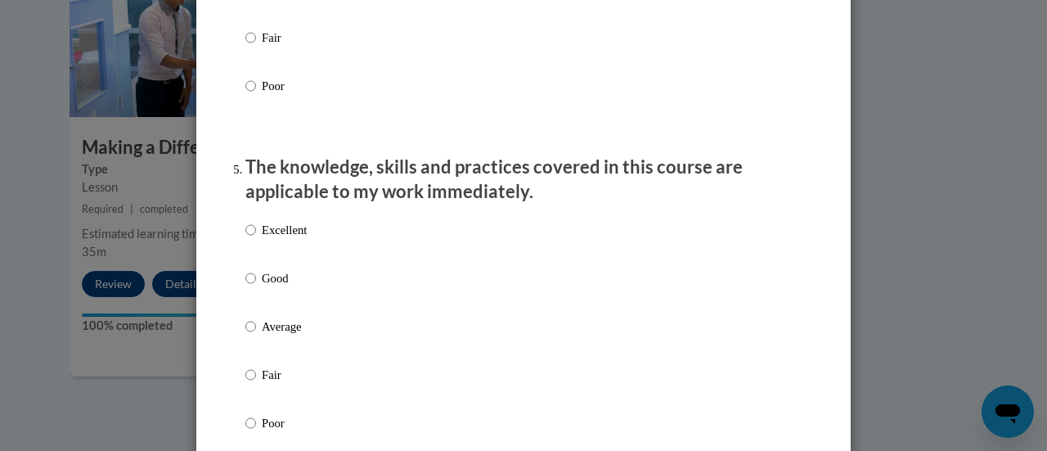
scroll to position [1416, 0]
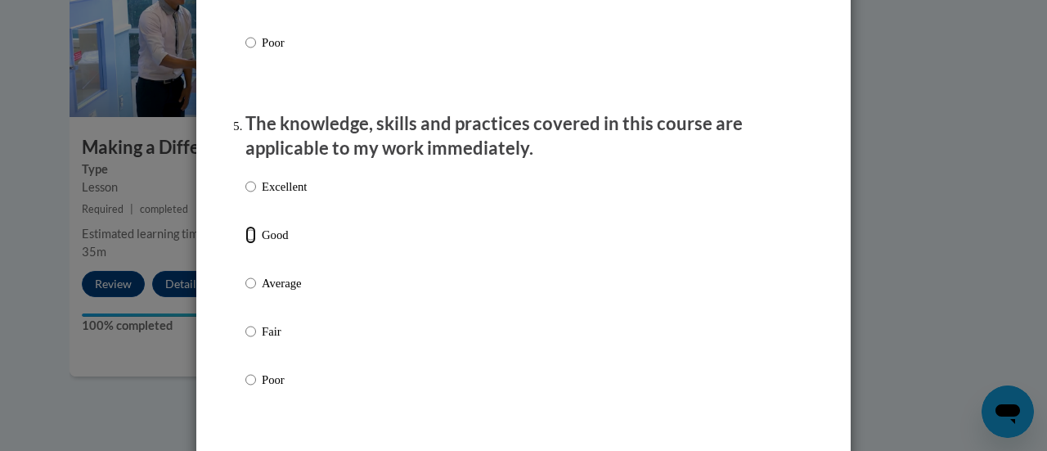
click at [247, 244] on input "Good" at bounding box center [250, 235] width 11 height 18
radio input "true"
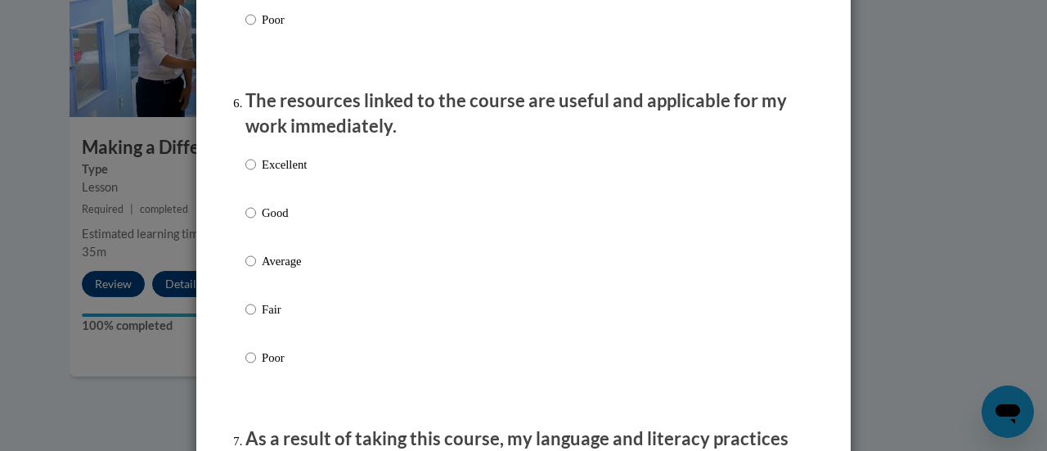
scroll to position [1907, 0]
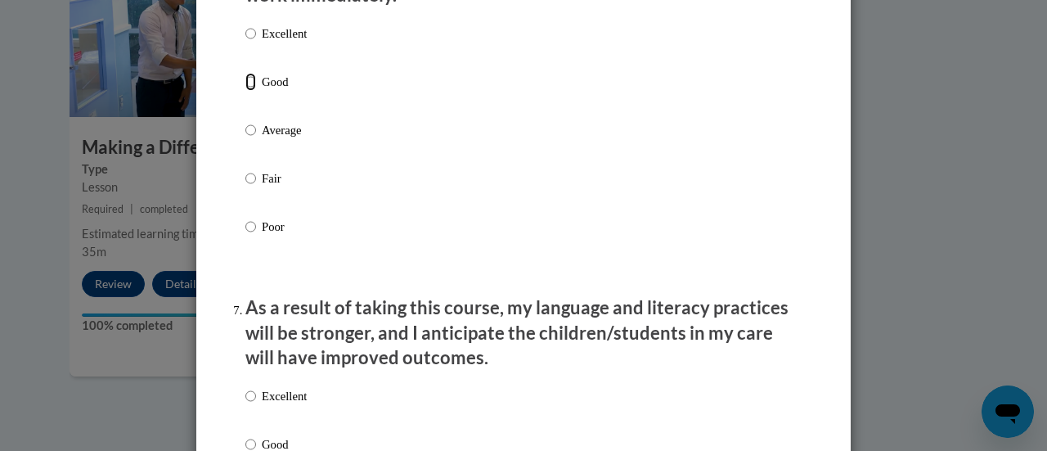
click at [245, 91] on input "Good" at bounding box center [250, 82] width 11 height 18
radio input "true"
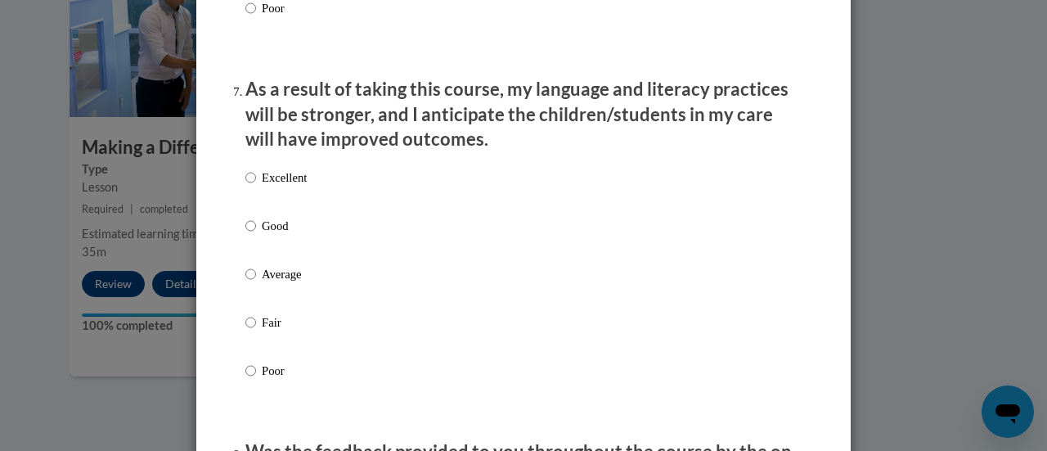
scroll to position [2136, 0]
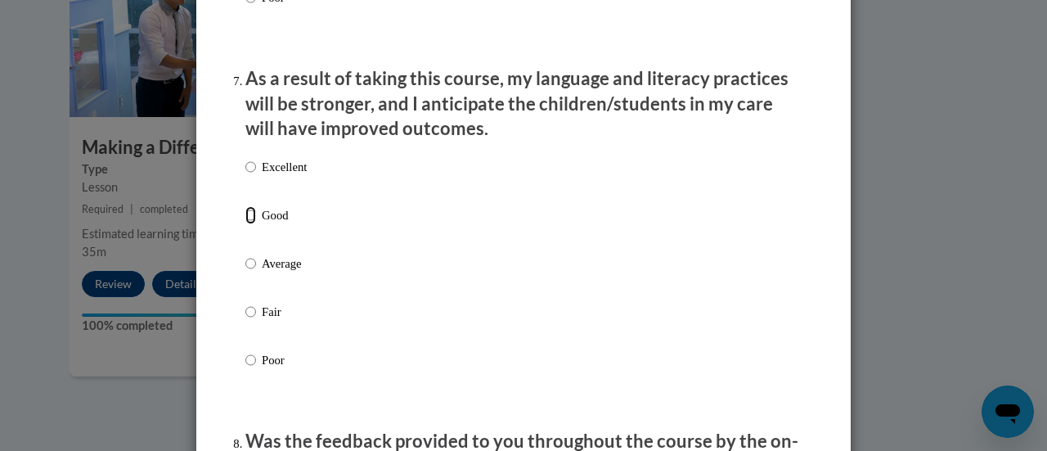
click at [245, 224] on input "Good" at bounding box center [250, 215] width 11 height 18
radio input "true"
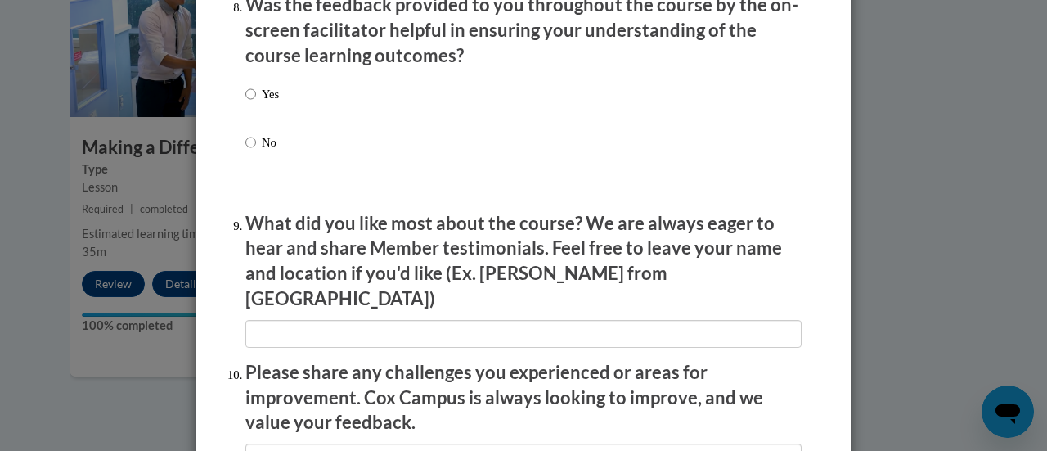
scroll to position [2582, 0]
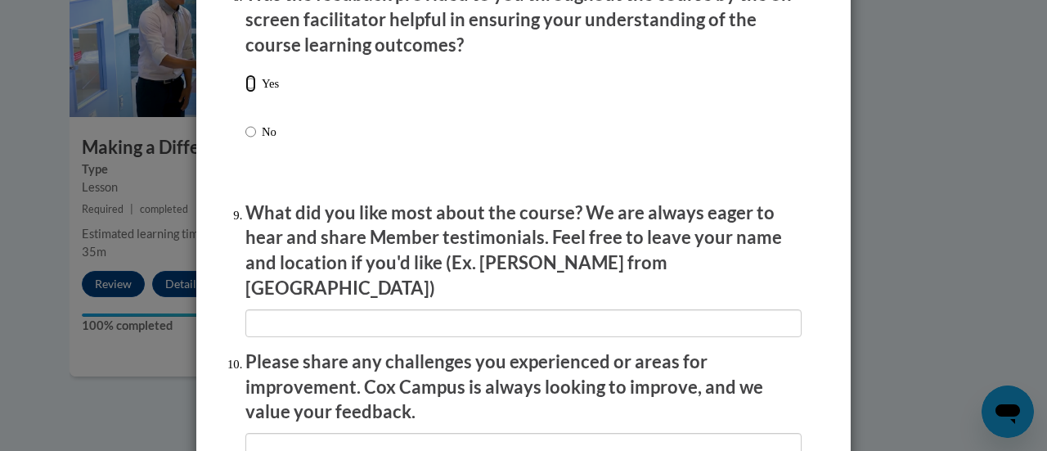
click at [245, 92] on input "Yes" at bounding box center [250, 83] width 11 height 18
radio input "true"
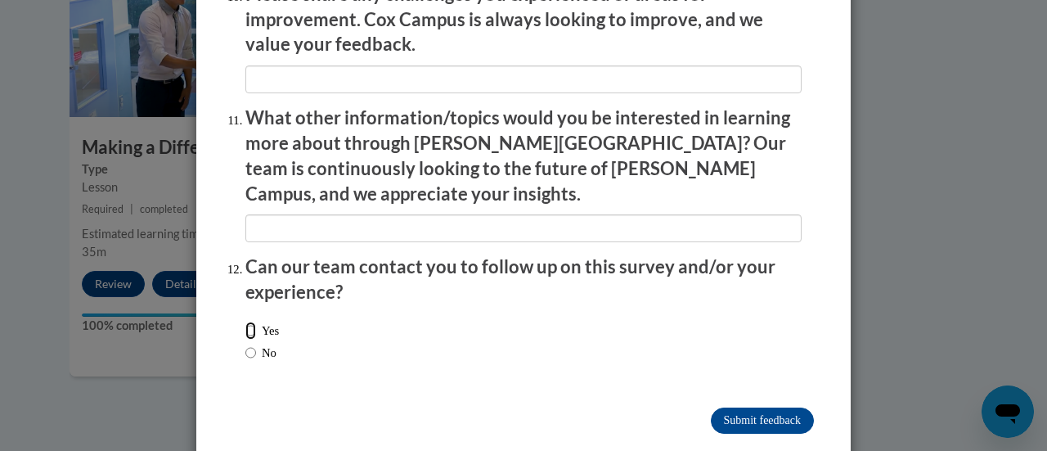
click at [245, 321] on input "Yes" at bounding box center [250, 330] width 11 height 18
radio input "true"
click at [749, 407] on input "Submit feedback" at bounding box center [762, 420] width 103 height 26
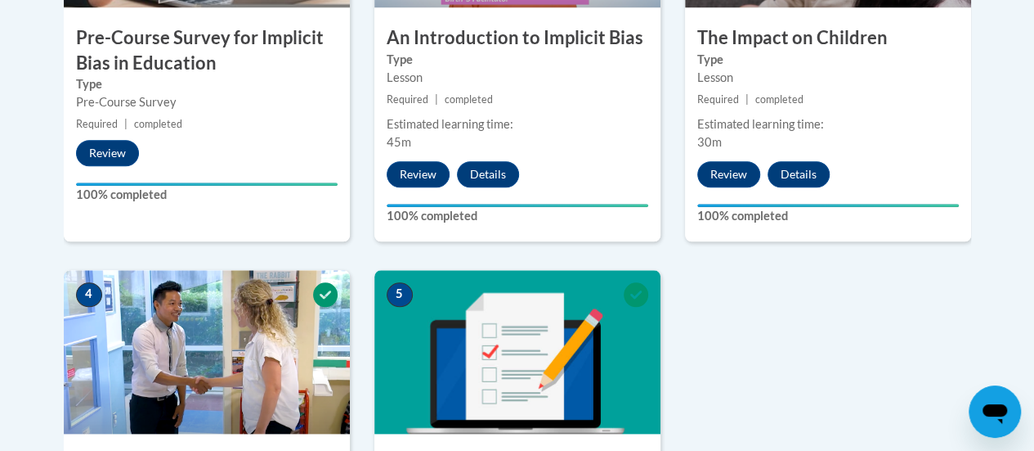
scroll to position [665, 0]
